Goal: Task Accomplishment & Management: Manage account settings

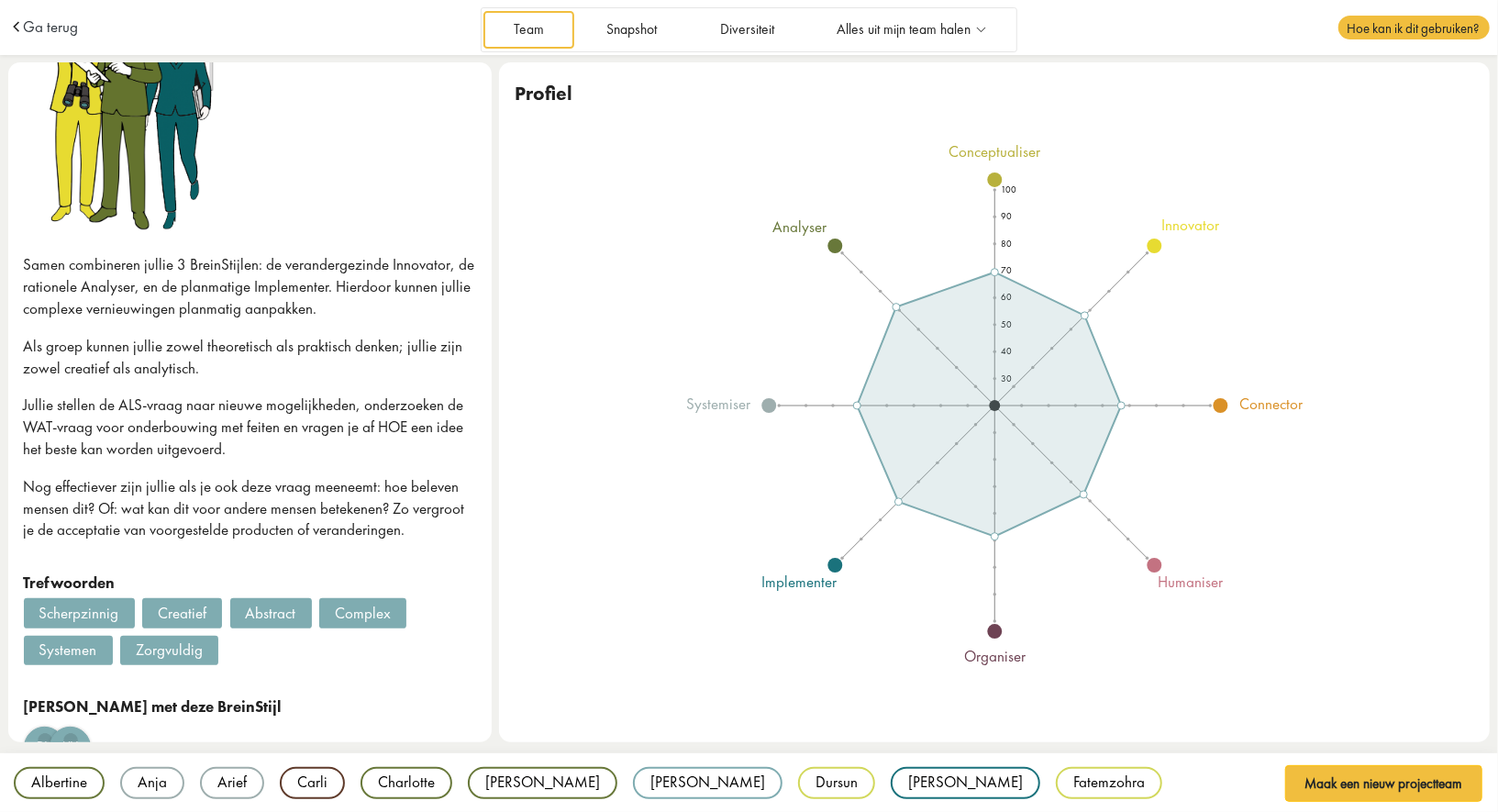
scroll to position [261, 0]
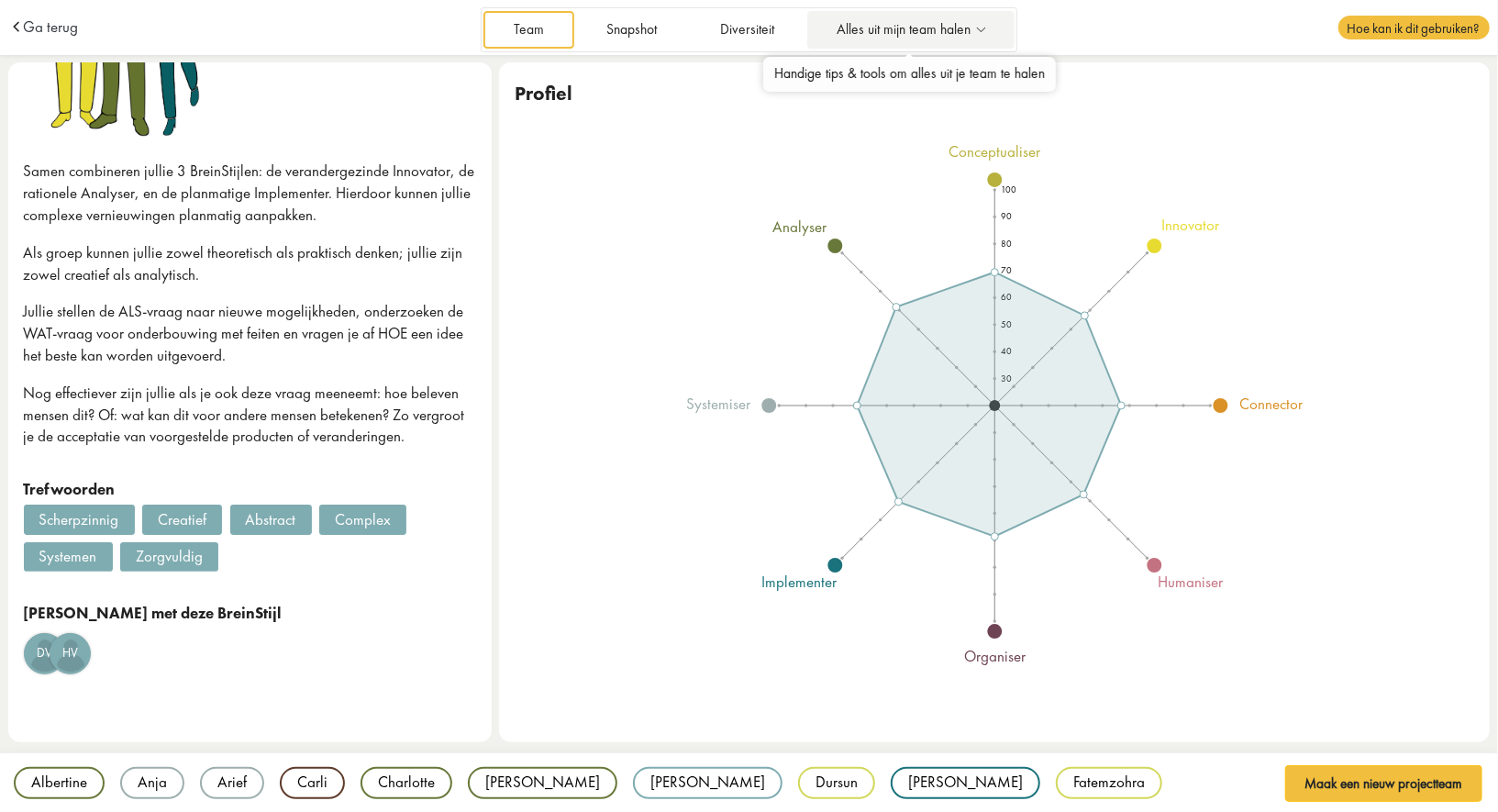
click at [896, 29] on span "Alles uit mijn team halen" at bounding box center [904, 30] width 134 height 16
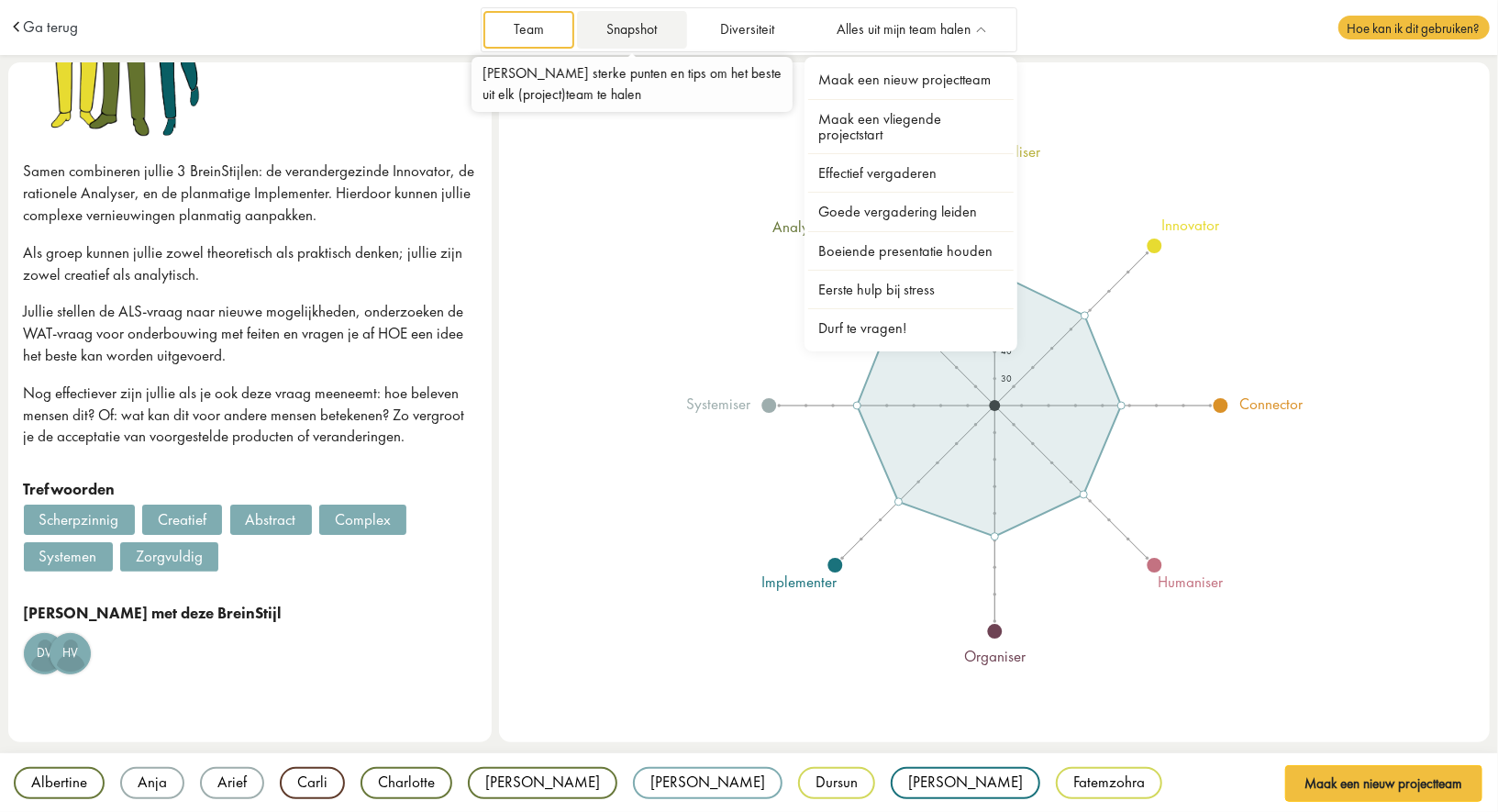
click at [622, 24] on link "Snapshot" at bounding box center [632, 30] width 110 height 38
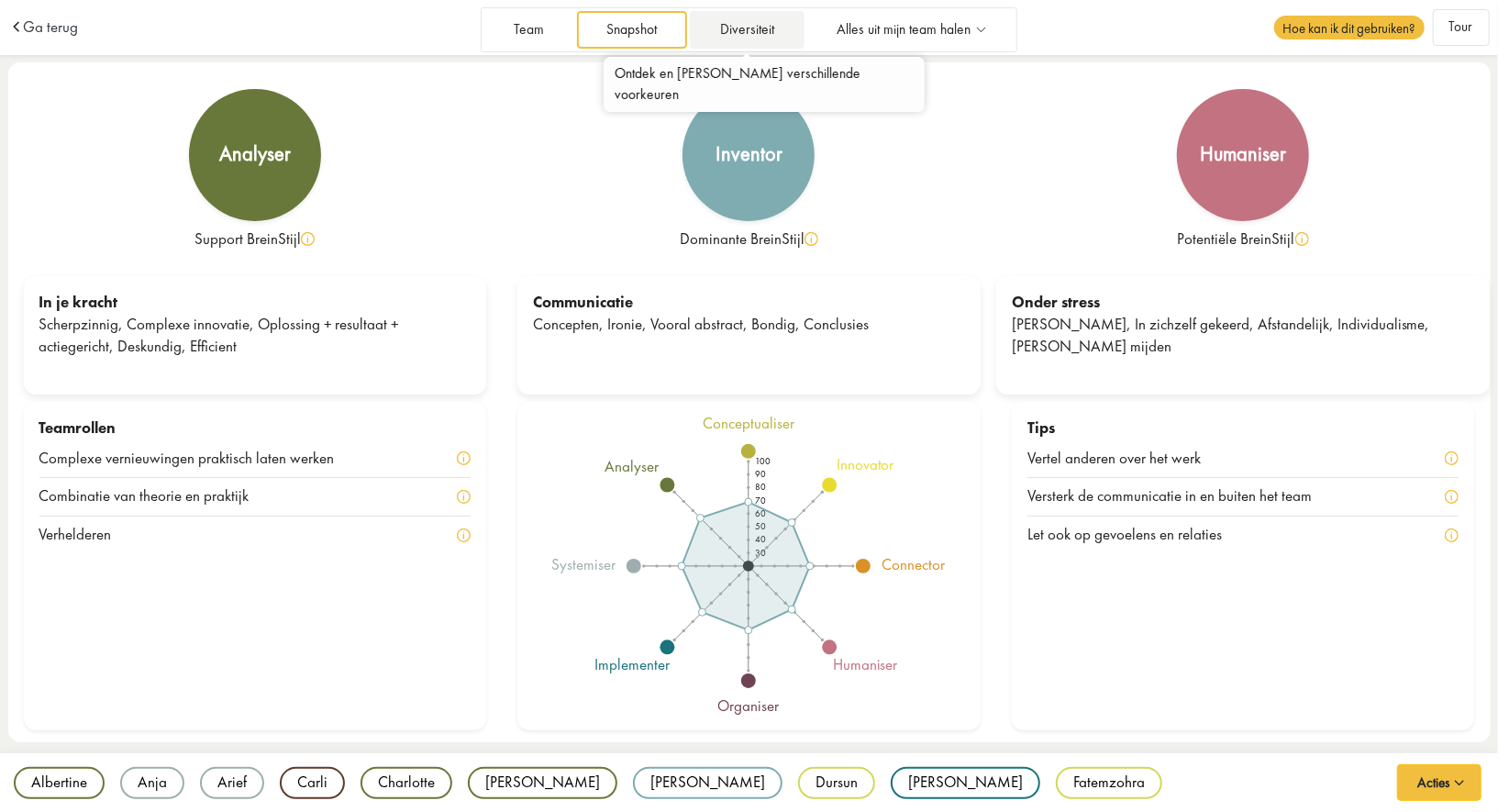
click at [745, 29] on link "Diversiteit" at bounding box center [747, 30] width 114 height 38
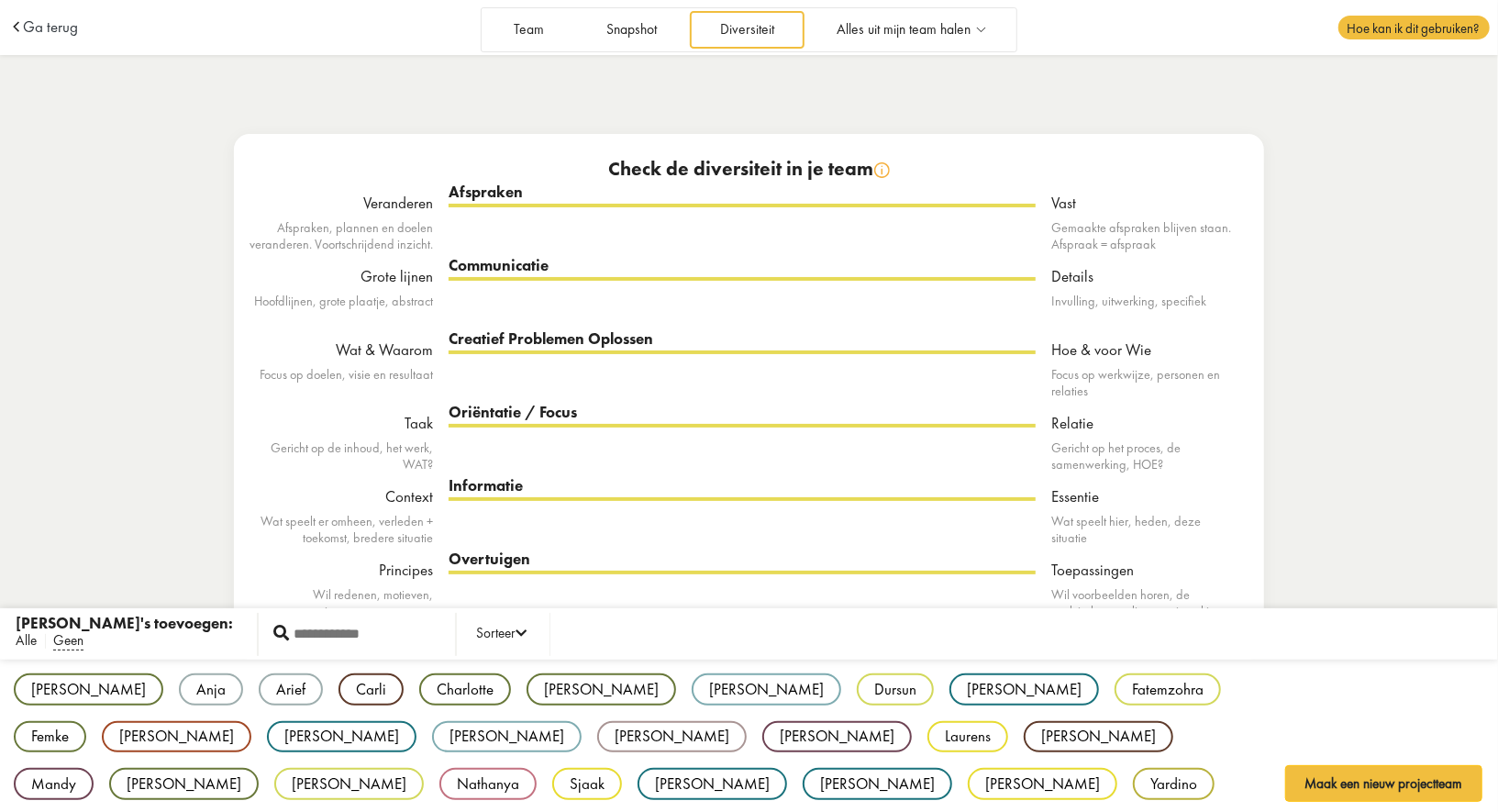
click at [23, 648] on span "Alle" at bounding box center [26, 640] width 21 height 19
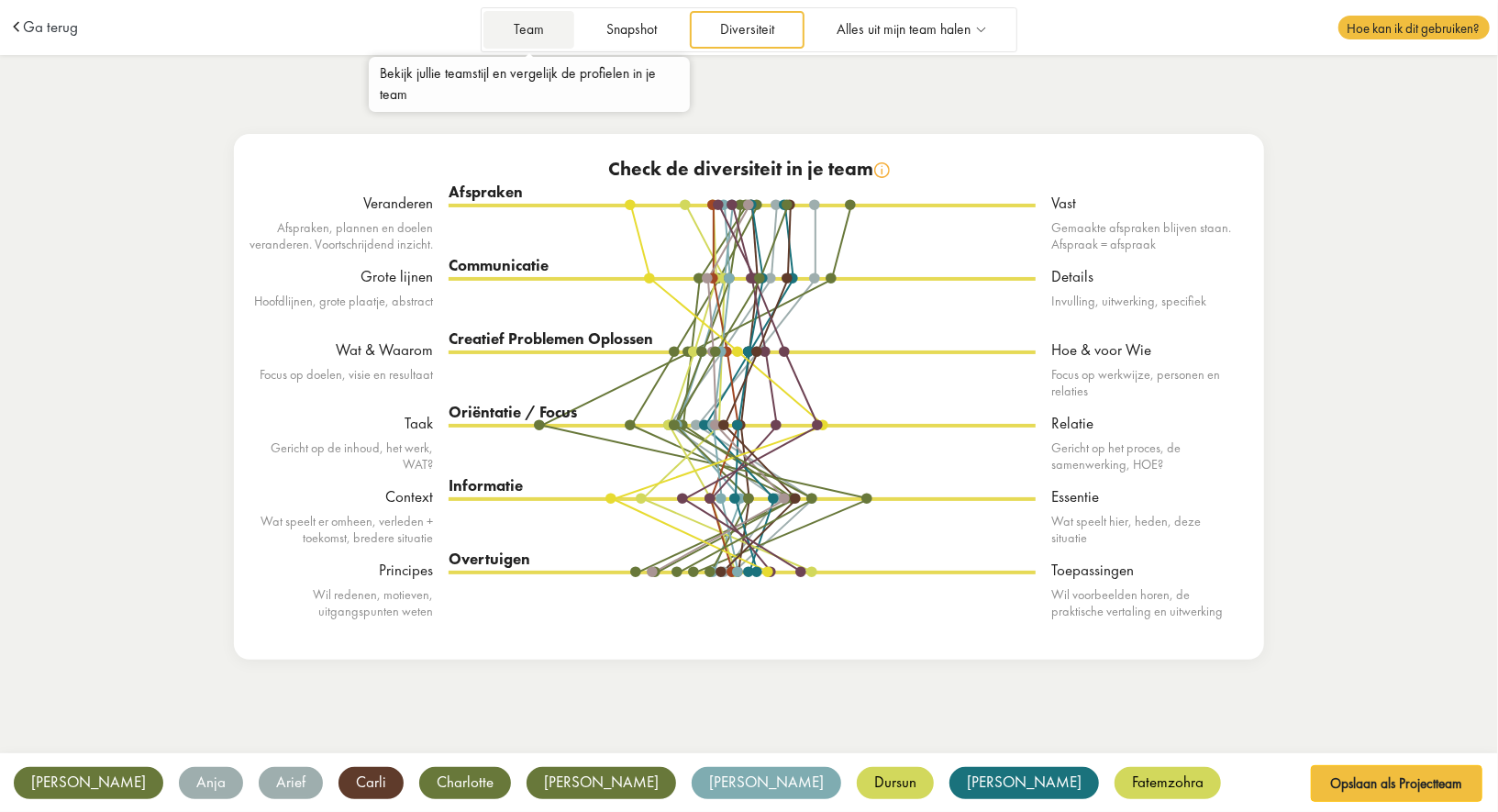
click at [531, 28] on link "Team" at bounding box center [528, 30] width 90 height 38
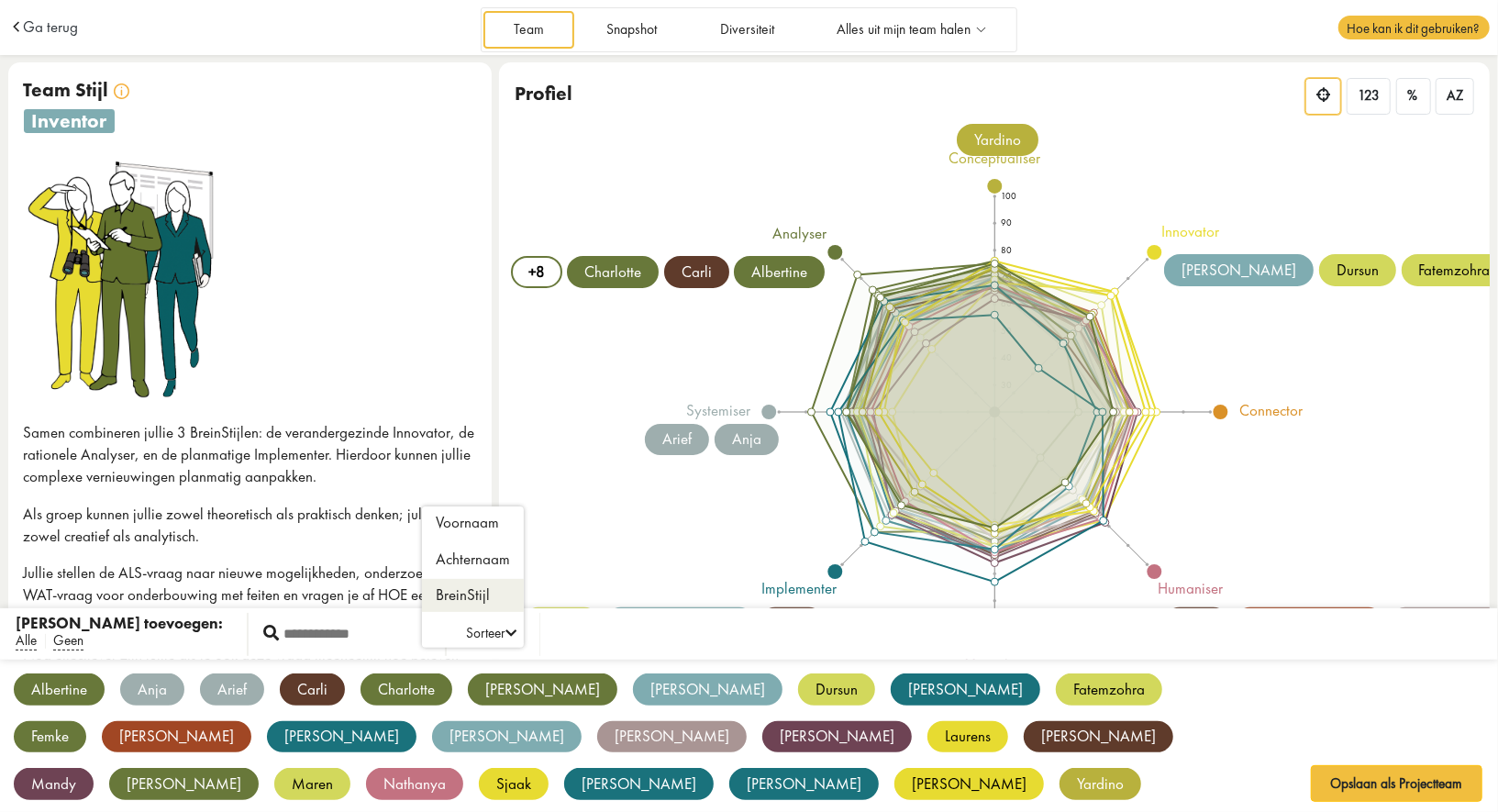
click at [422, 598] on li "BreinStijl" at bounding box center [473, 595] width 102 height 33
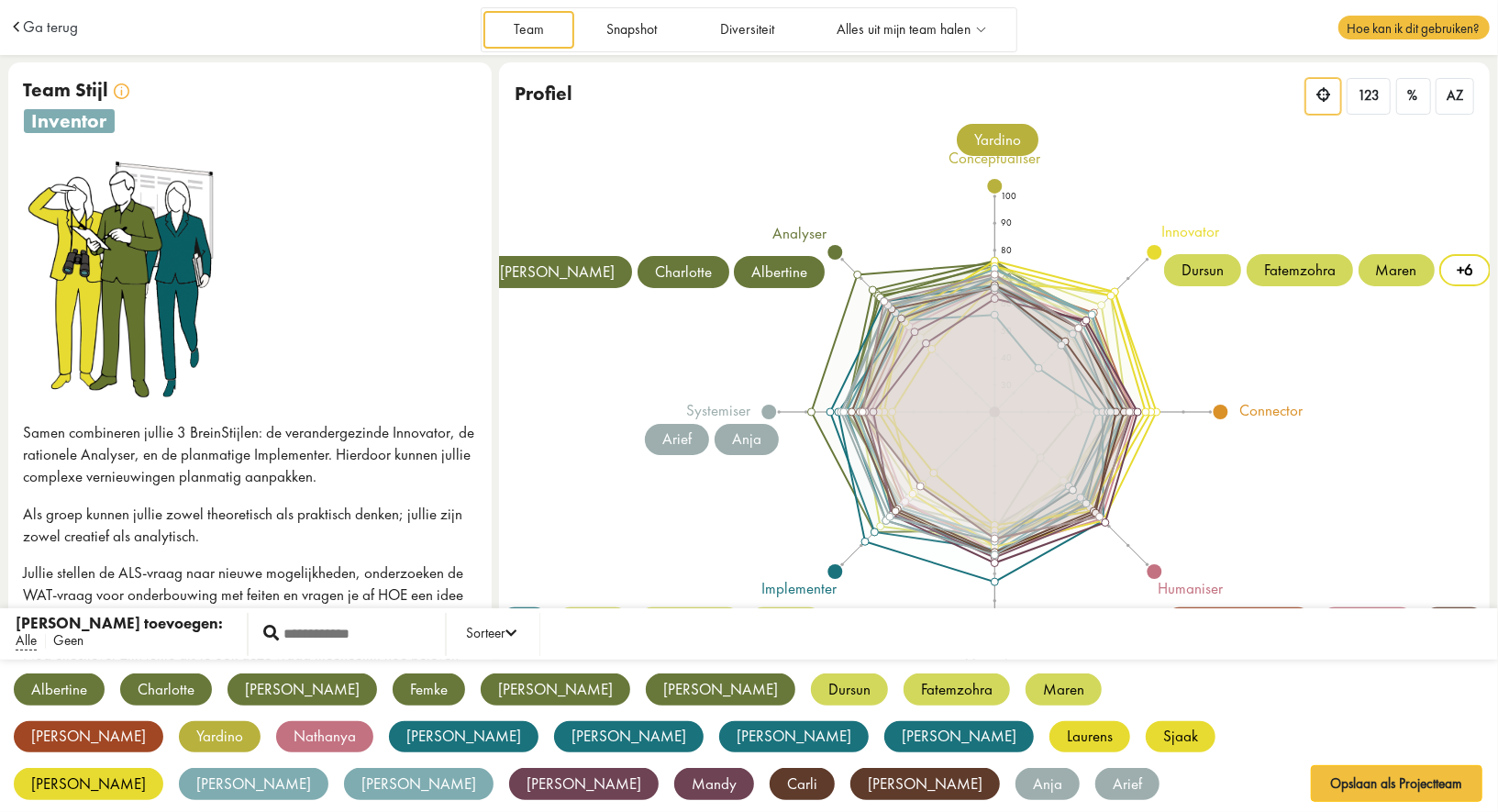
click at [73, 638] on span "Geen" at bounding box center [68, 640] width 31 height 19
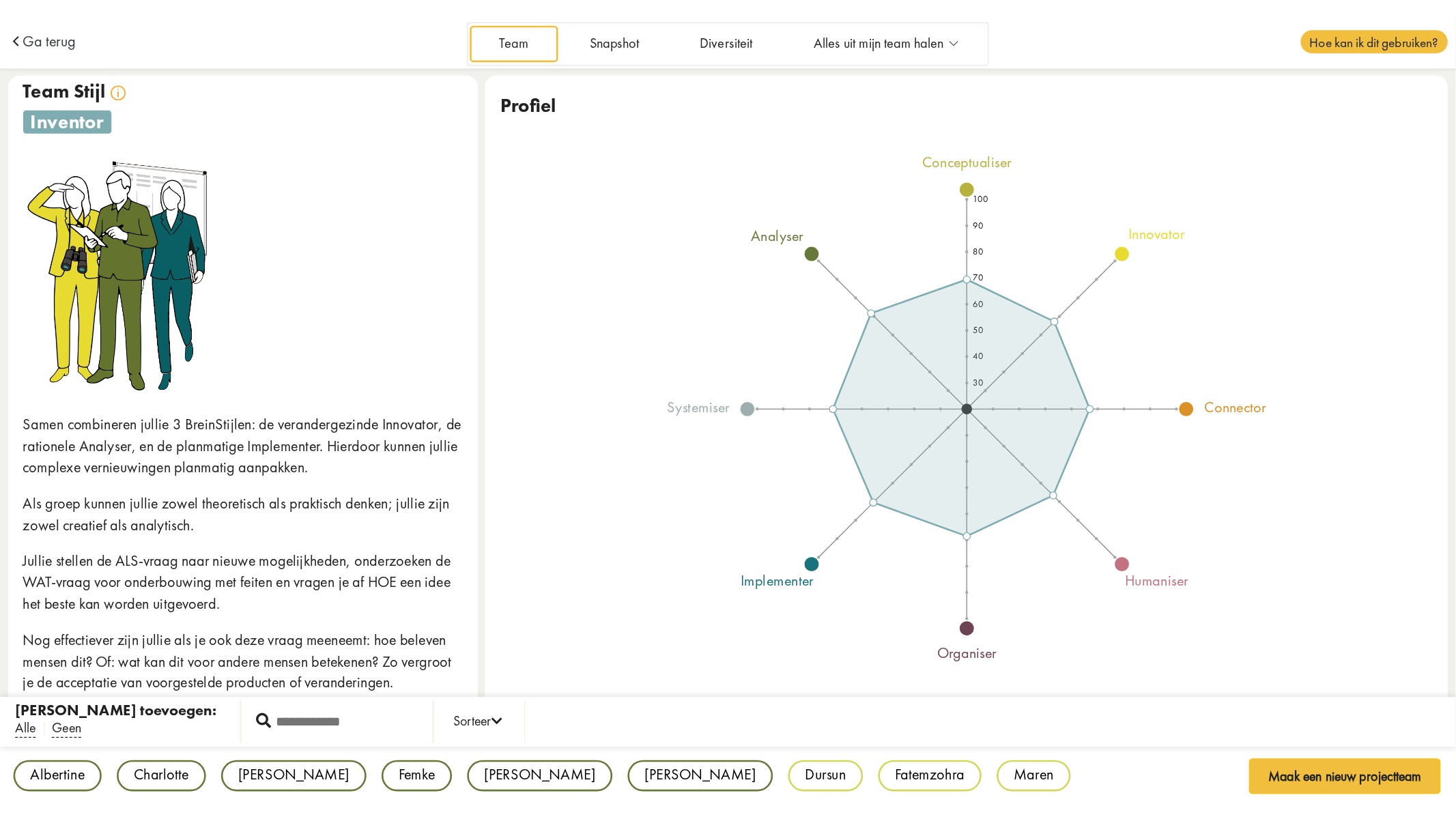
scroll to position [10, 0]
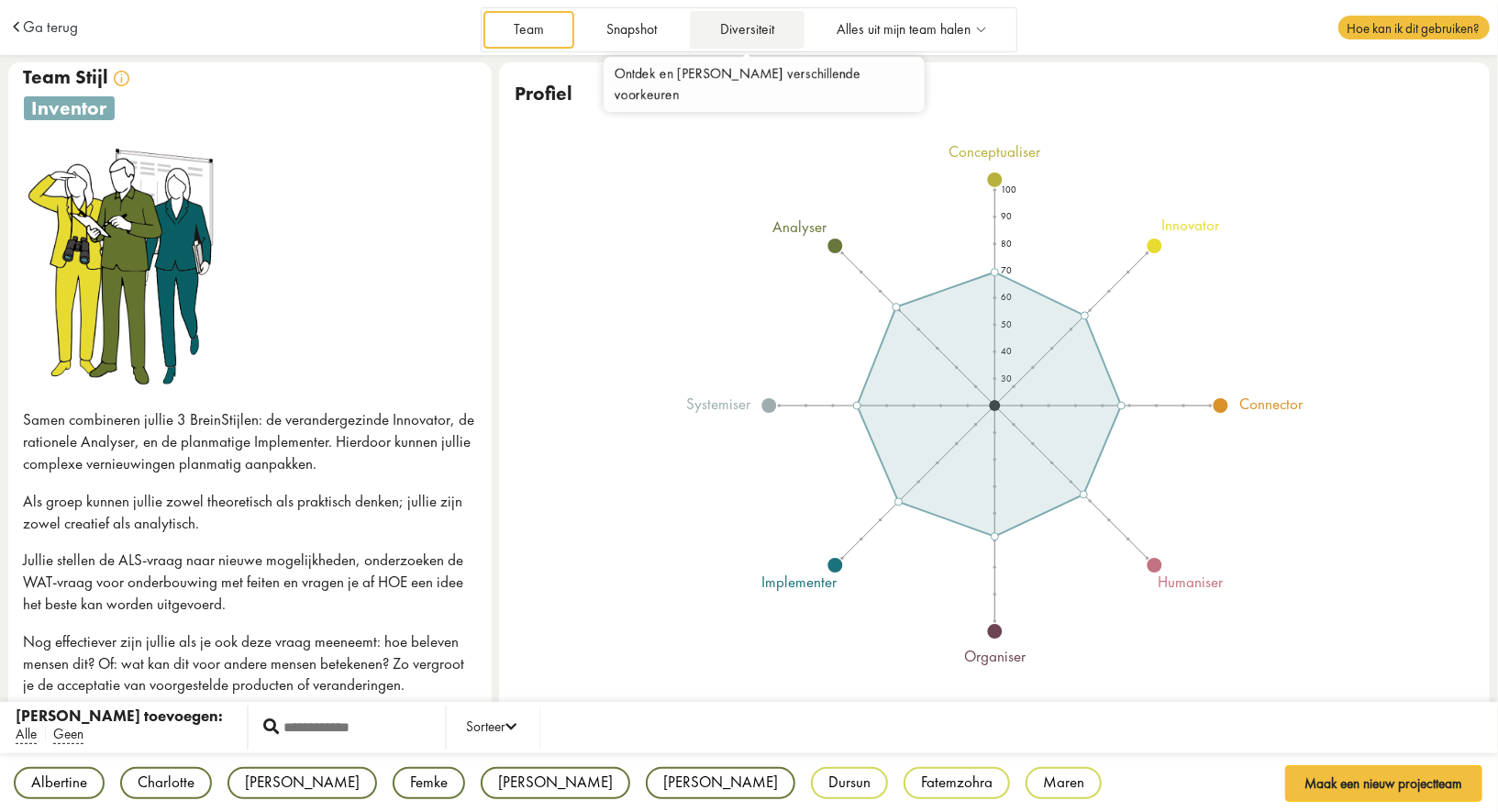
click at [762, 32] on link "Diversiteit" at bounding box center [747, 30] width 114 height 38
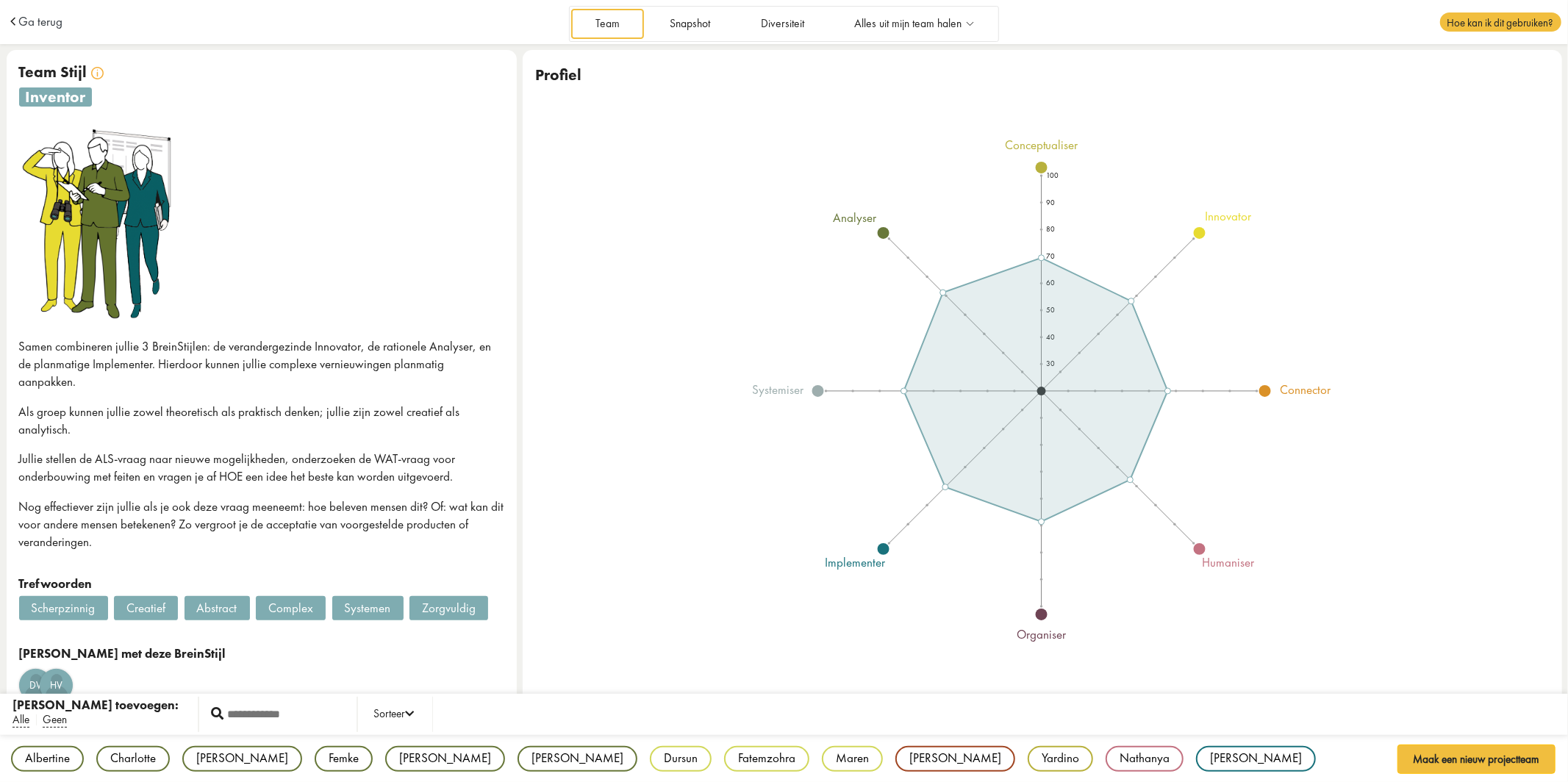
scroll to position [1, 0]
click at [217, 323] on div "Team Stijl Stijl van Team Stijl Gecombineerde stijl inventor Samen combineren j…" at bounding box center [261, 387] width 510 height 676
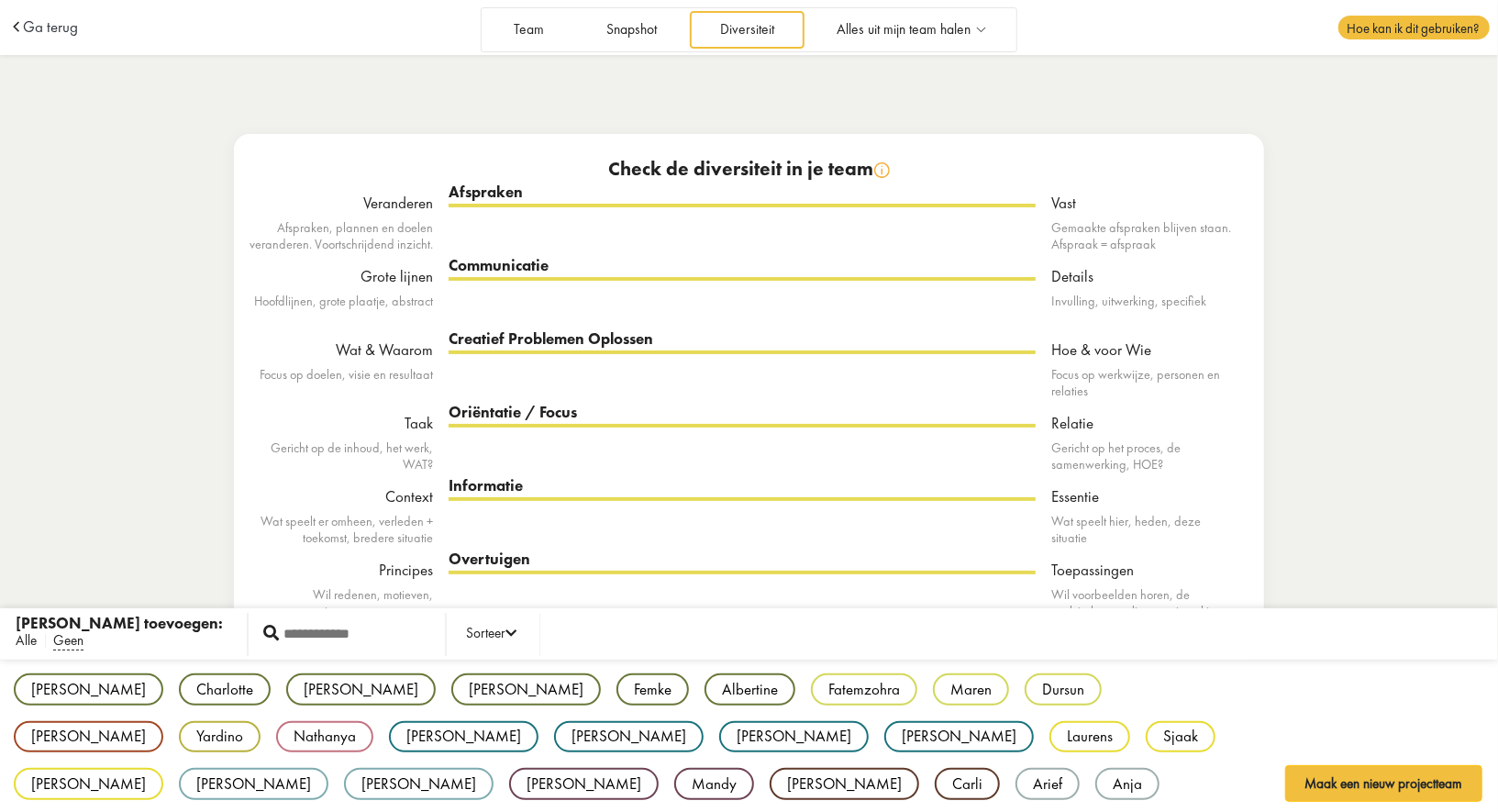
click at [24, 631] on span "Alle" at bounding box center [26, 640] width 21 height 19
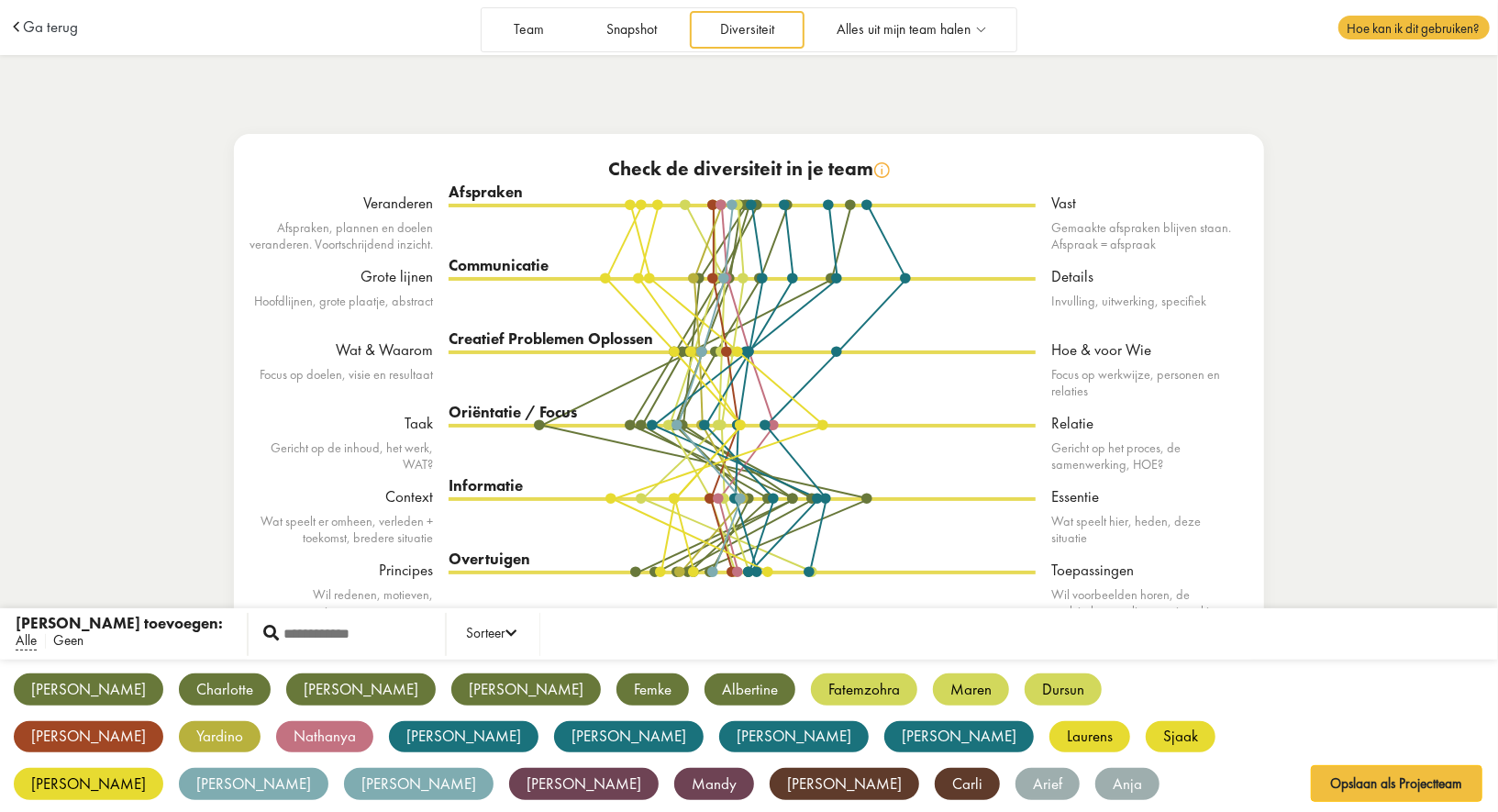
click at [64, 642] on span "Geen" at bounding box center [68, 640] width 31 height 19
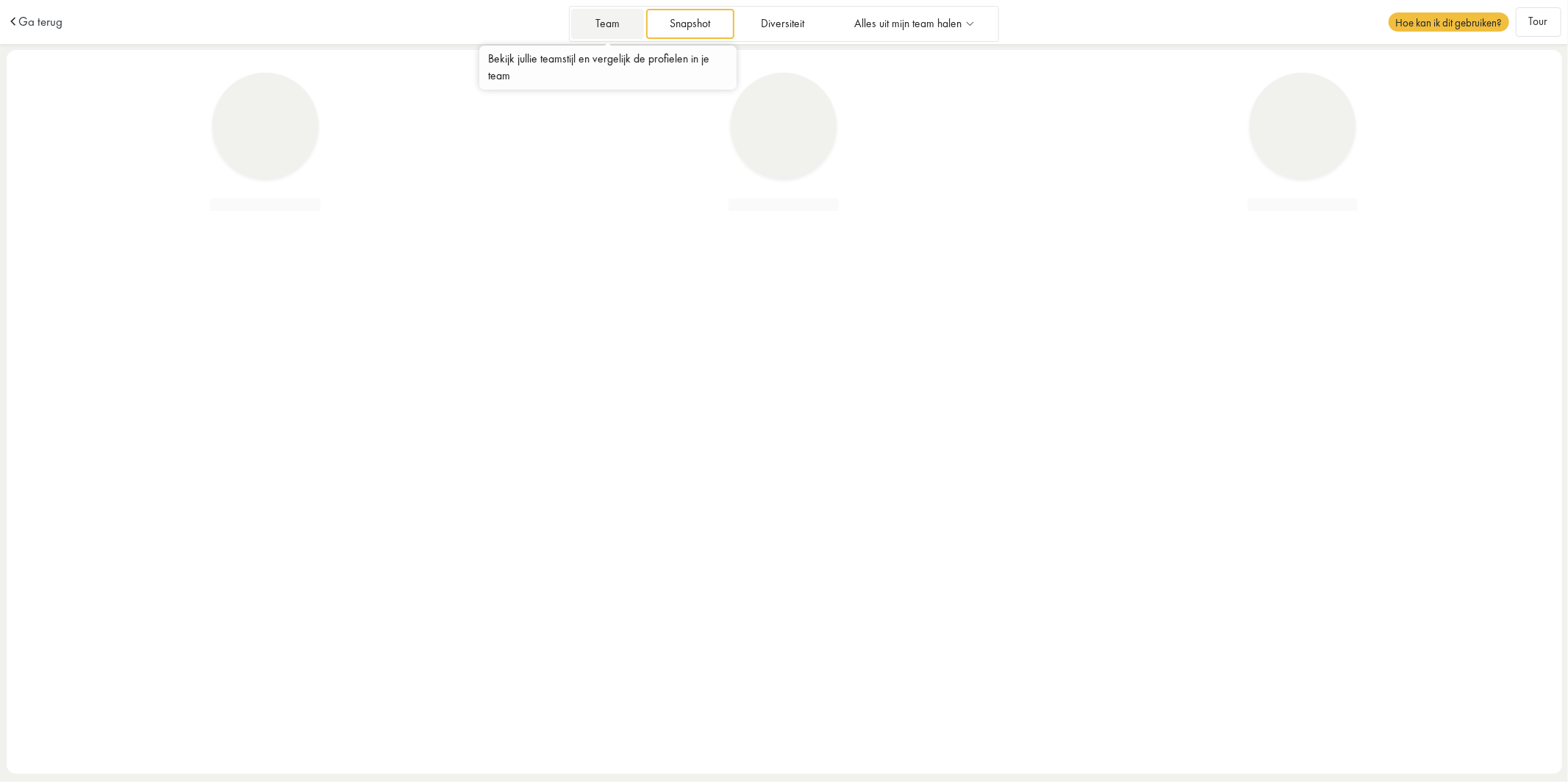
click at [606, 23] on link "Team" at bounding box center [607, 24] width 72 height 30
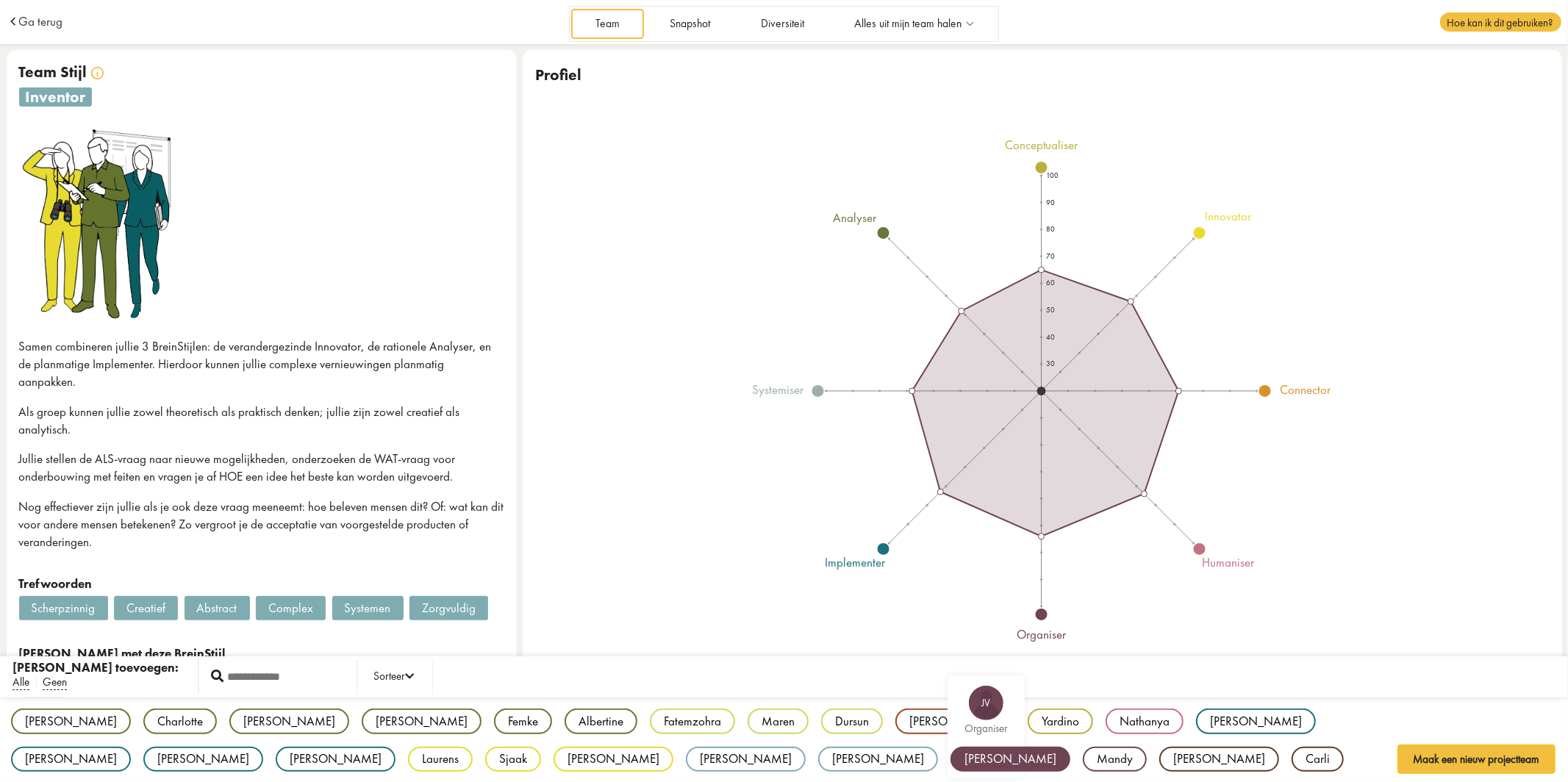
click at [951, 755] on div "[PERSON_NAME]" at bounding box center [1010, 759] width 119 height 26
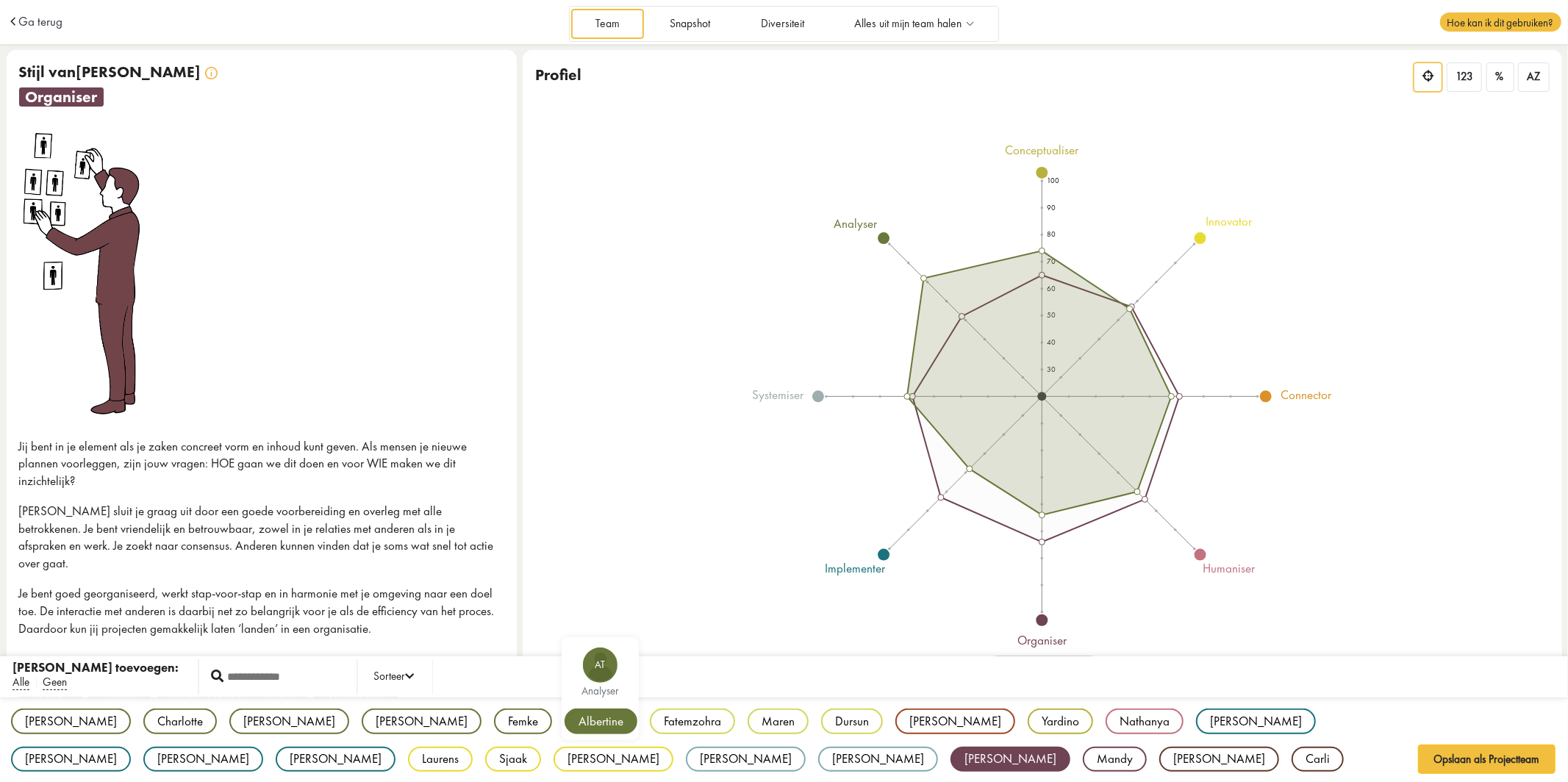
click at [565, 729] on div "Albertine" at bounding box center [601, 721] width 73 height 26
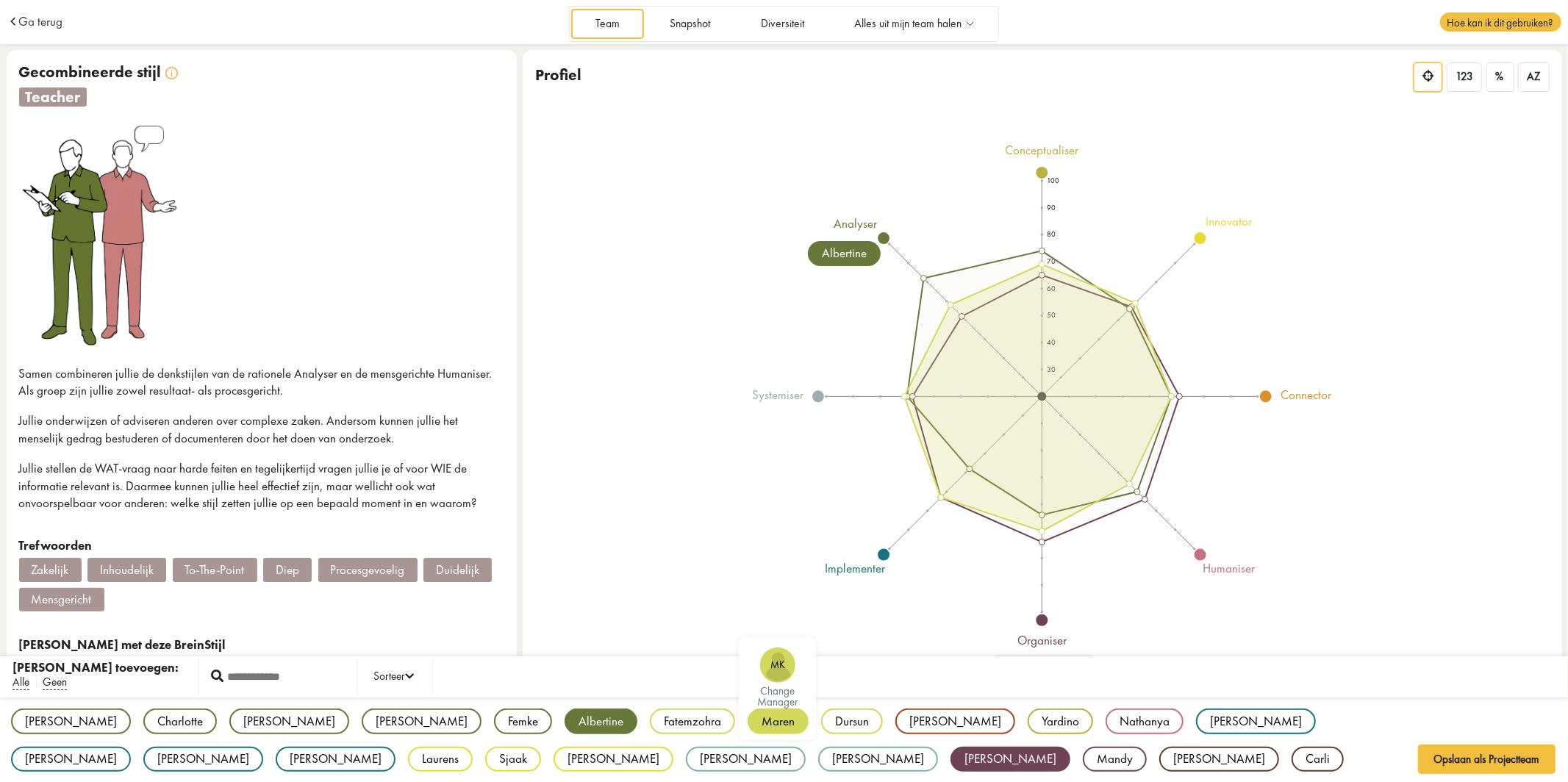
click at [747, 728] on div "Maren" at bounding box center [778, 721] width 61 height 26
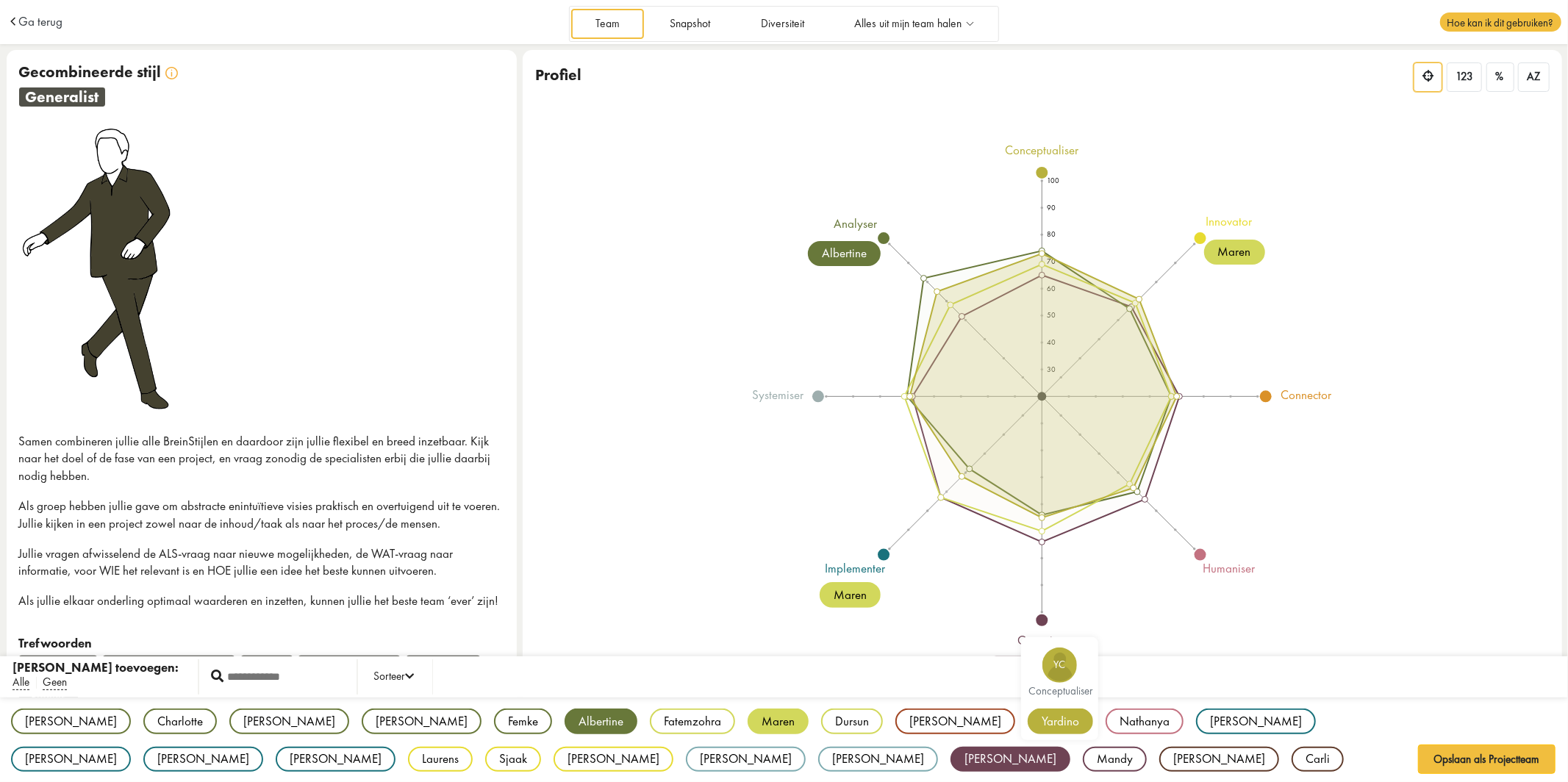
click at [1028, 730] on div "Yardino" at bounding box center [1060, 721] width 65 height 26
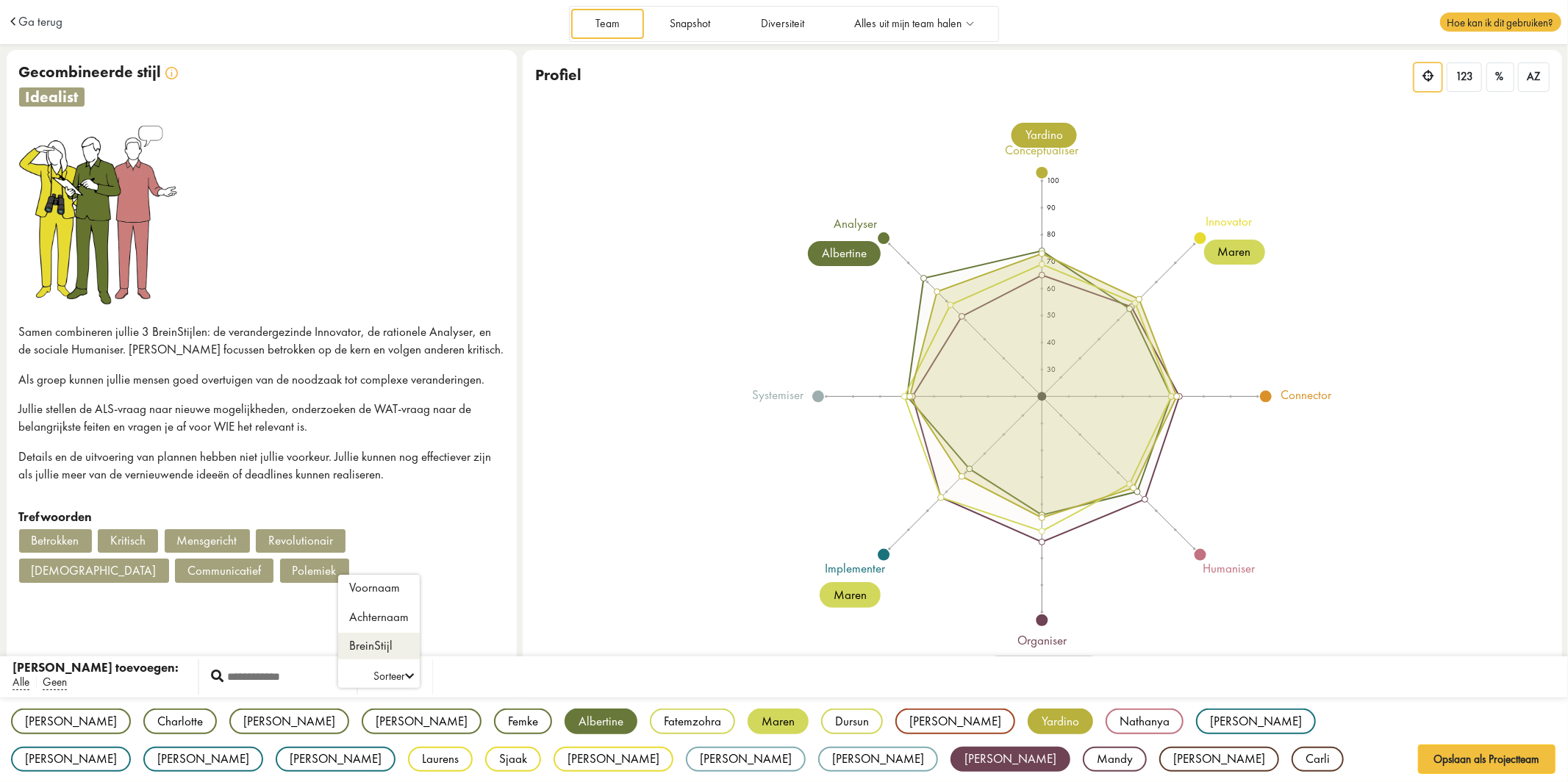
click at [338, 653] on li "BreinStijl" at bounding box center [379, 646] width 82 height 27
click at [25, 677] on span "Alle" at bounding box center [21, 682] width 17 height 16
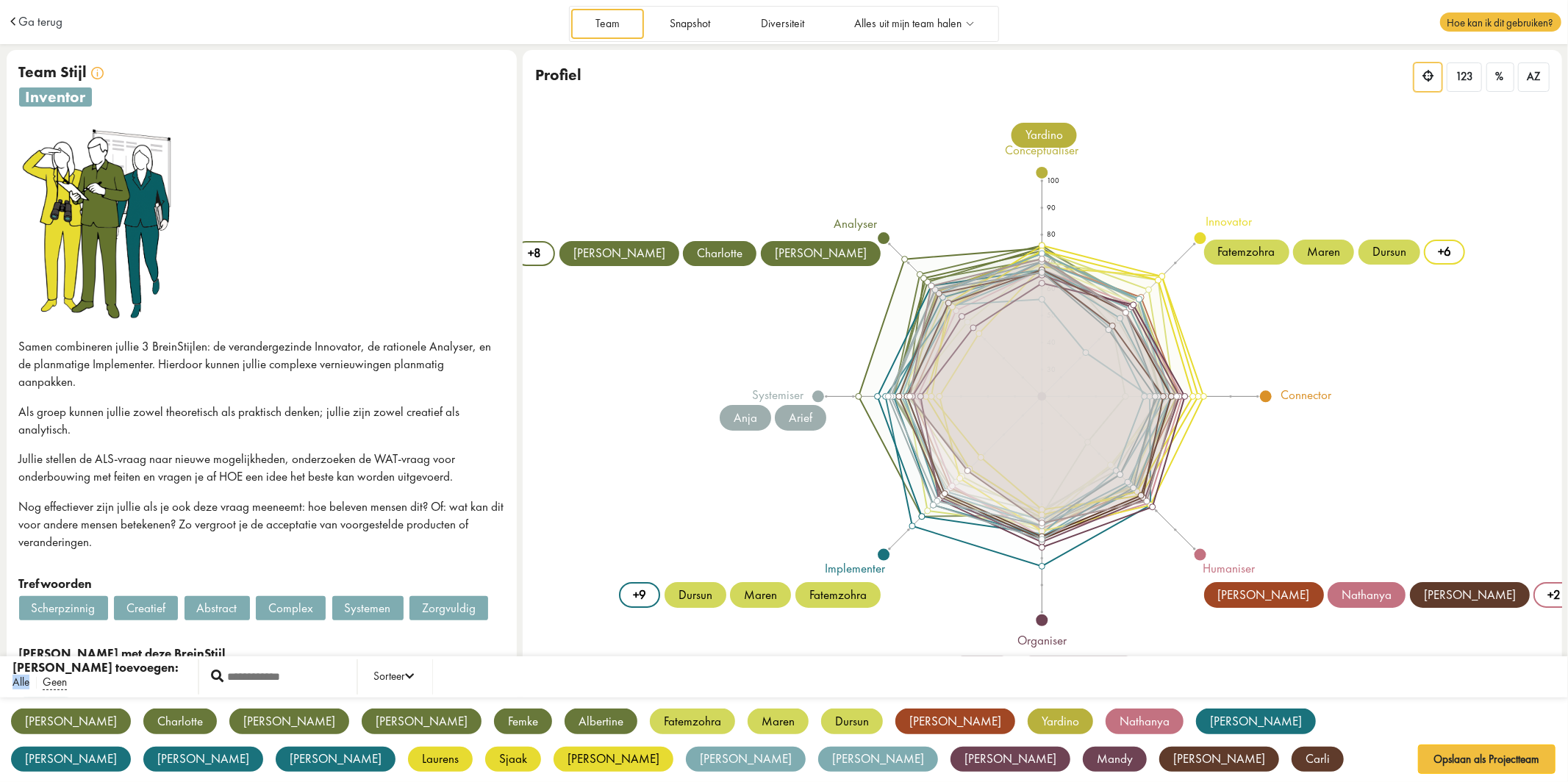
click at [25, 677] on span "Alle" at bounding box center [21, 682] width 17 height 16
click at [54, 682] on span "Geen" at bounding box center [54, 682] width 24 height 16
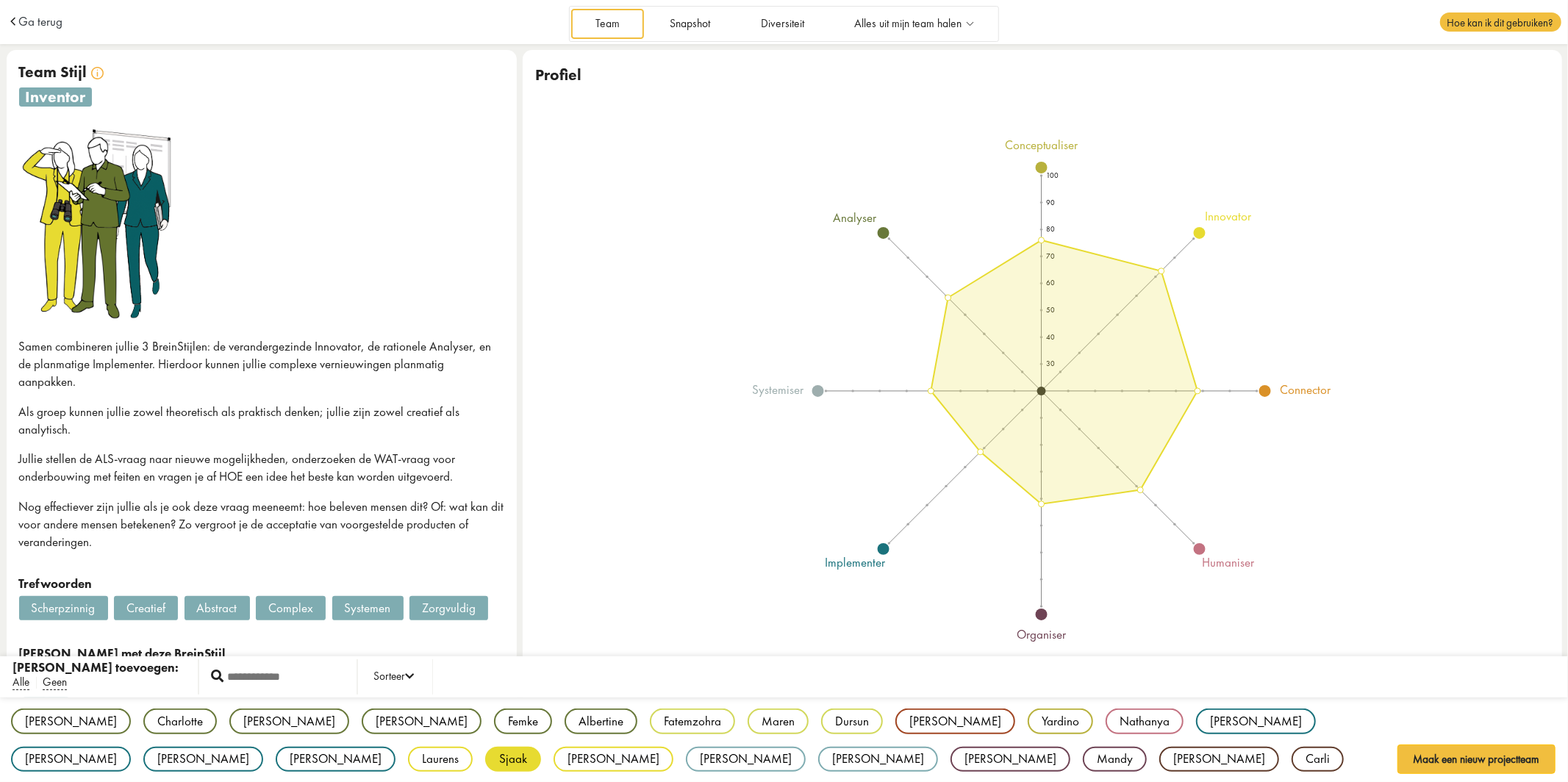
click at [485, 752] on div "Sjaak" at bounding box center [513, 759] width 56 height 26
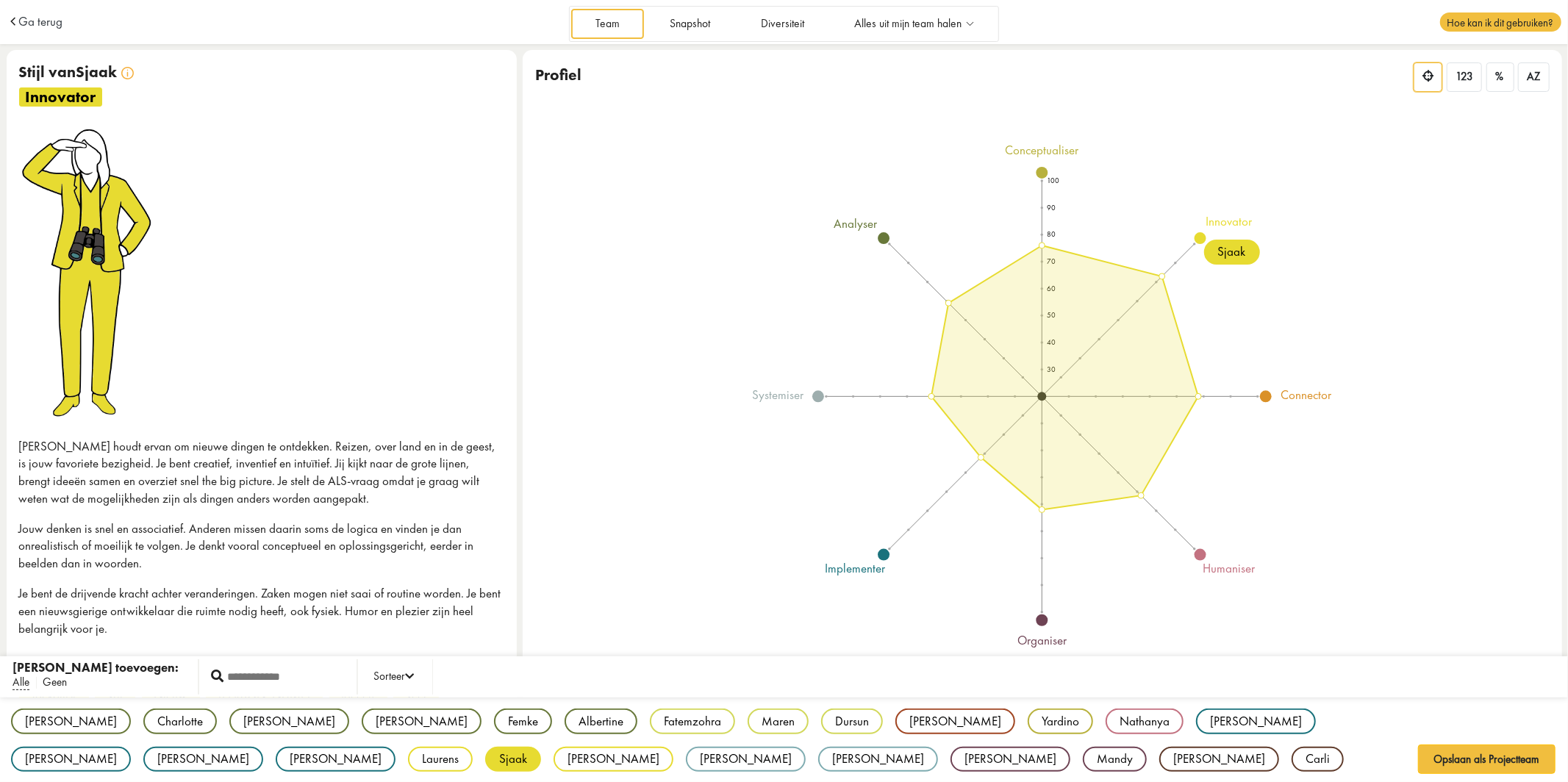
click at [57, 683] on span "Geen" at bounding box center [54, 682] width 24 height 16
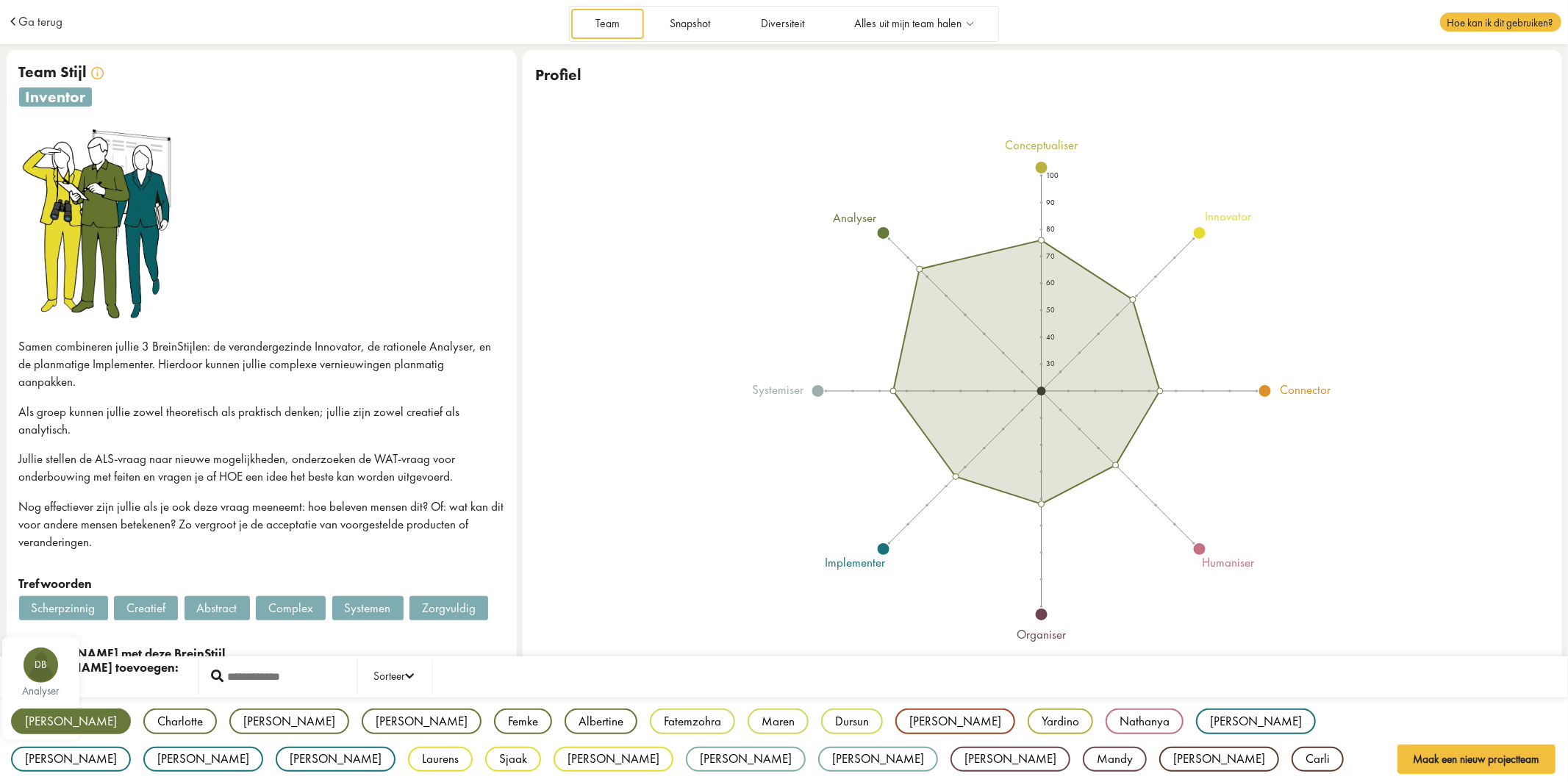
click at [42, 720] on div "[PERSON_NAME]" at bounding box center [70, 721] width 119 height 26
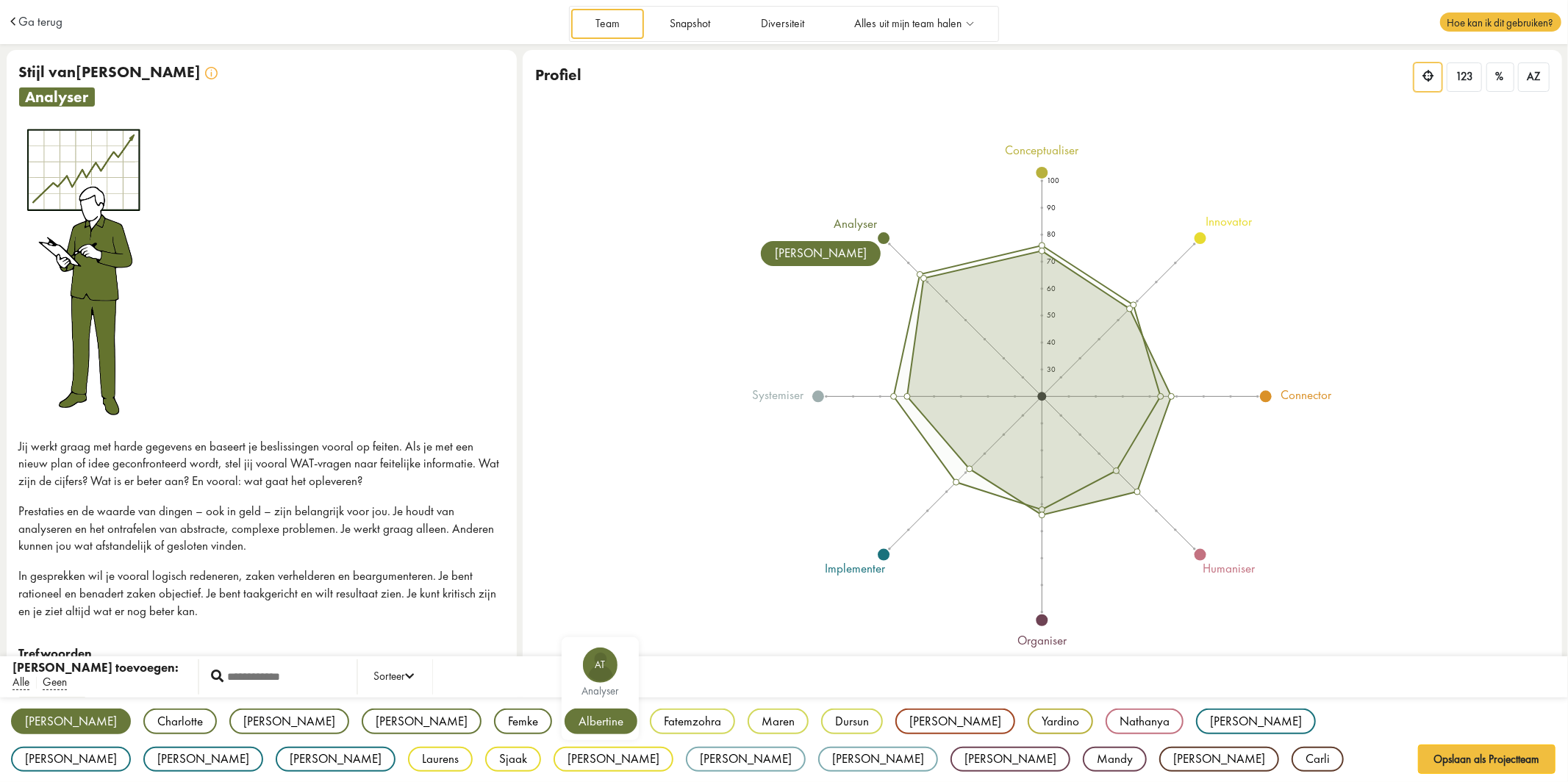
click at [565, 718] on div "Albertine" at bounding box center [601, 721] width 73 height 26
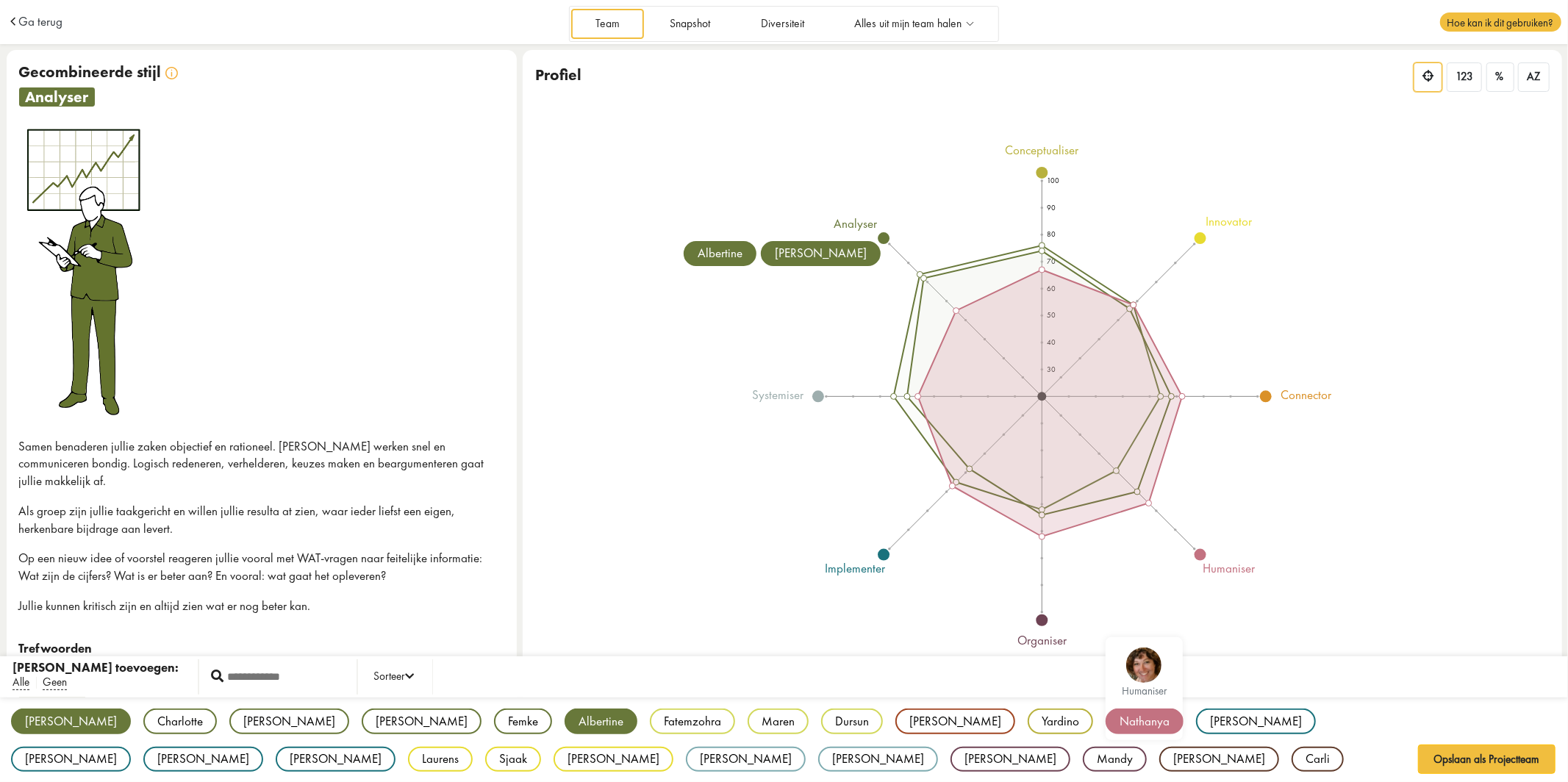
click at [1106, 714] on div "Nathanya" at bounding box center [1144, 721] width 78 height 26
click at [1467, 763] on button "Opslaan als Projectteam" at bounding box center [1487, 759] width 138 height 30
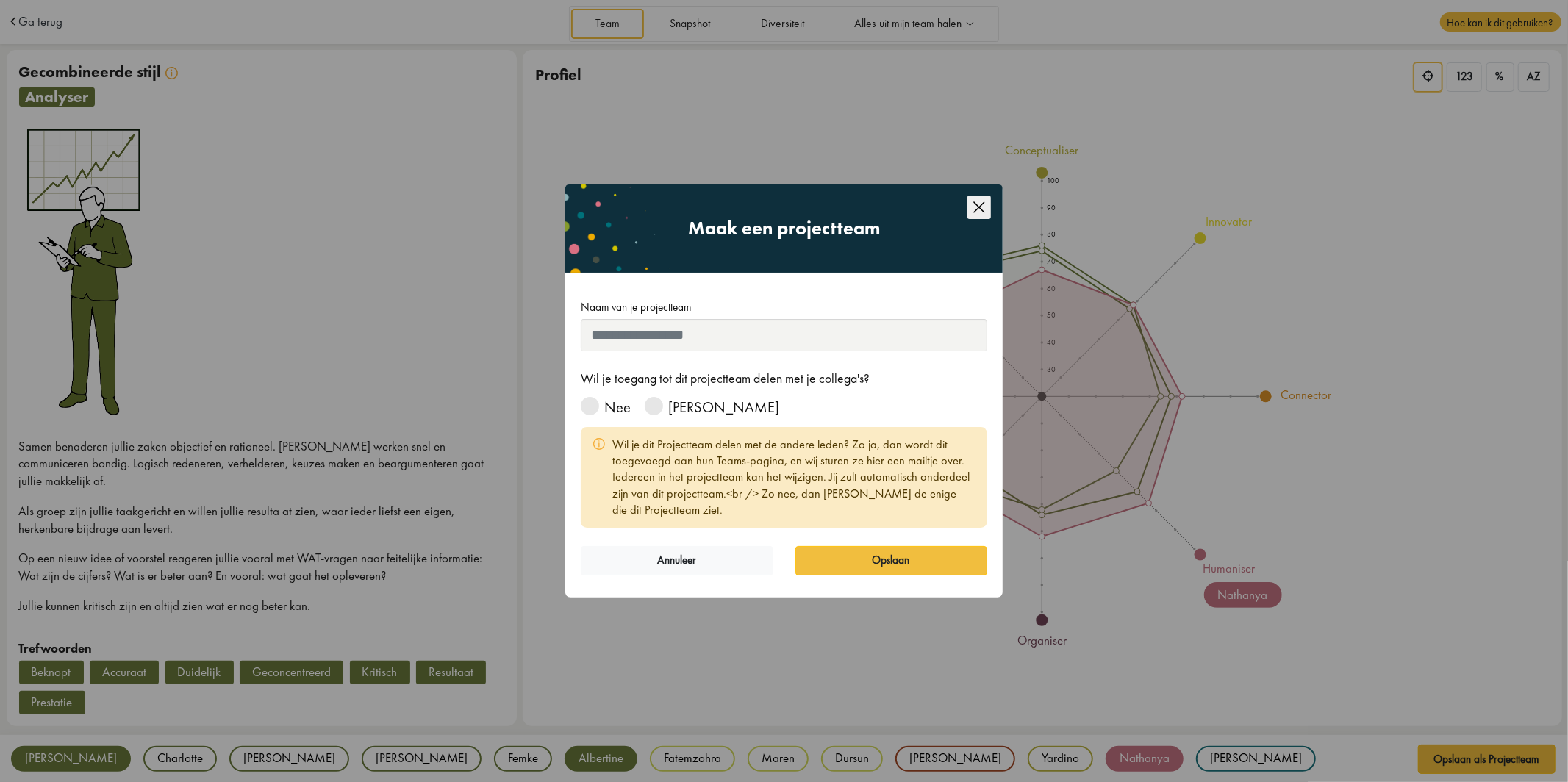
click at [686, 336] on input "Naam van je projectteam" at bounding box center [784, 335] width 407 height 33
type input "***"
click at [652, 408] on span at bounding box center [654, 406] width 19 height 19
click at [874, 555] on button "Opslaan" at bounding box center [891, 561] width 192 height 30
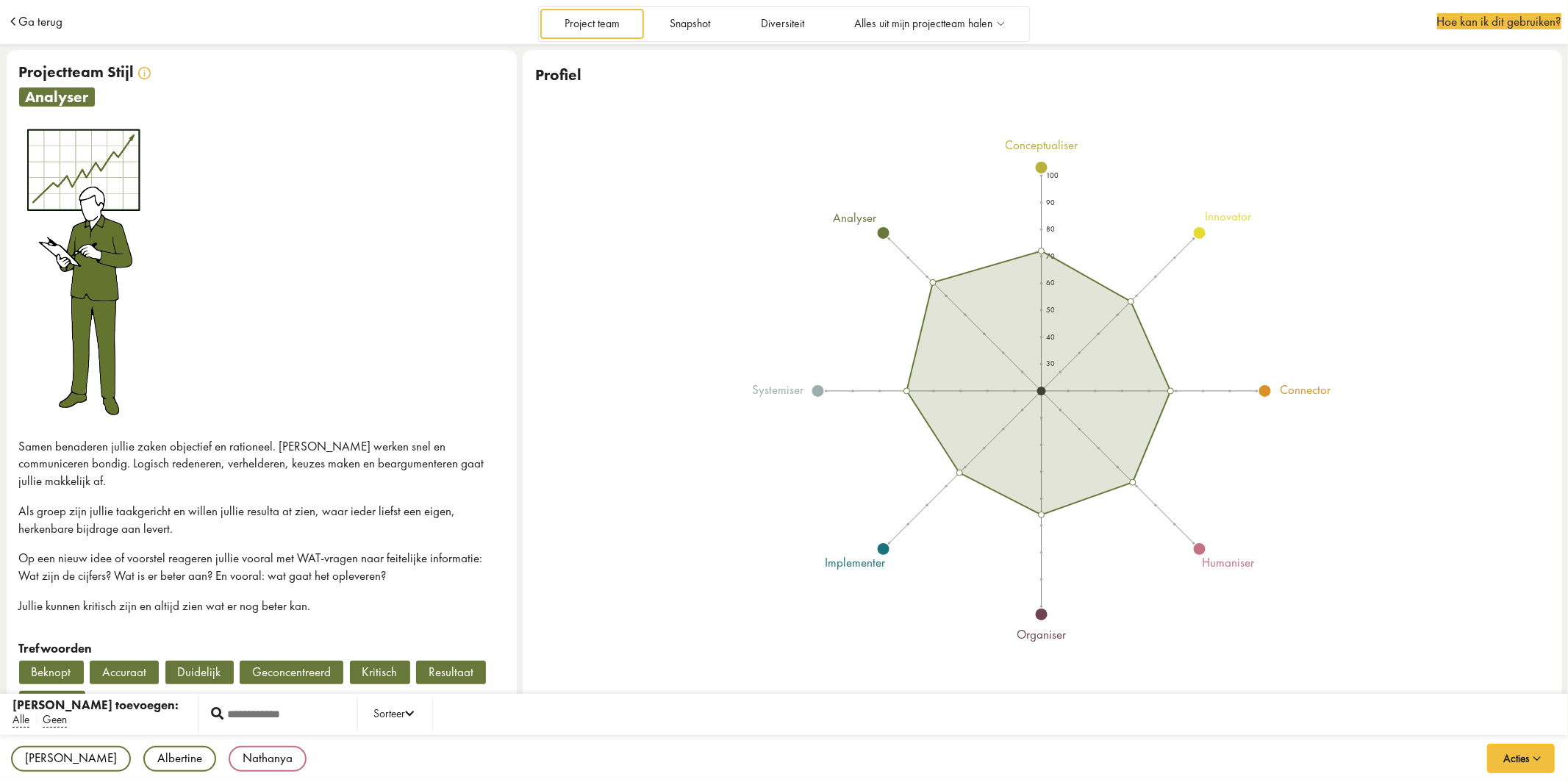
click at [55, 27] on span "Ga terug" at bounding box center [40, 22] width 44 height 13
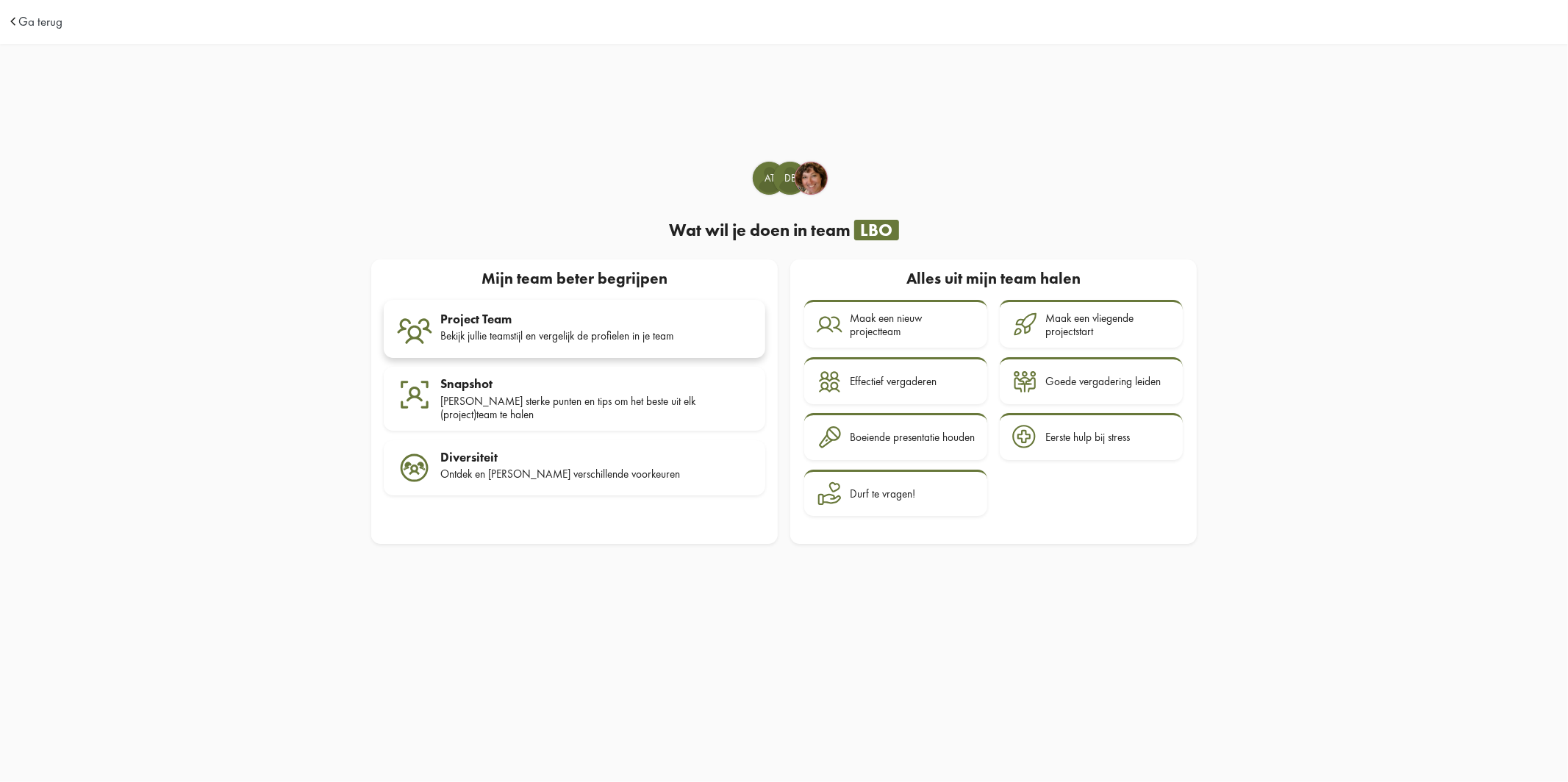
click at [479, 332] on div "Bekijk jullie teamstijl en vergelijk de profielen in je team" at bounding box center [596, 336] width 312 height 13
click at [895, 490] on div "Durf te vragen!" at bounding box center [882, 494] width 65 height 13
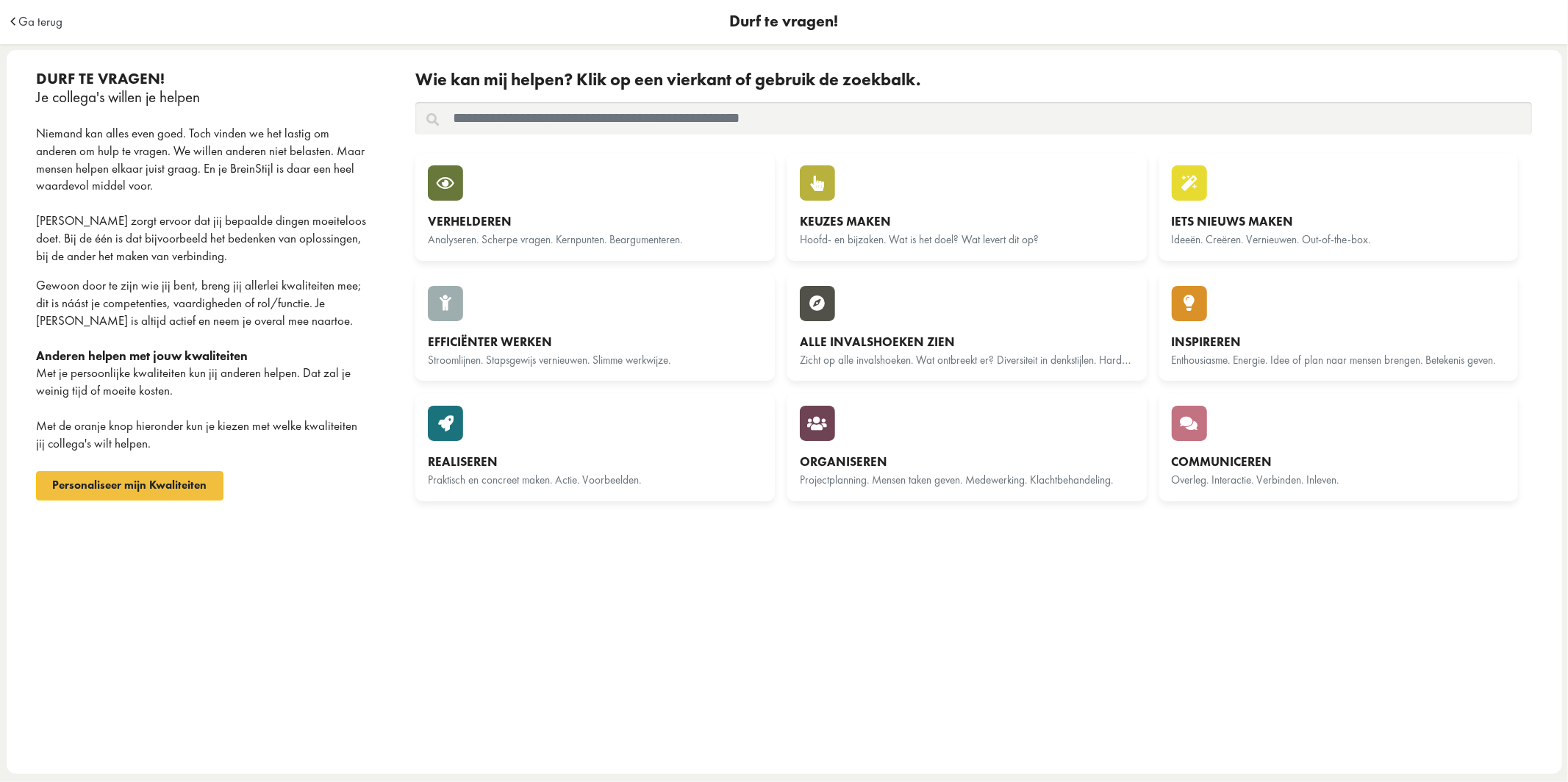
click at [533, 108] on input "text" at bounding box center [974, 119] width 1116 height 33
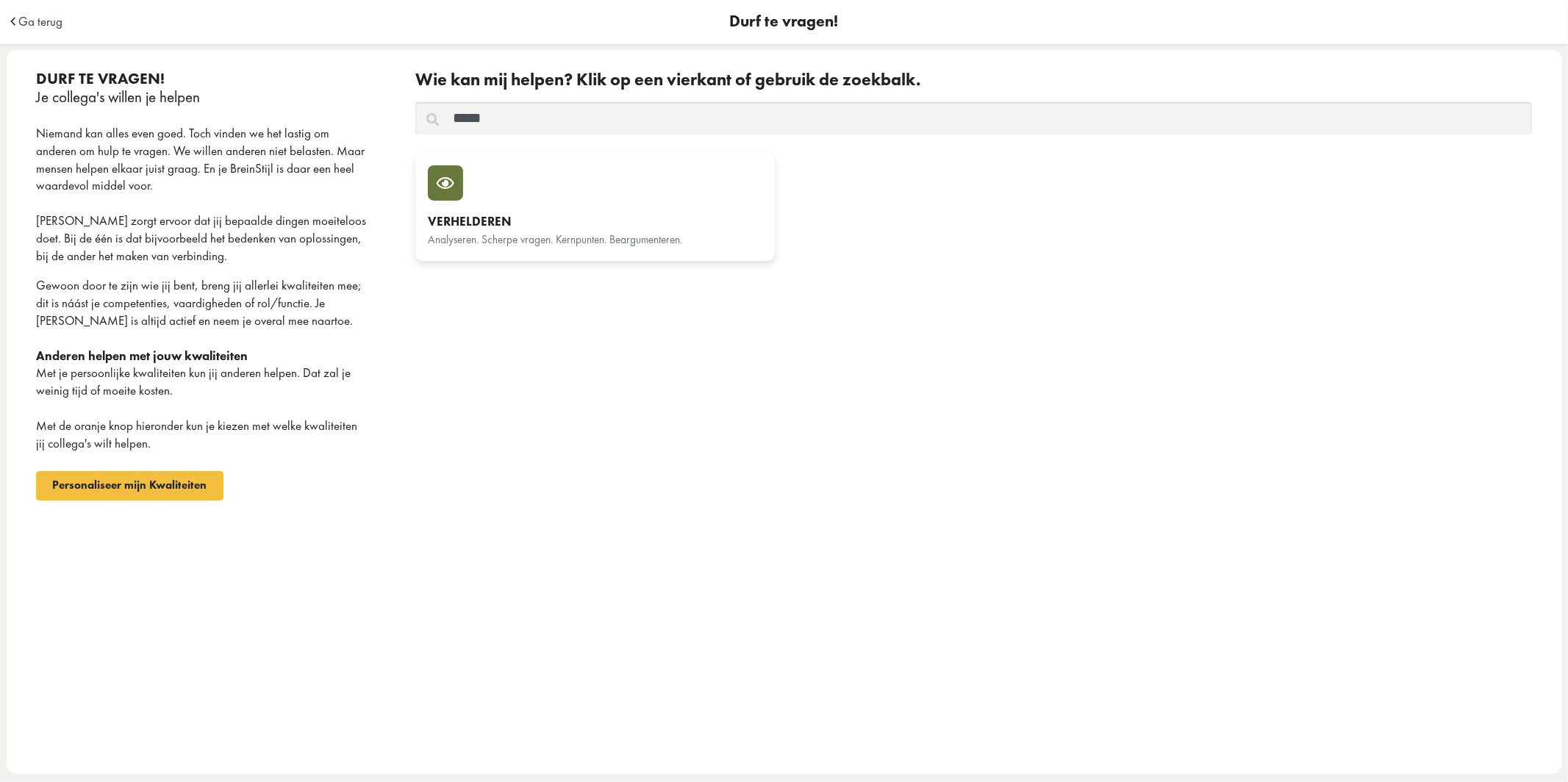
click at [568, 200] on div "Verhelderen Analyseren. Scherpe vragen. Kernpunten. Beargumenteren." at bounding box center [594, 207] width 335 height 83
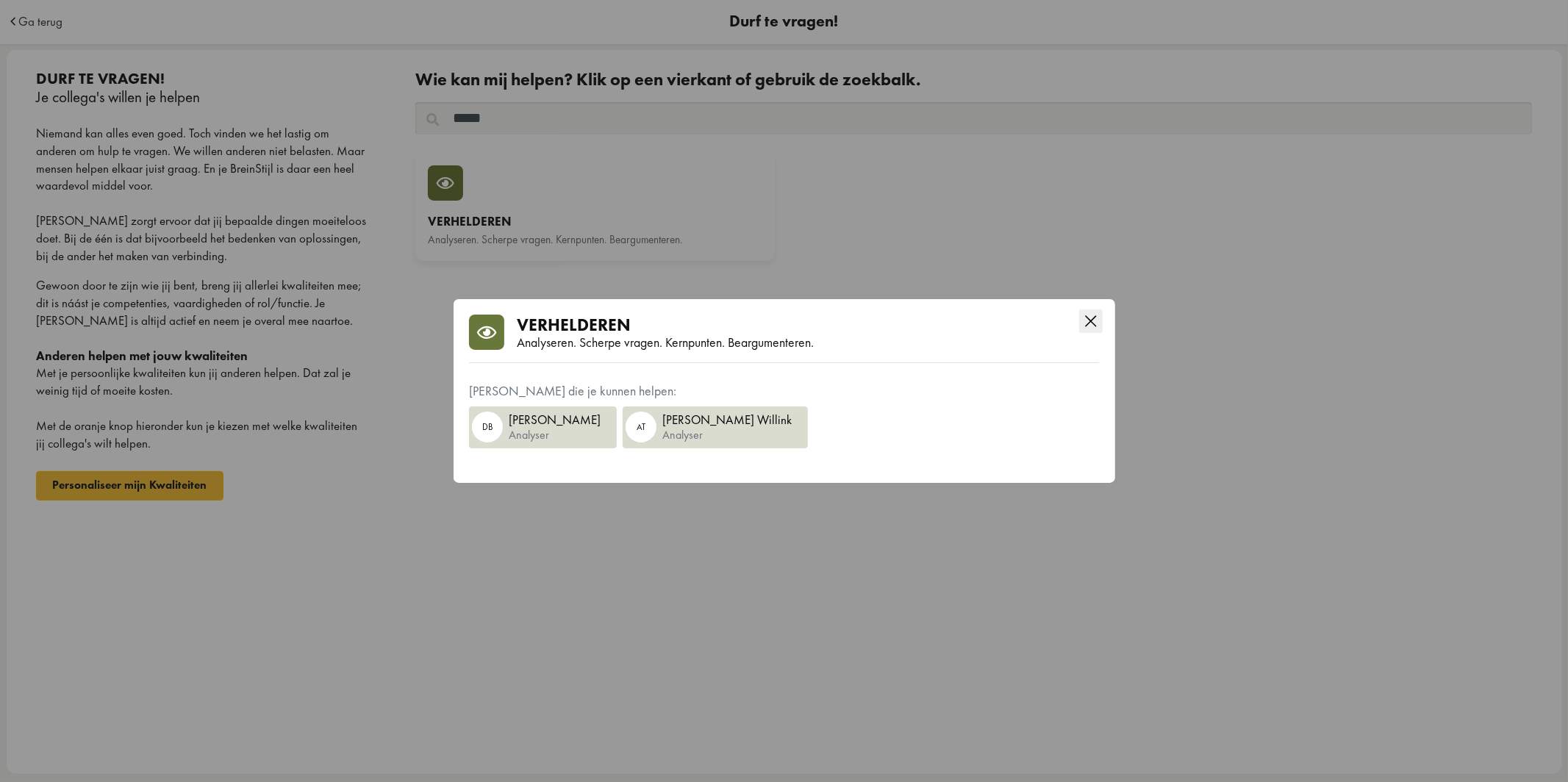
click at [1094, 317] on icon "Close this dialog" at bounding box center [1091, 321] width 24 height 24
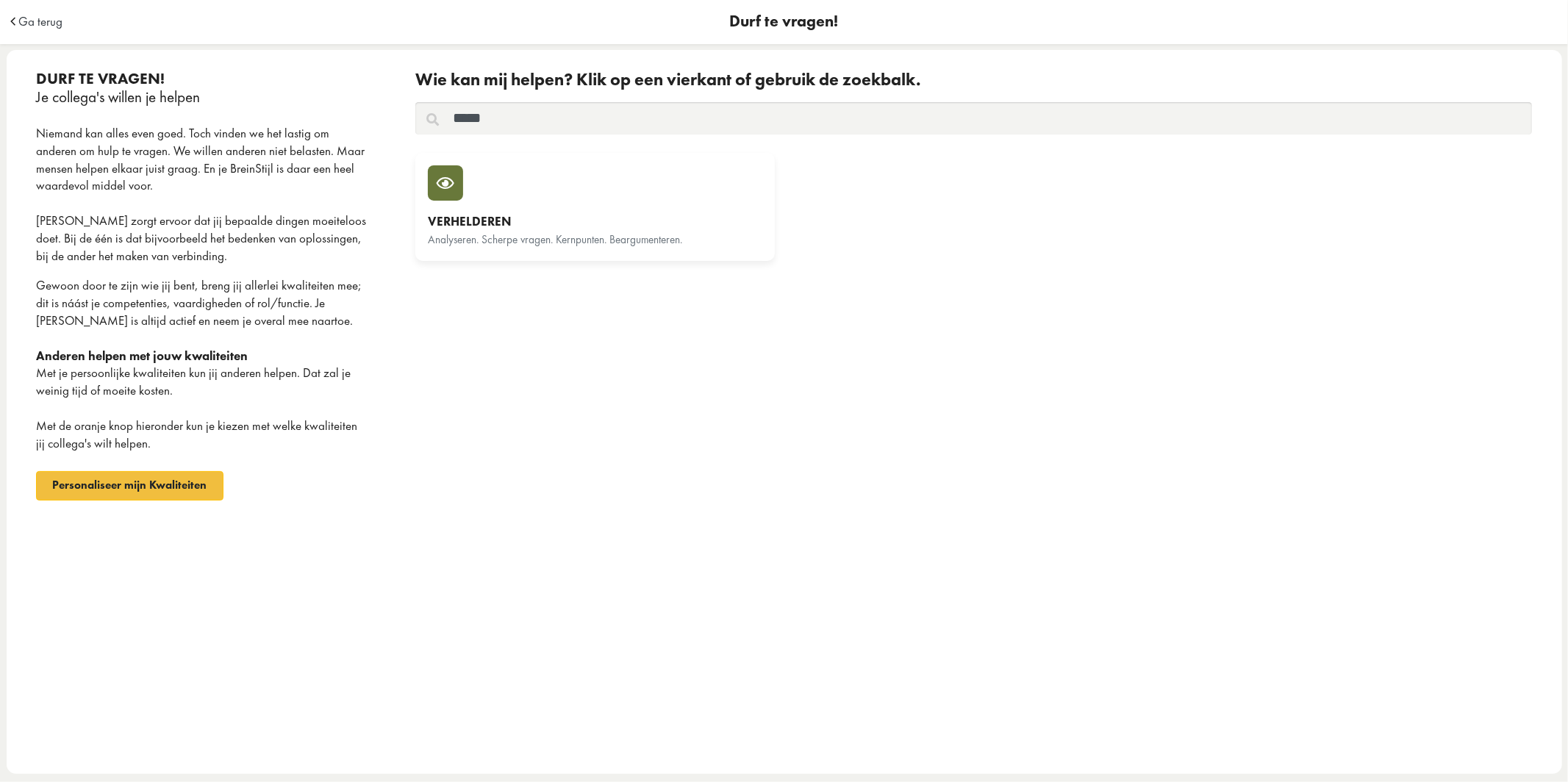
click at [623, 119] on input "*****" at bounding box center [974, 119] width 1116 height 33
type input "*"
type input "*********"
click at [553, 217] on div "Communiceren" at bounding box center [594, 222] width 335 height 18
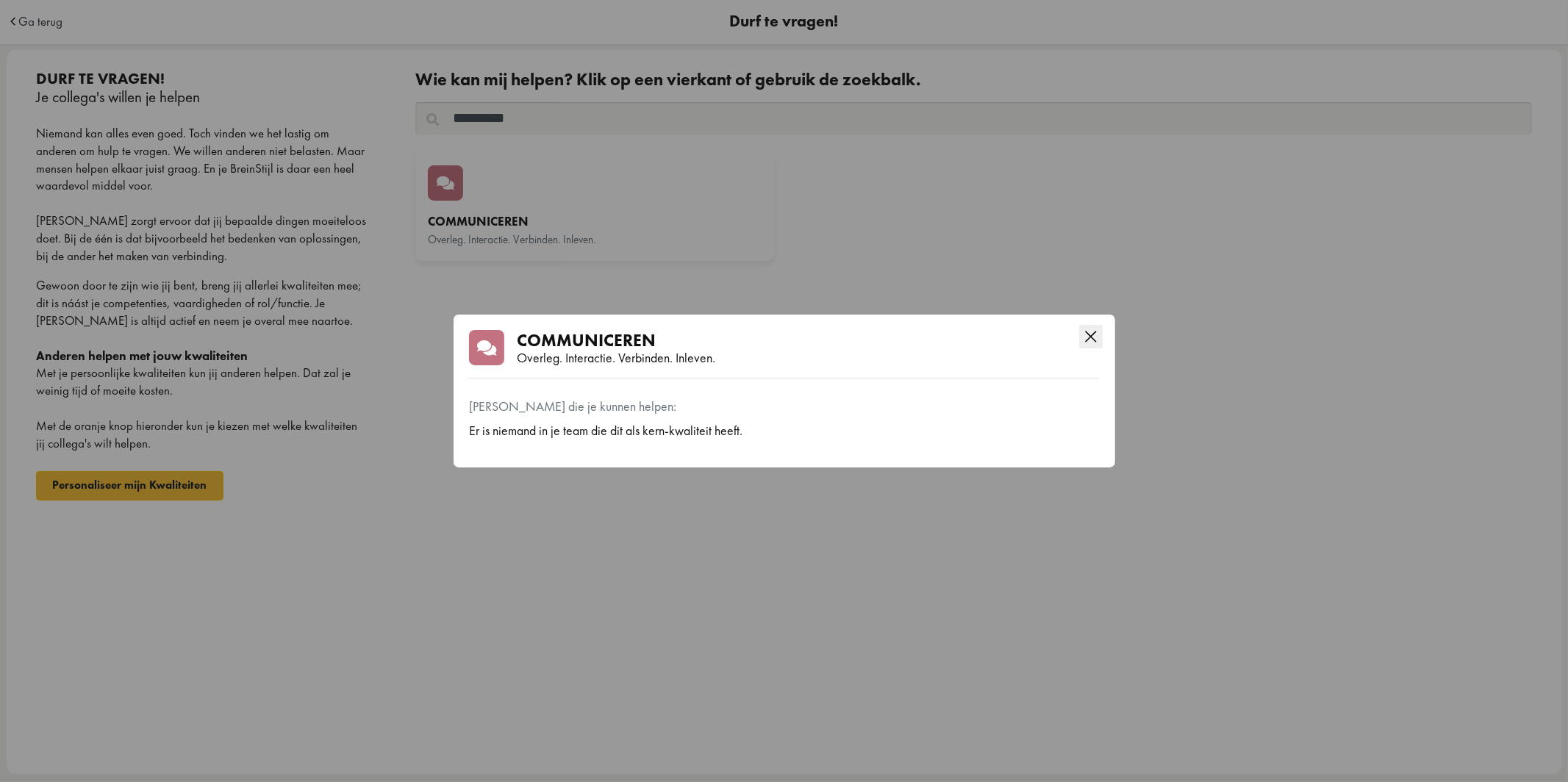
click at [1093, 337] on icon "Close this dialog" at bounding box center [1091, 337] width 24 height 24
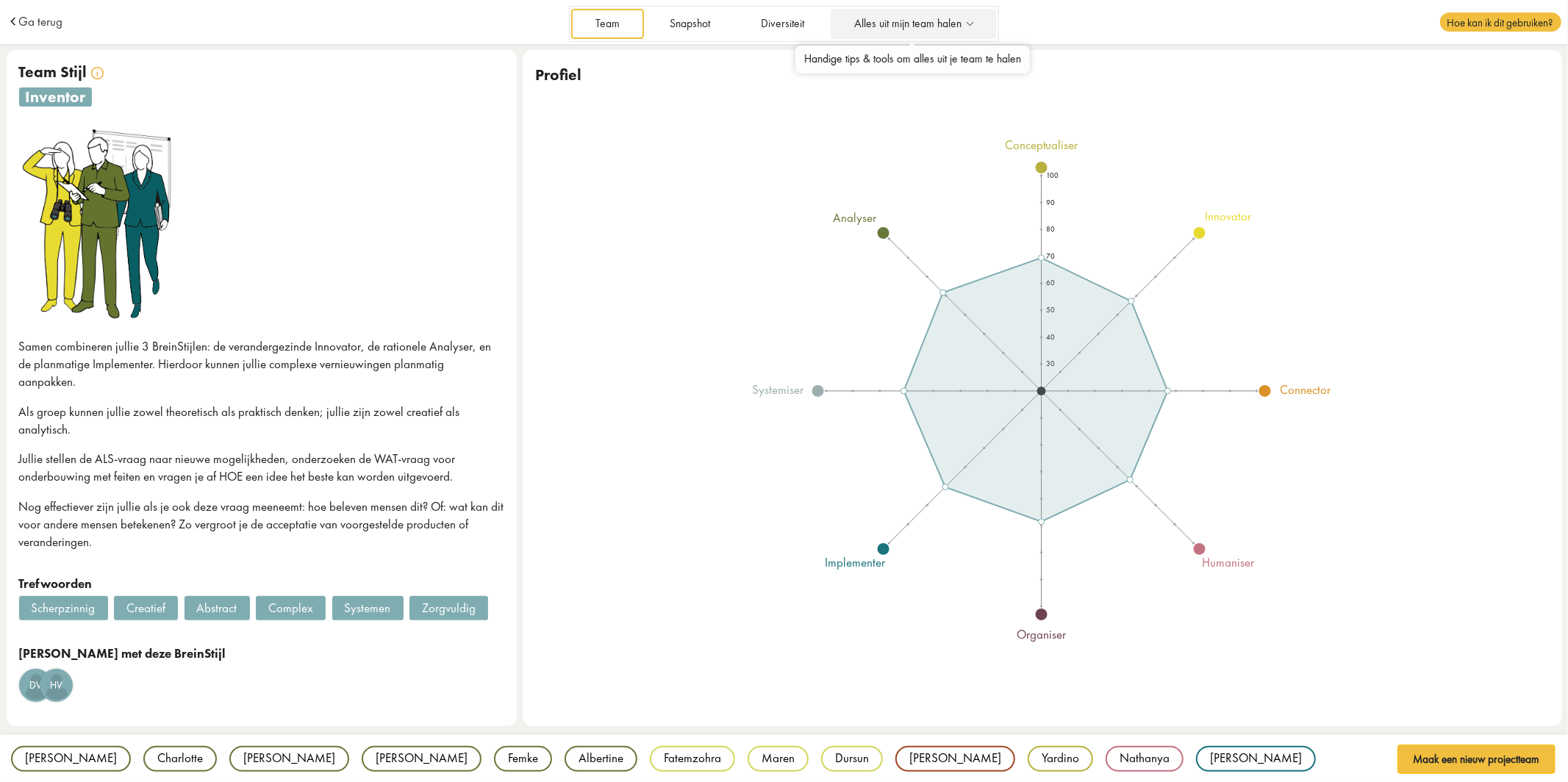
click at [900, 25] on span "Alles uit mijn team halen" at bounding box center [908, 24] width 108 height 13
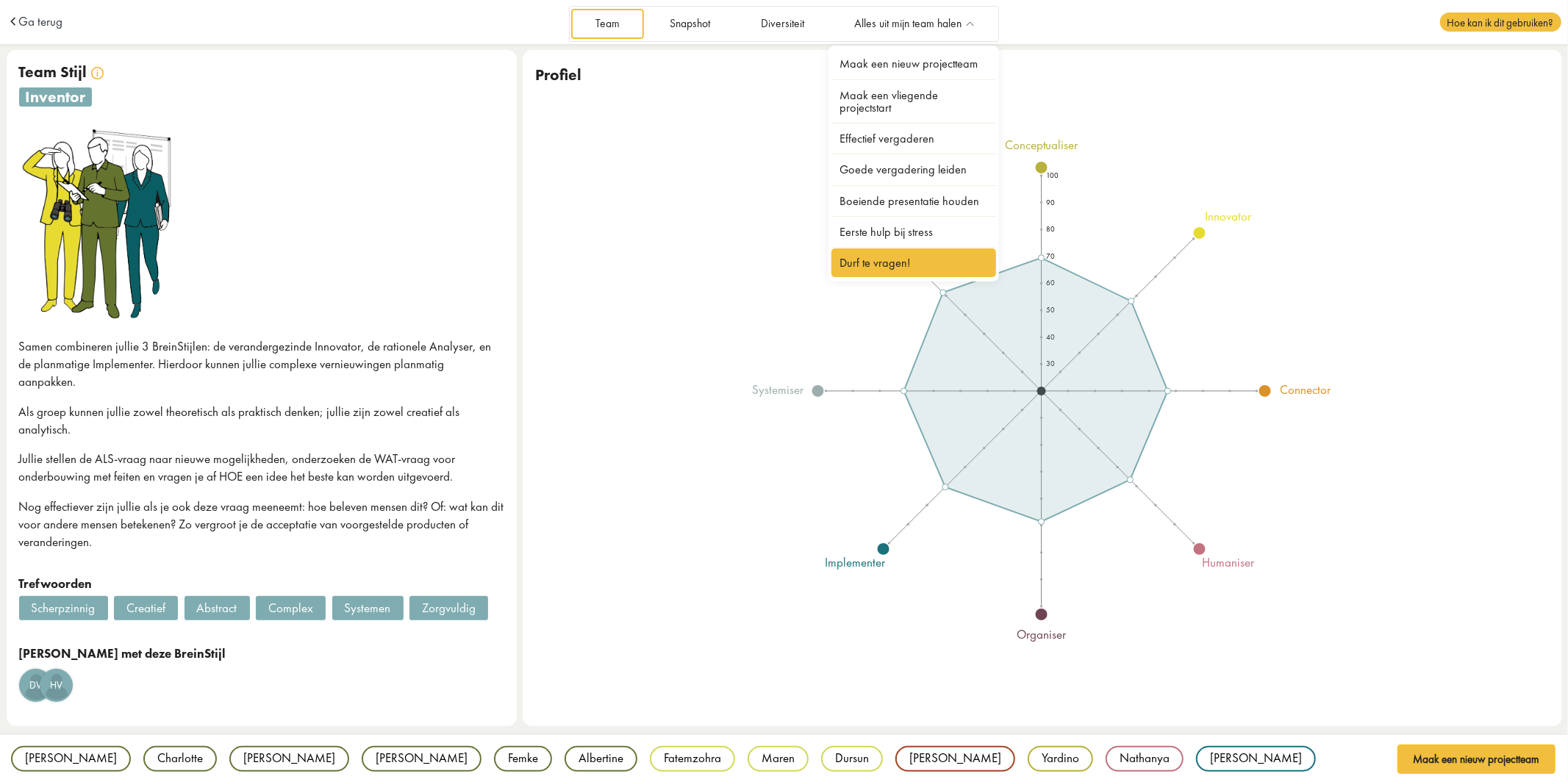
click at [891, 269] on link "Durf te vragen!" at bounding box center [913, 263] width 165 height 29
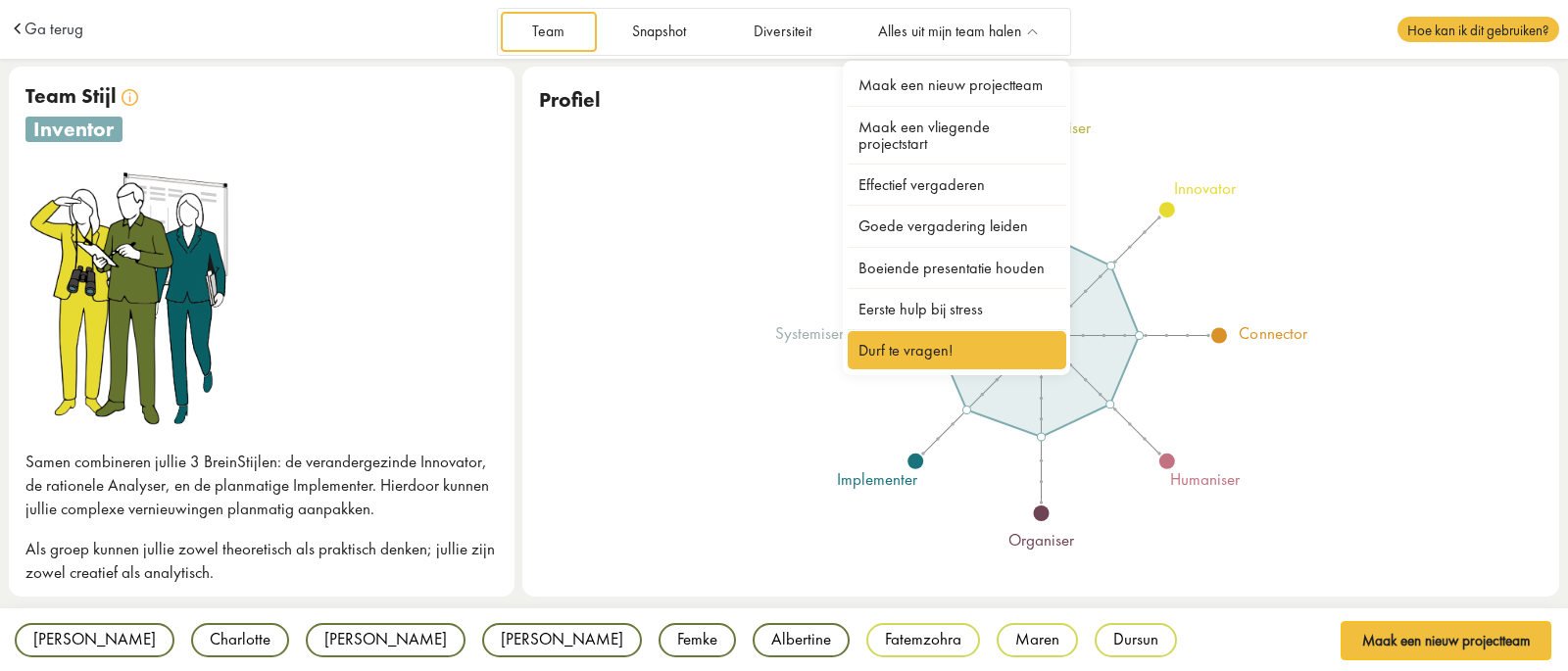
click at [876, 348] on link "Durf te vragen!" at bounding box center [958, 350] width 220 height 39
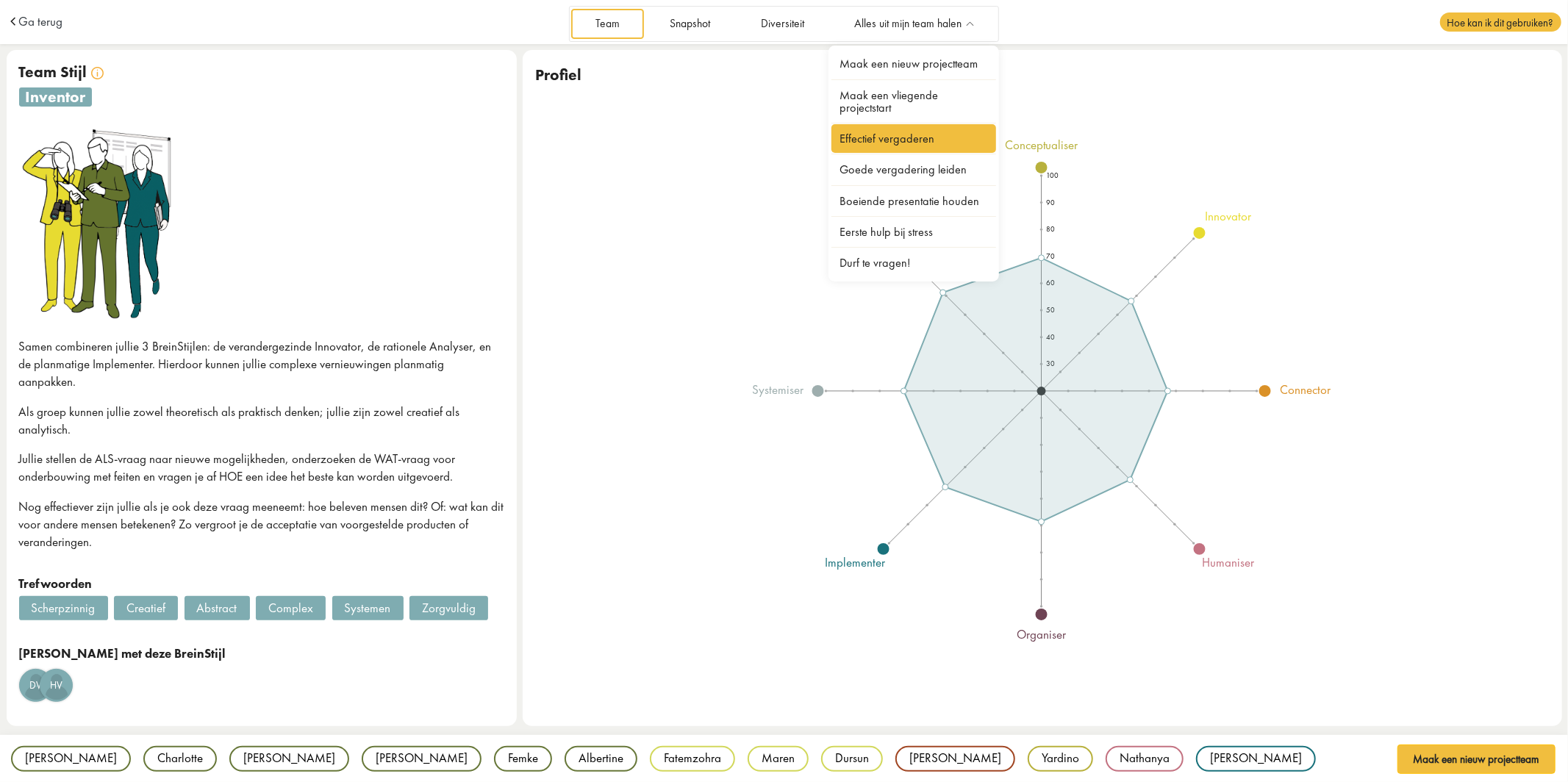
click at [888, 145] on link "Effectief vergaderen" at bounding box center [913, 138] width 165 height 29
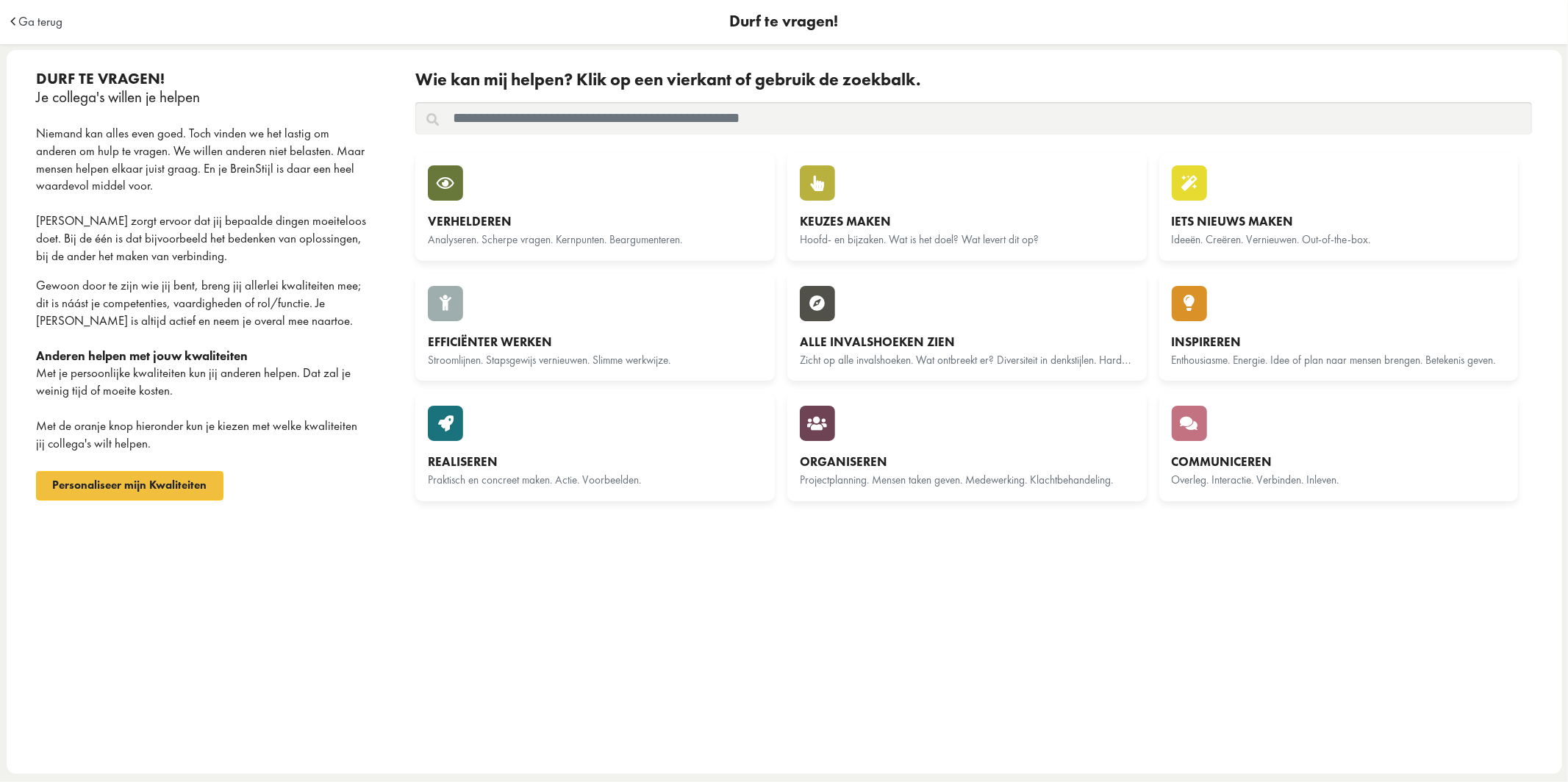
click at [615, 121] on input "text" at bounding box center [974, 119] width 1116 height 33
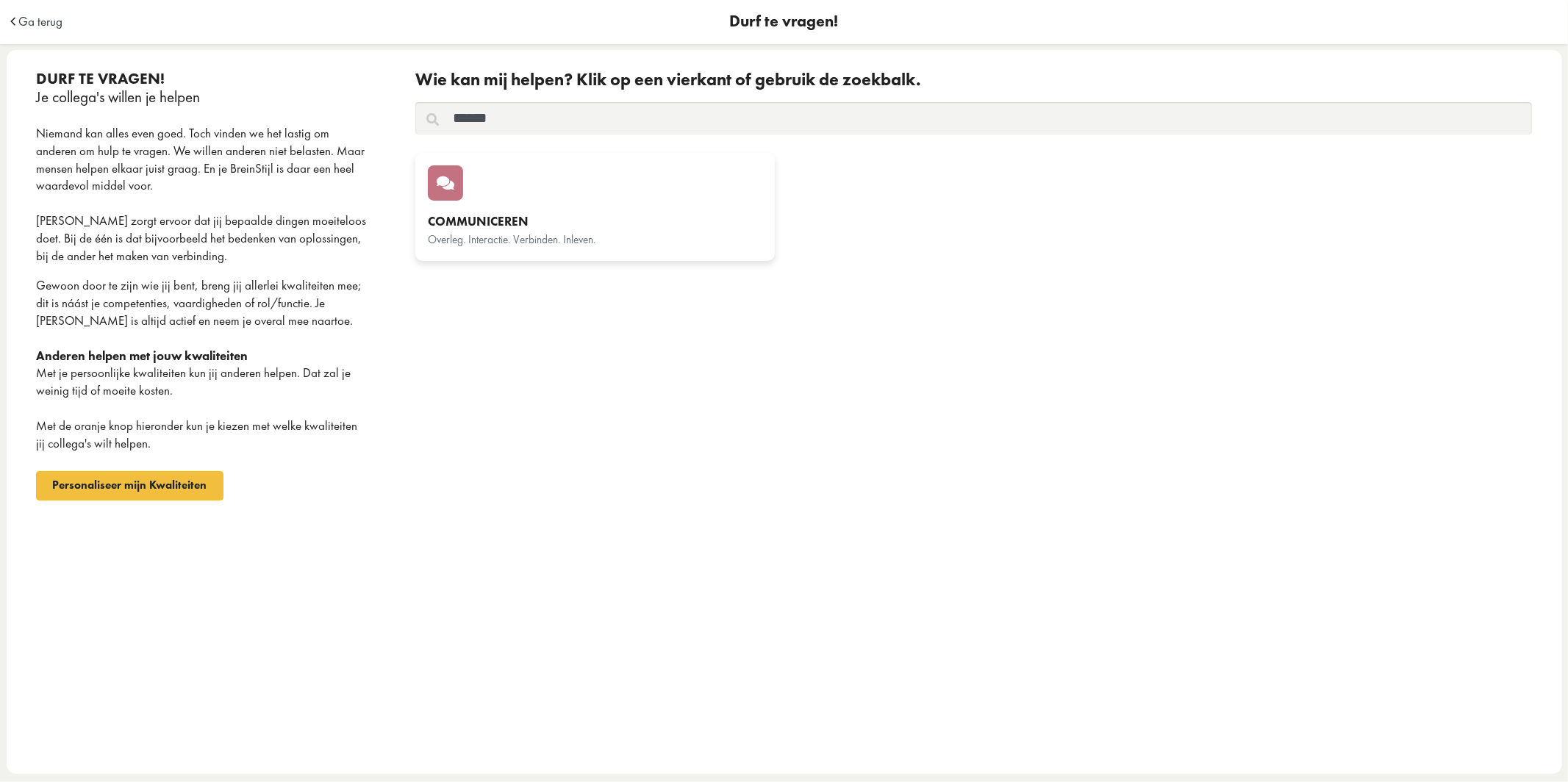
type input "******"
click at [537, 211] on div "Communiceren Overleg. Interactie. Verbinden. Inleven." at bounding box center [594, 207] width 335 height 83
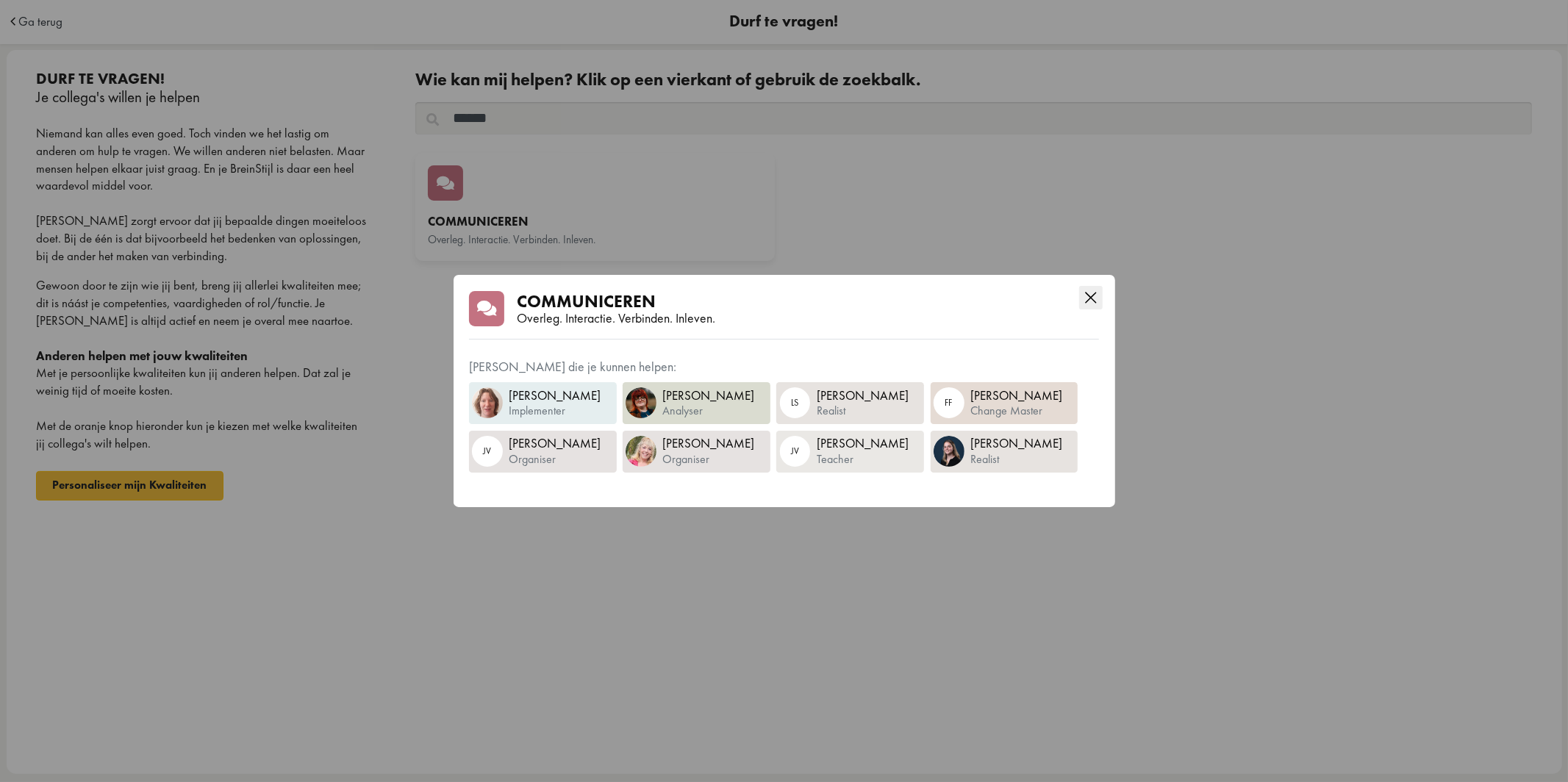
click at [1093, 292] on icon "Close this dialog" at bounding box center [1091, 298] width 24 height 24
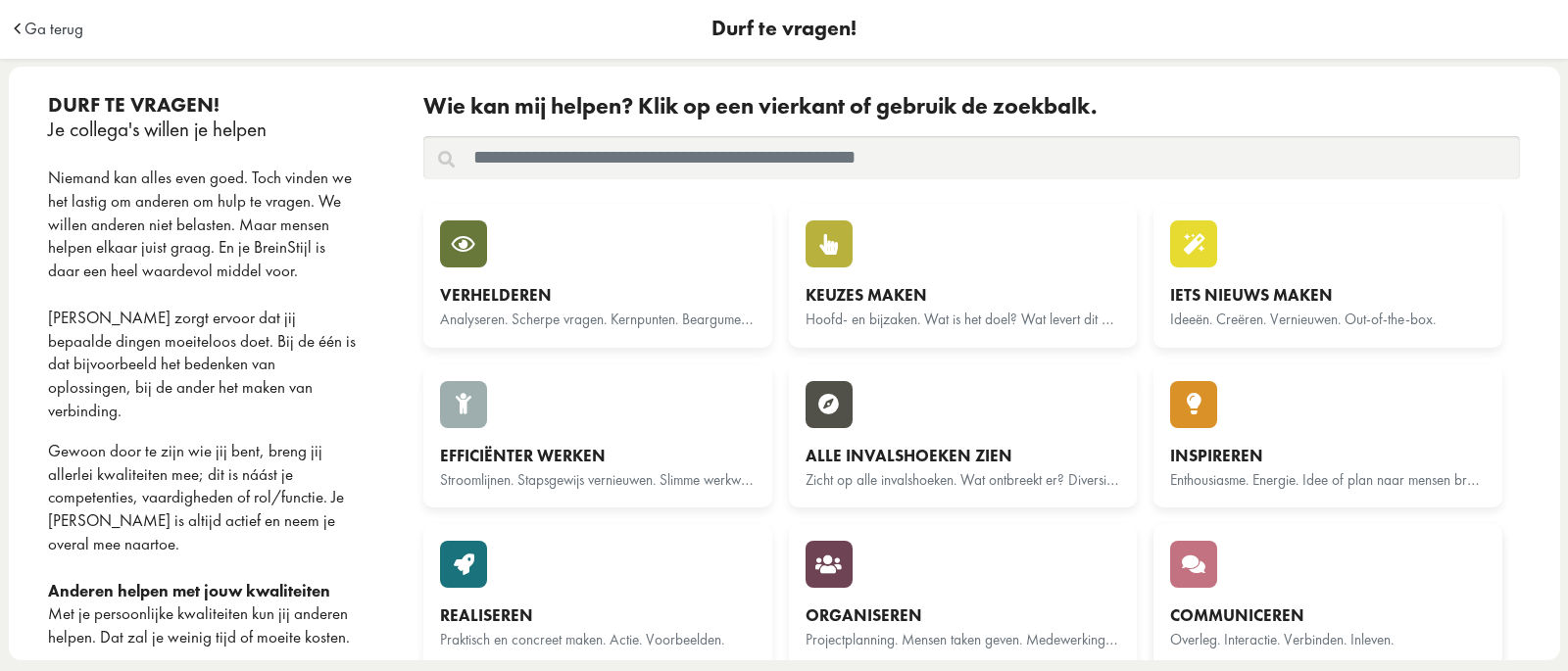
click at [1218, 564] on div "Communiceren Overleg. Interactie. Verbinden. Inleven." at bounding box center [1328, 597] width 316 height 111
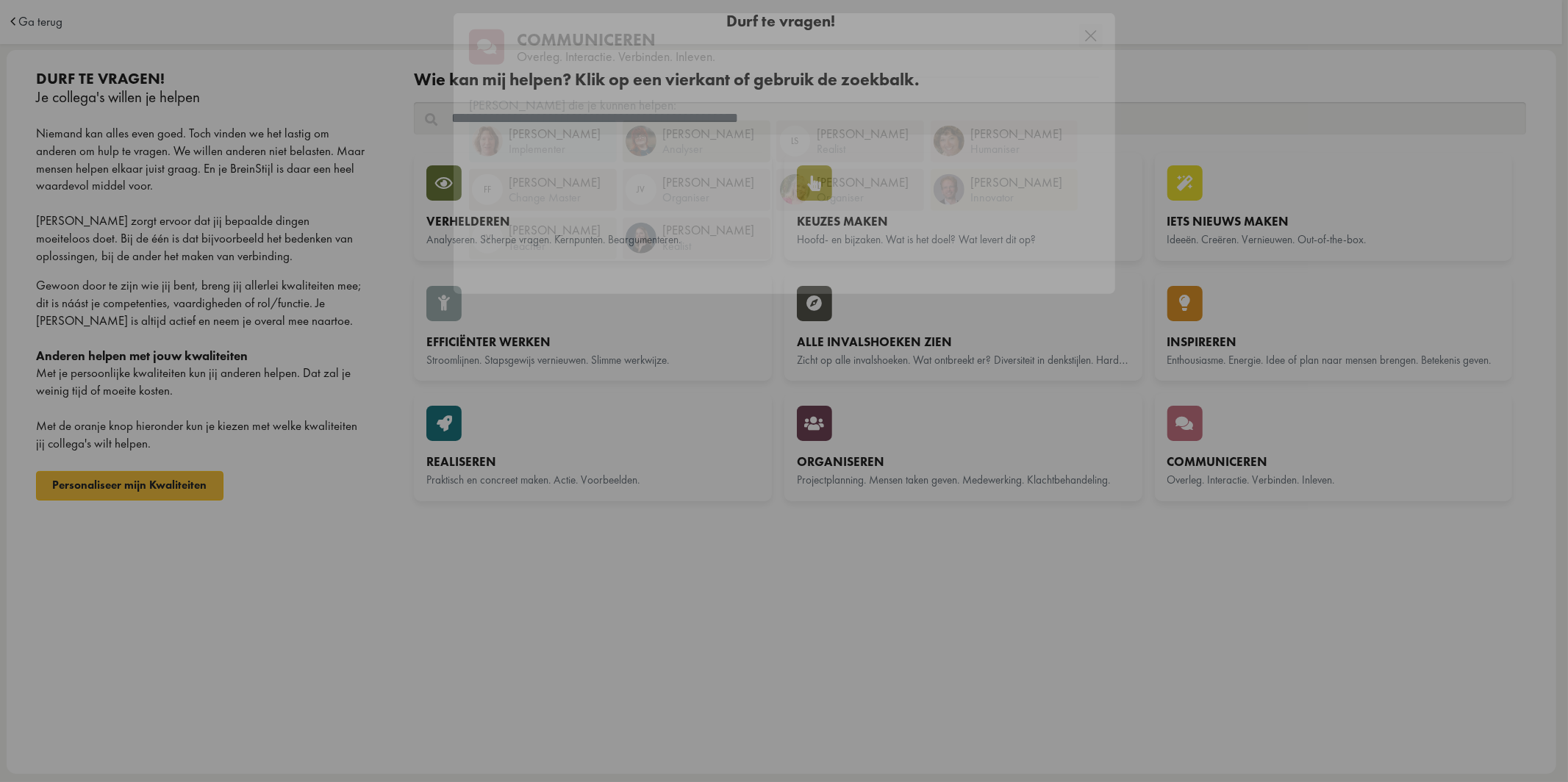
click at [1089, 265] on icon "Close this dialog" at bounding box center [1091, 274] width 24 height 24
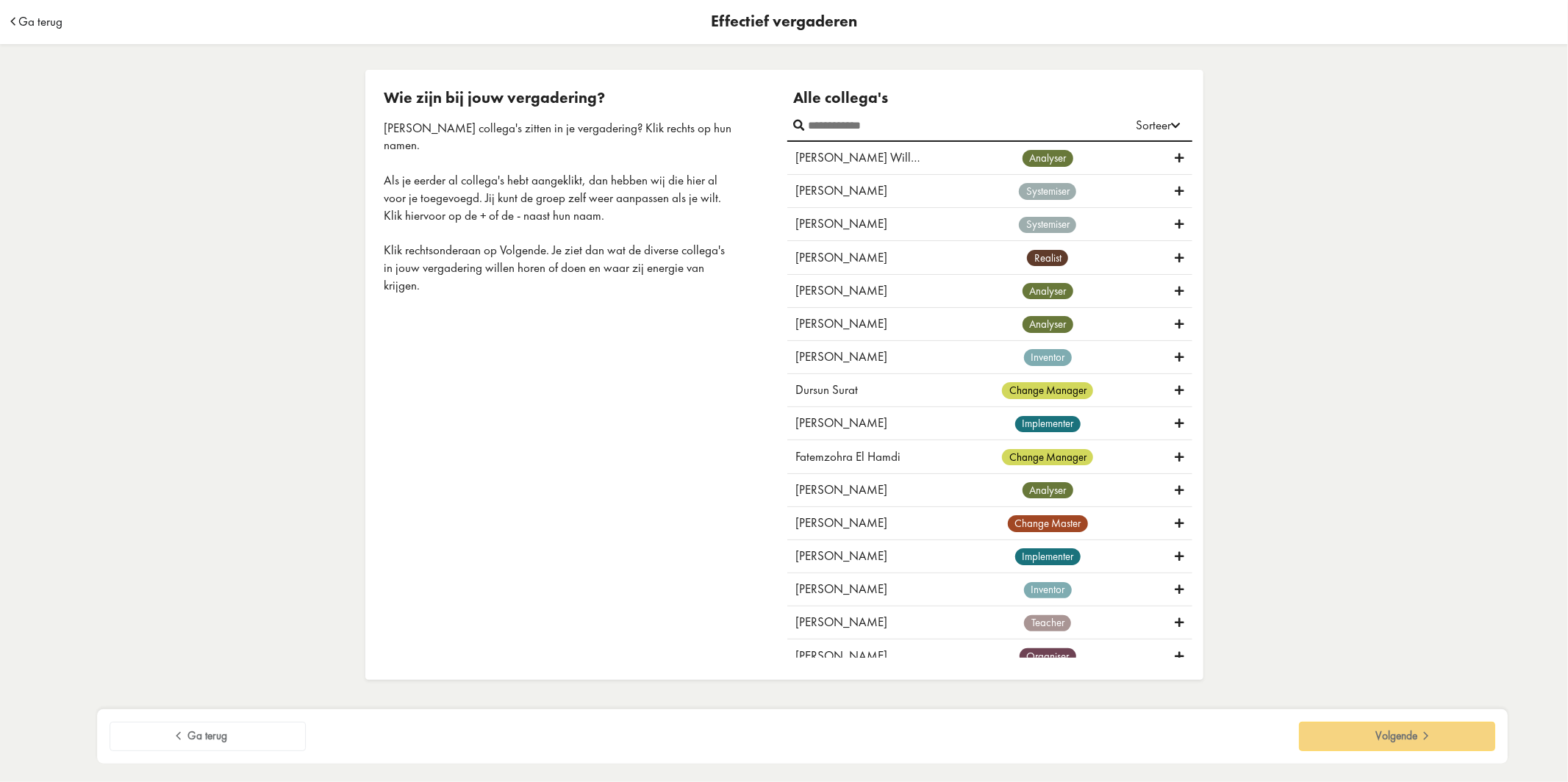
click at [48, 21] on span "Ga terug" at bounding box center [40, 22] width 44 height 13
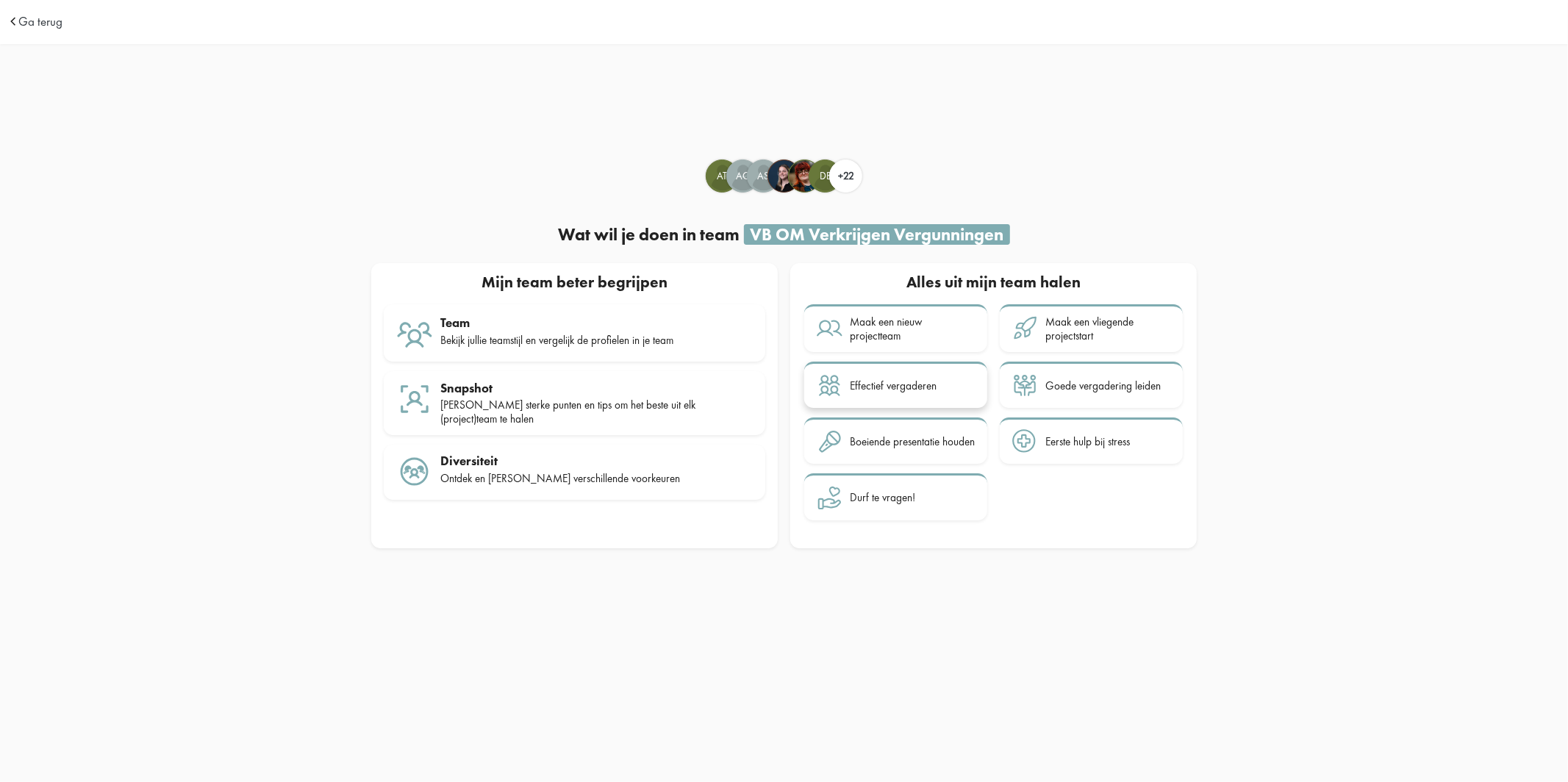
click at [928, 389] on div "Effectief vergaderen" at bounding box center [893, 386] width 87 height 13
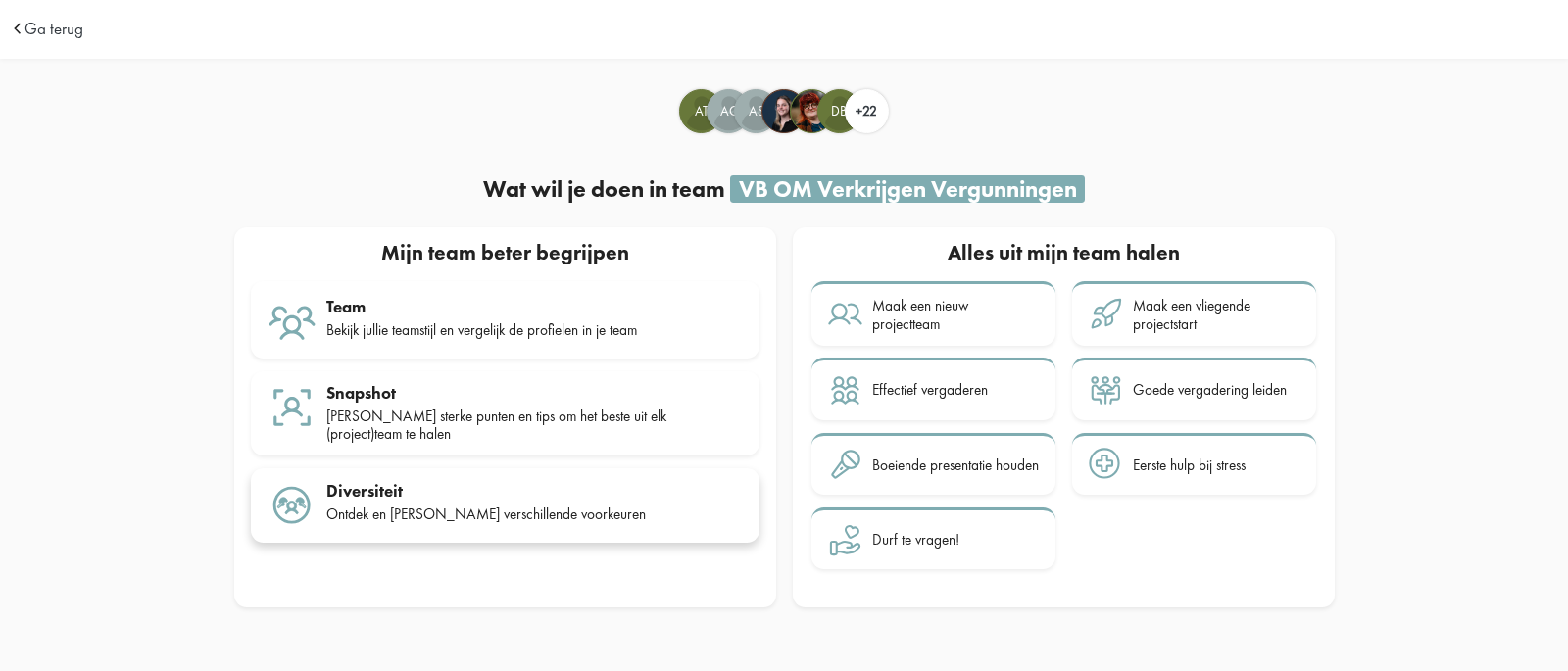
click at [543, 492] on div "Diversiteit Ontdek en [PERSON_NAME] verschillende voorkeuren" at bounding box center [534, 506] width 416 height 49
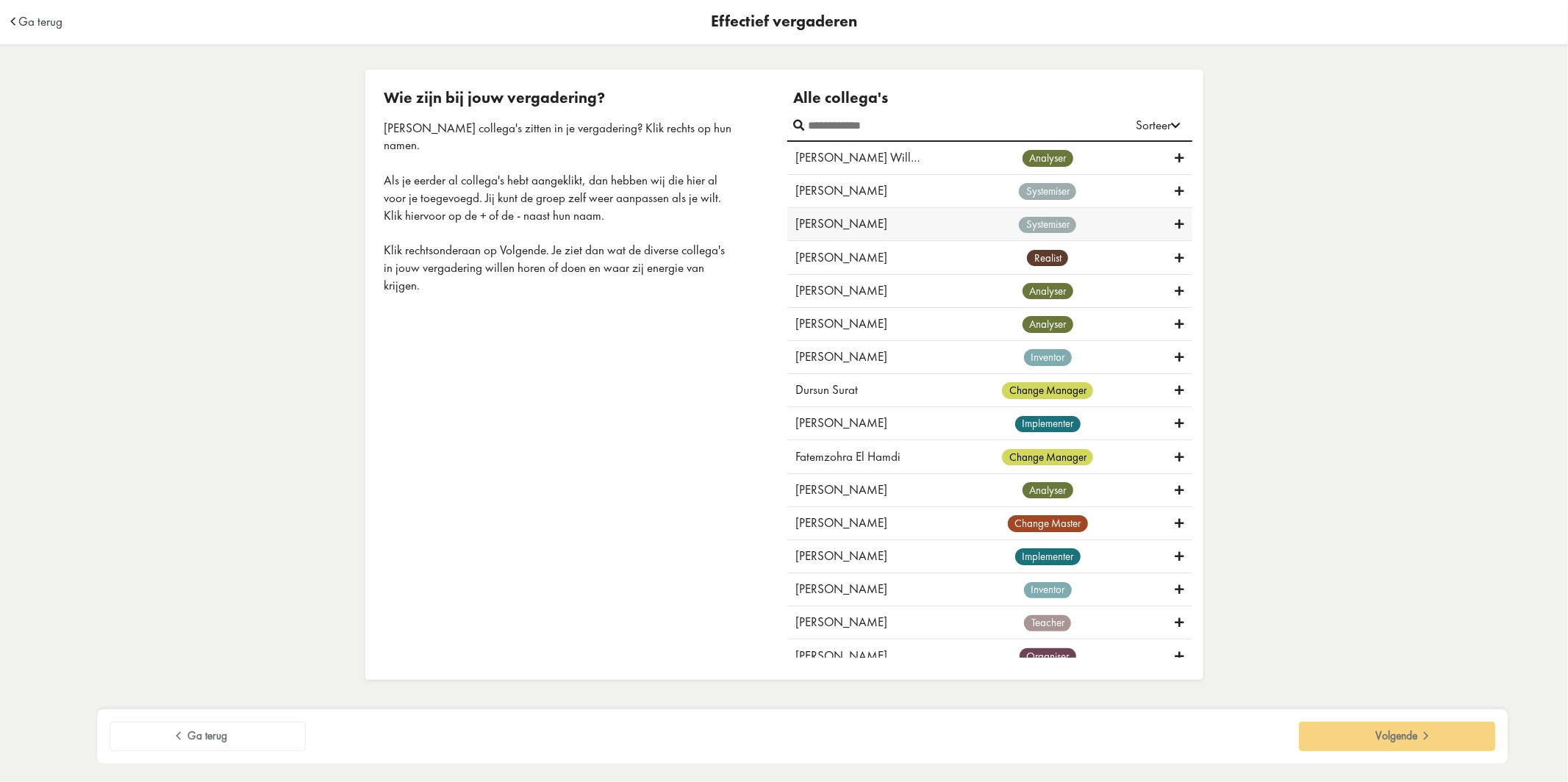
click at [1175, 226] on icon at bounding box center [1180, 224] width 9 height 14
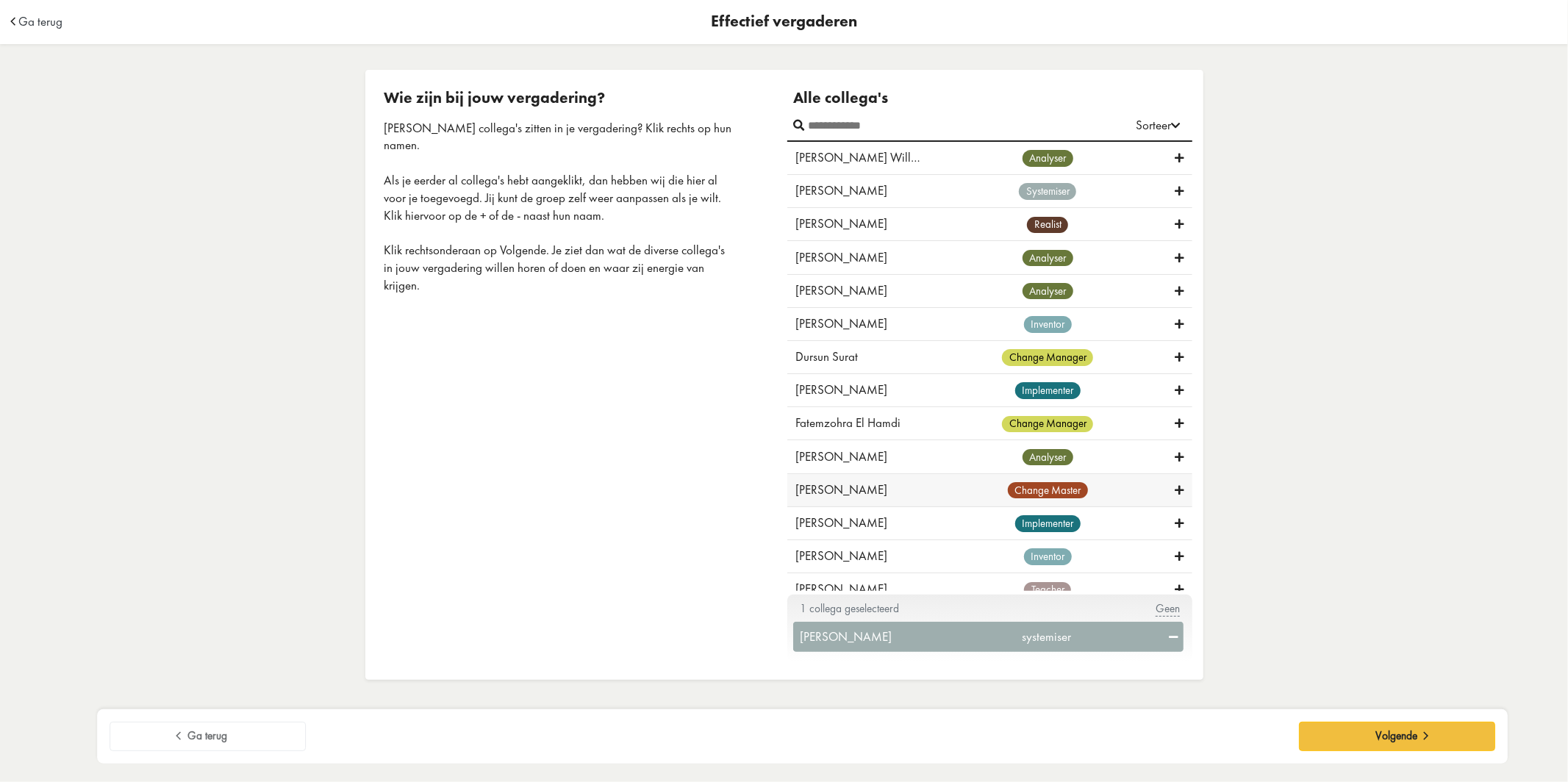
click at [1175, 484] on icon at bounding box center [1180, 490] width 9 height 14
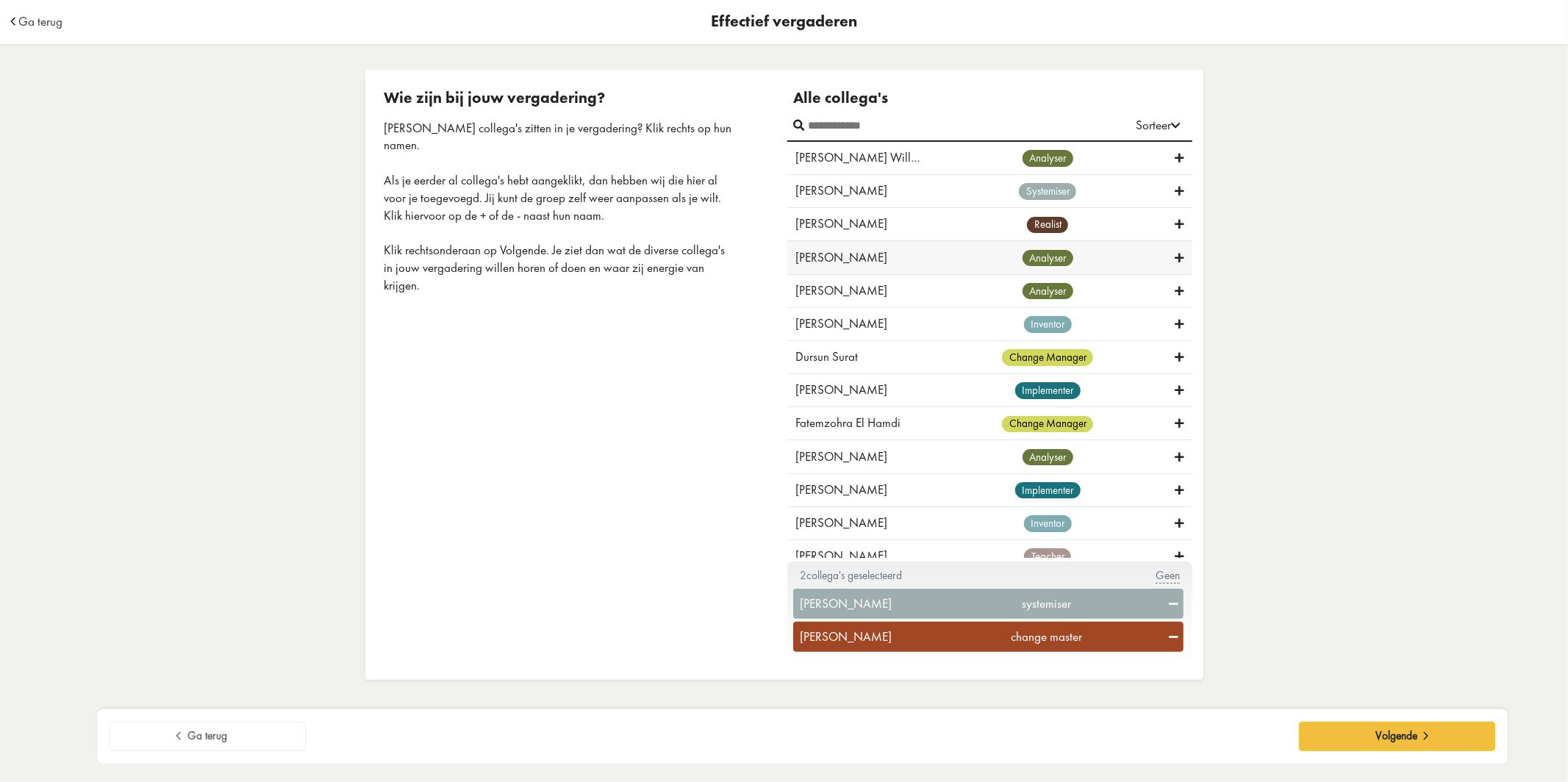
click at [1175, 261] on icon at bounding box center [1180, 258] width 9 height 14
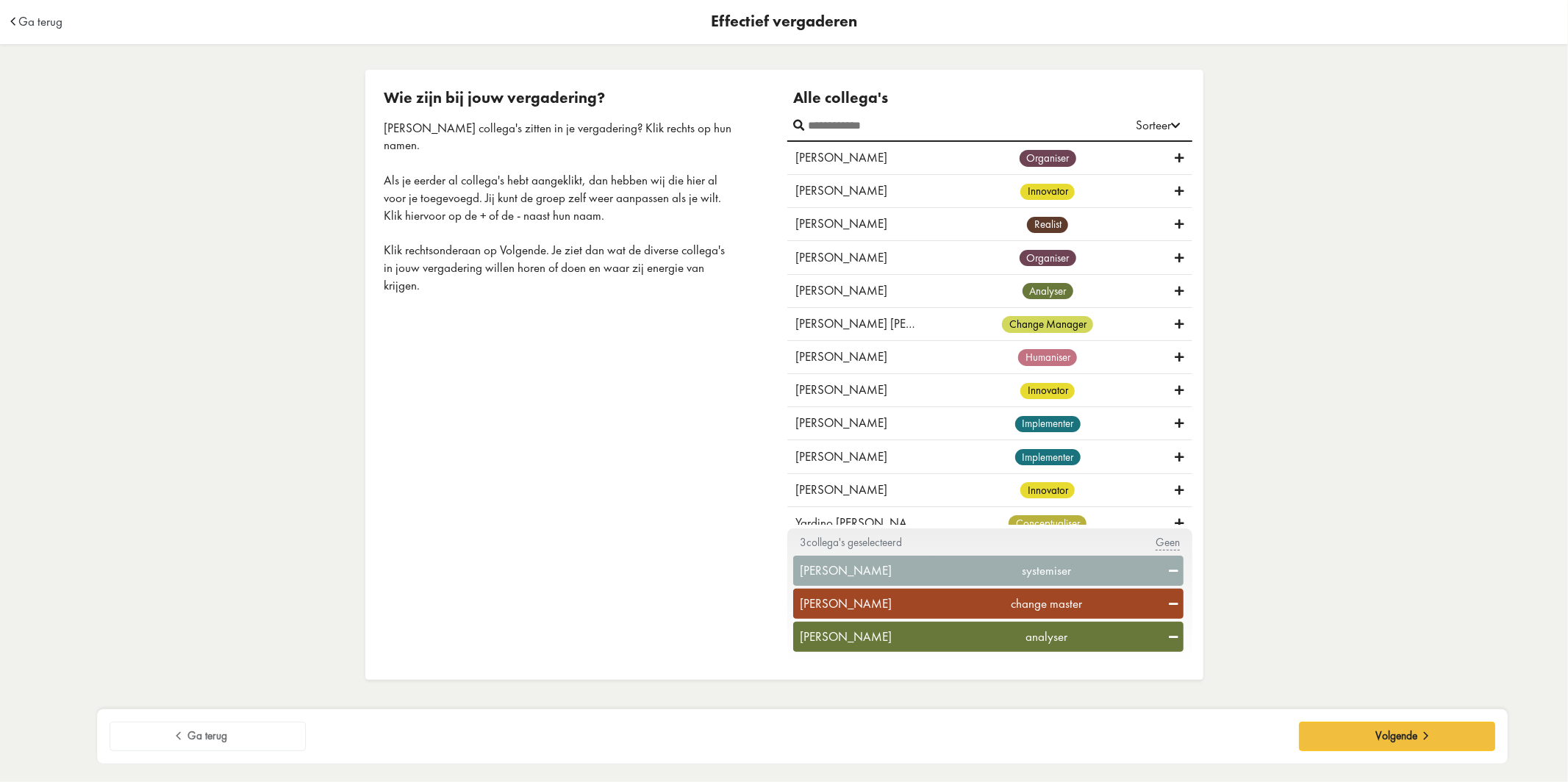
scroll to position [438, 0]
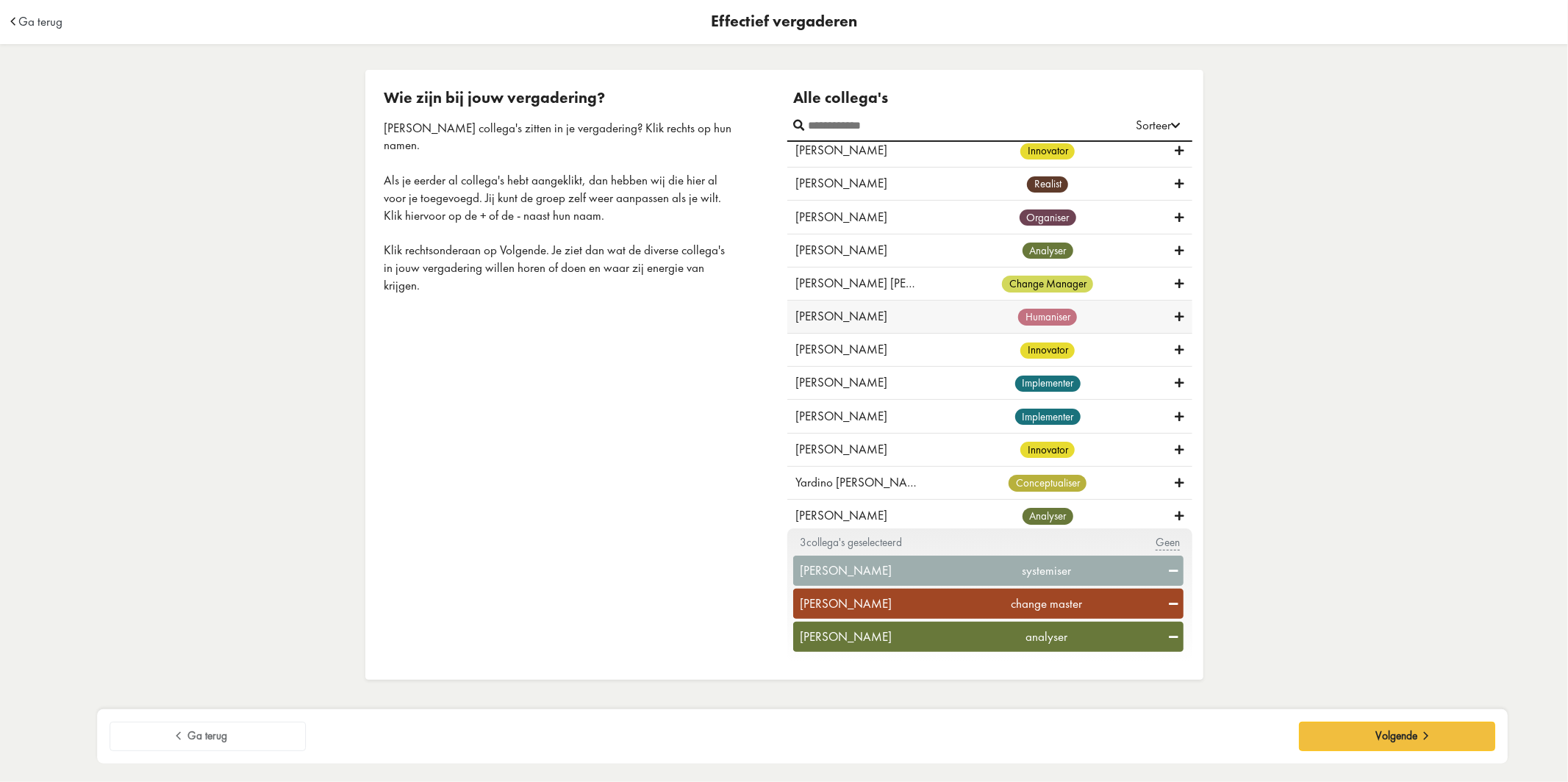
click at [1176, 312] on icon at bounding box center [1180, 317] width 9 height 14
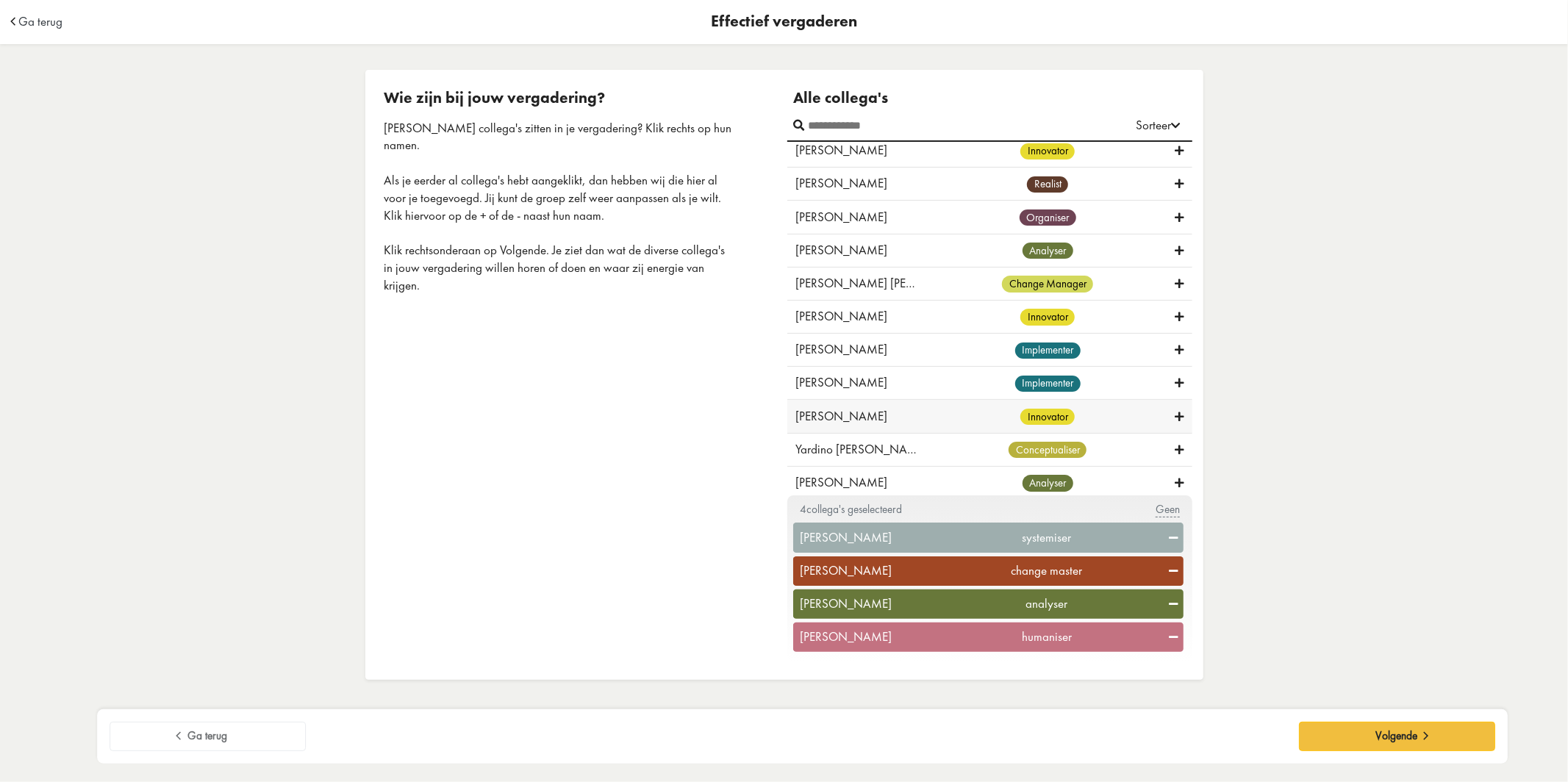
click at [1175, 417] on div at bounding box center [1180, 417] width 9 height 18
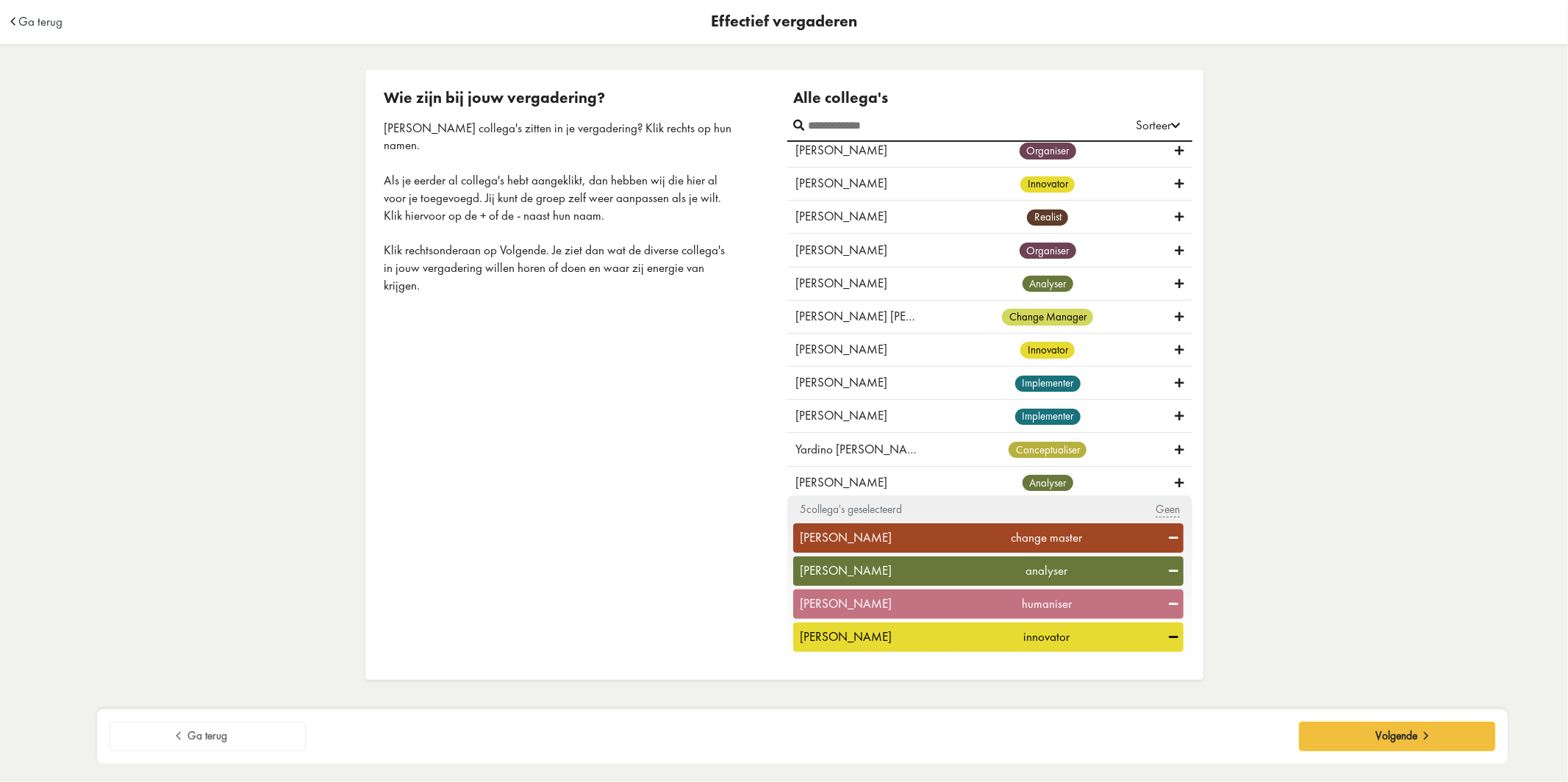
scroll to position [0, 0]
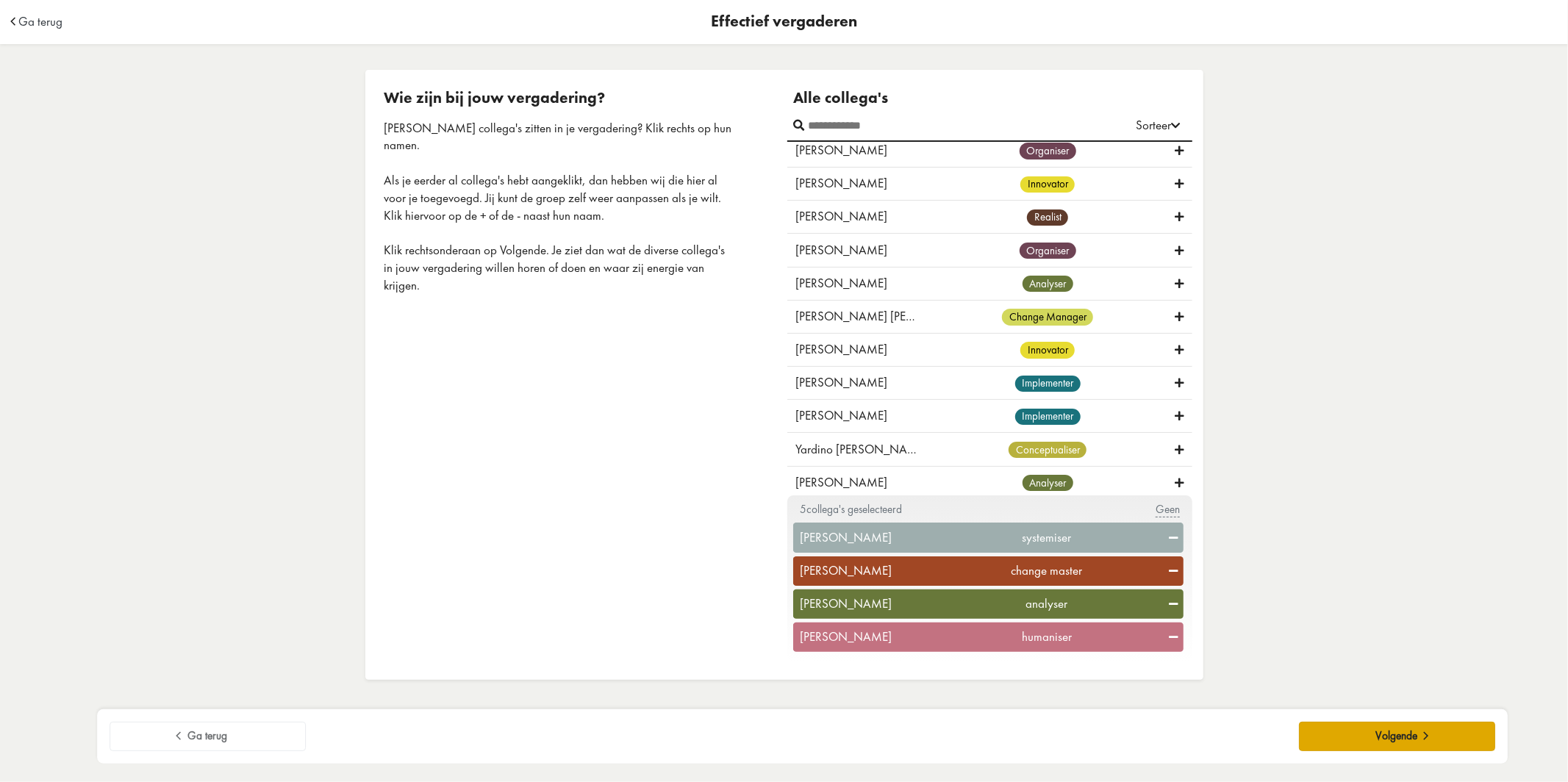
click at [1388, 736] on span "Volgende" at bounding box center [1396, 736] width 42 height 14
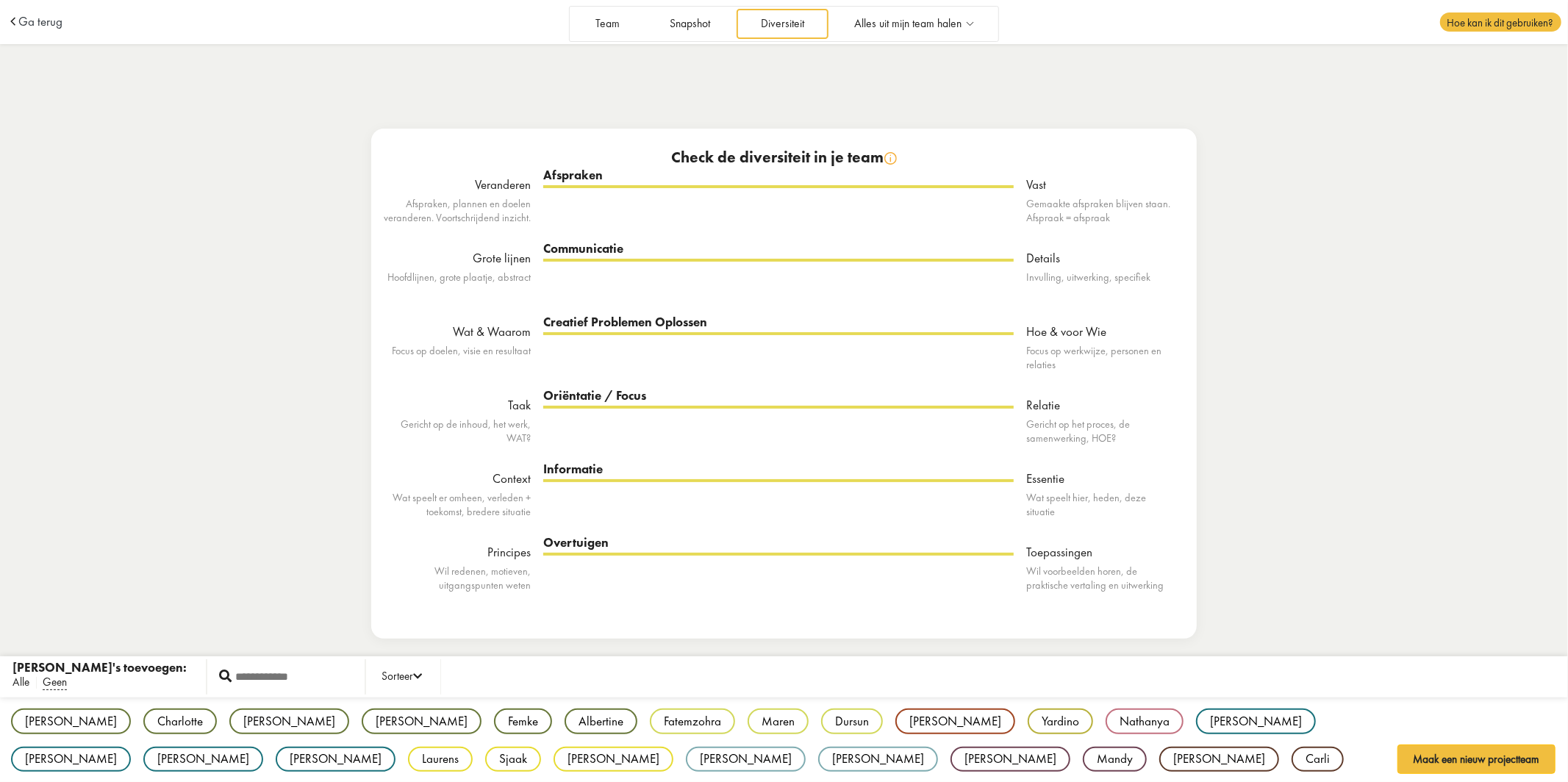
click at [20, 502] on span "Alle" at bounding box center [21, 682] width 17 height 16
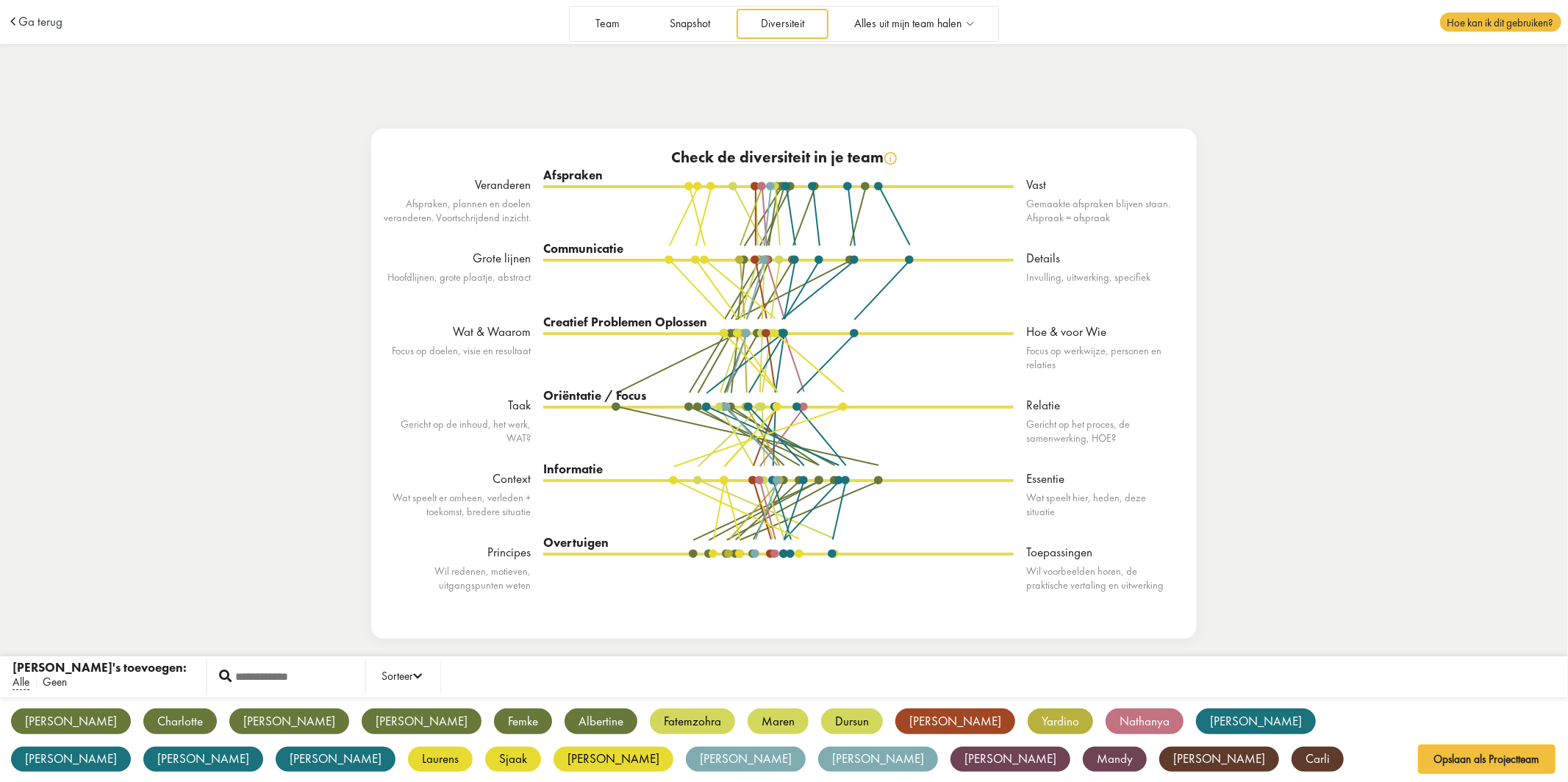
click at [53, 502] on span "Geen" at bounding box center [54, 682] width 24 height 16
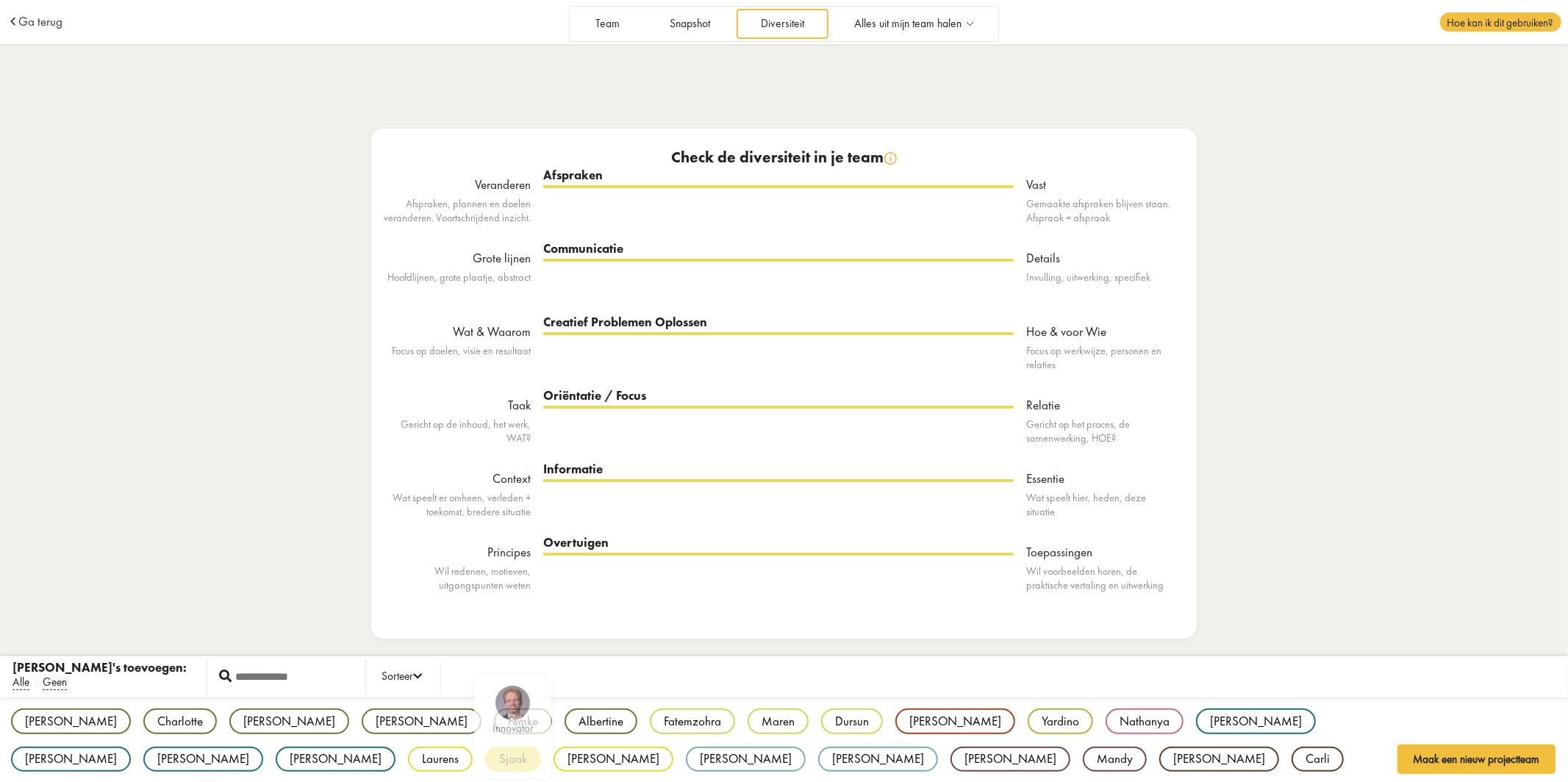
click at [485, 502] on div "Sjaak" at bounding box center [513, 759] width 56 height 26
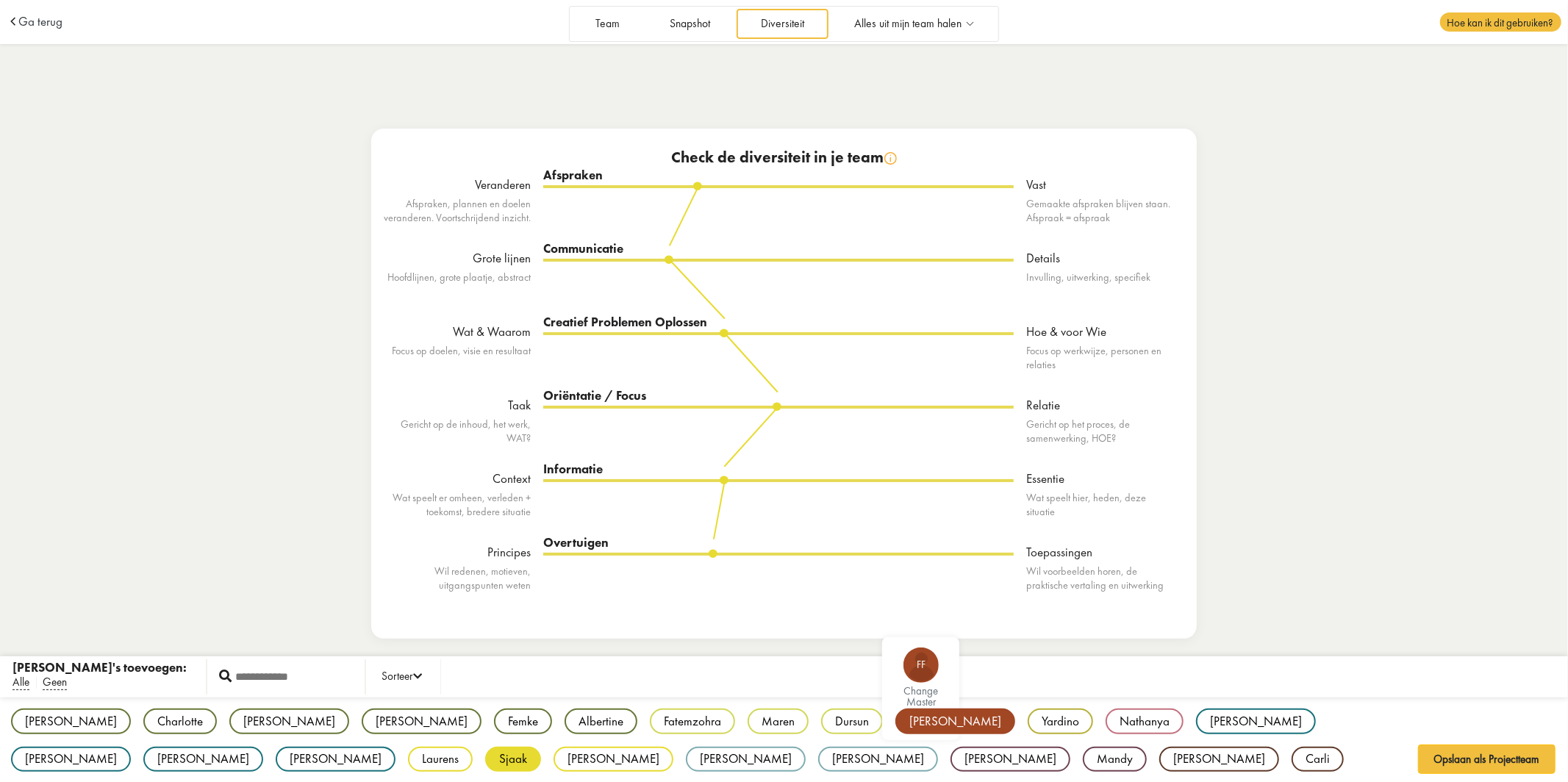
click at [895, 502] on div "[PERSON_NAME]" at bounding box center [954, 721] width 119 height 26
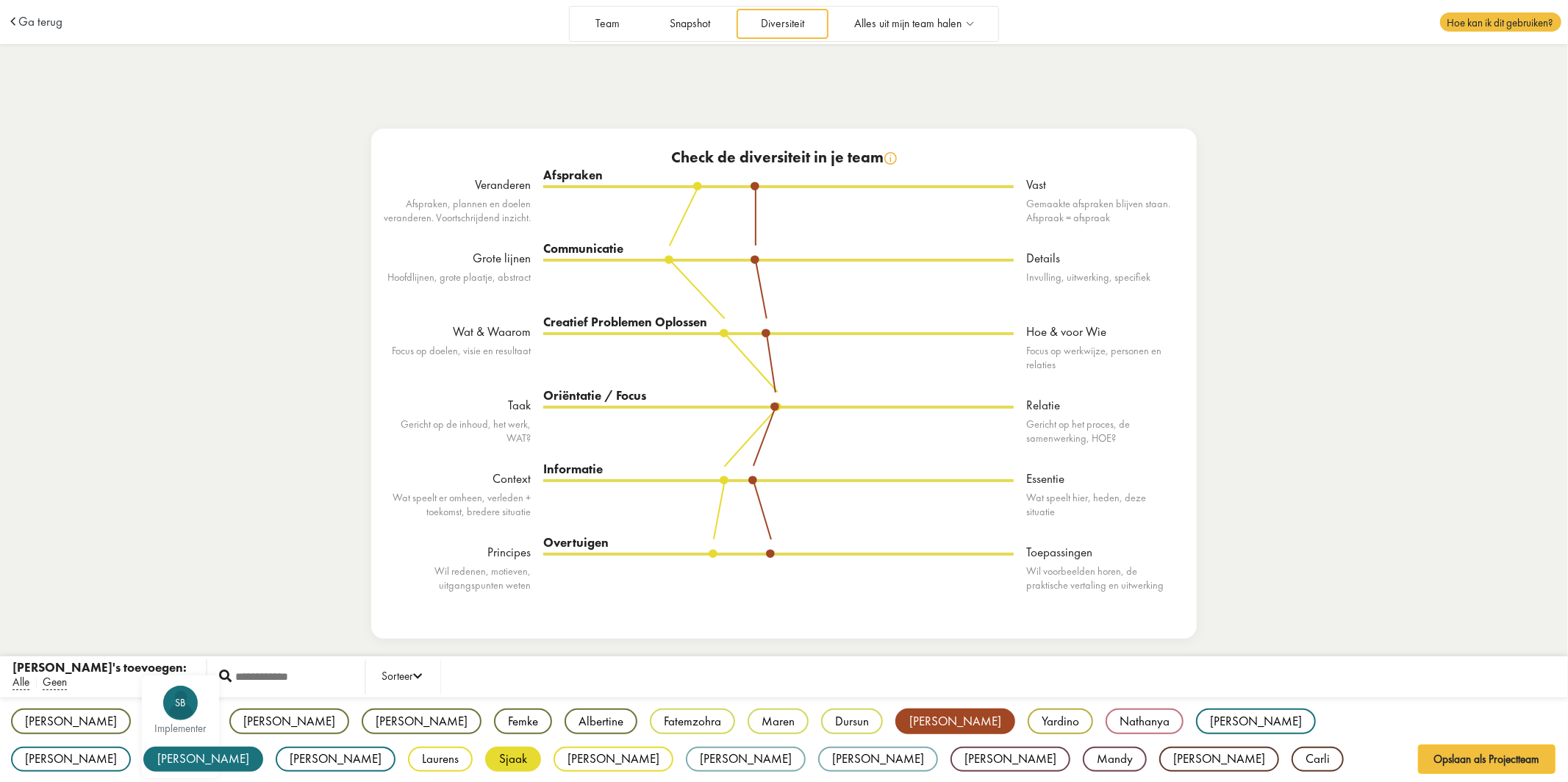
click at [263, 502] on div "Stephano" at bounding box center [203, 759] width 119 height 26
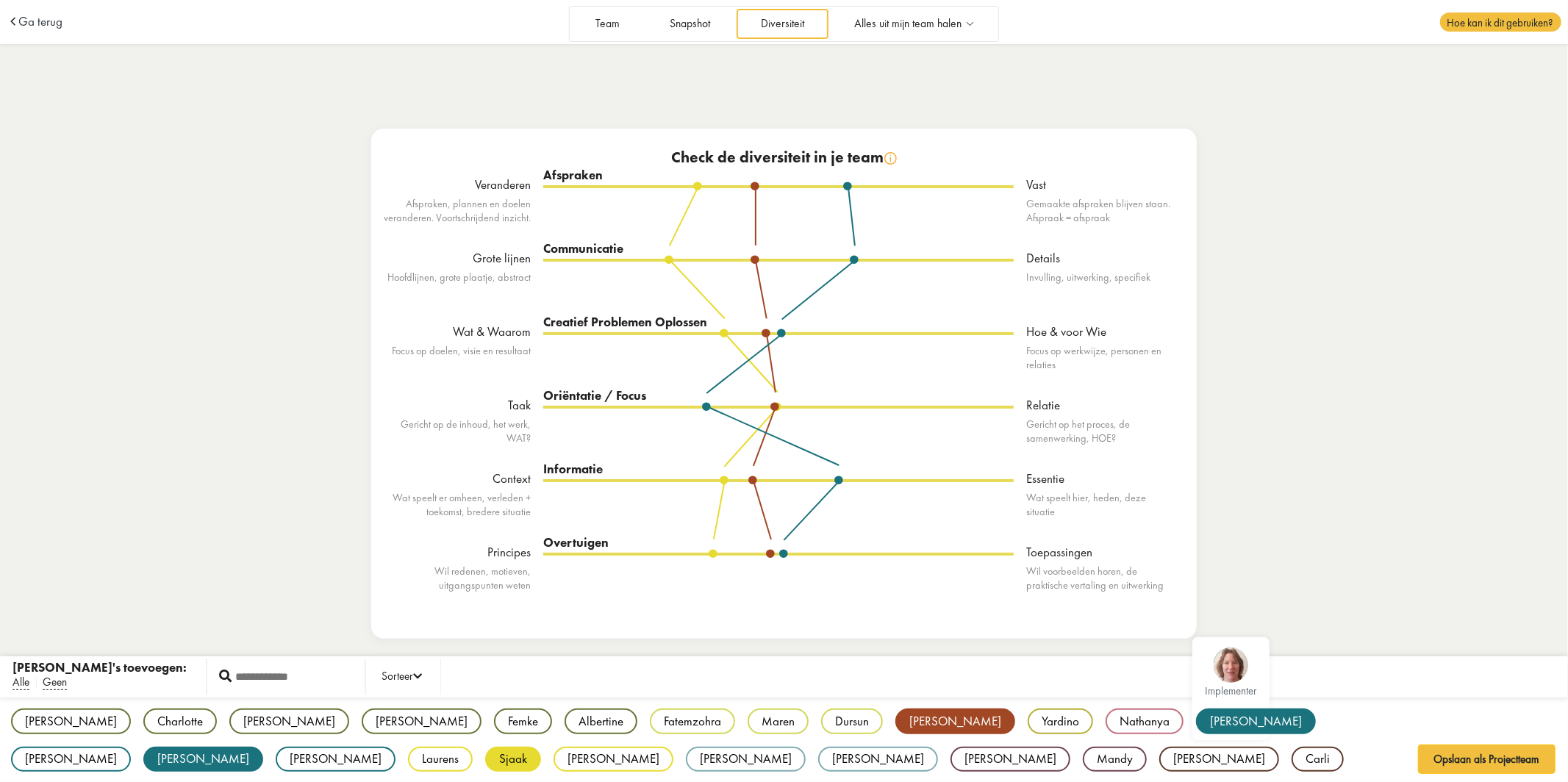
click at [1169, 502] on div "Suzanne" at bounding box center [1255, 721] width 119 height 26
